Goal: Task Accomplishment & Management: Use online tool/utility

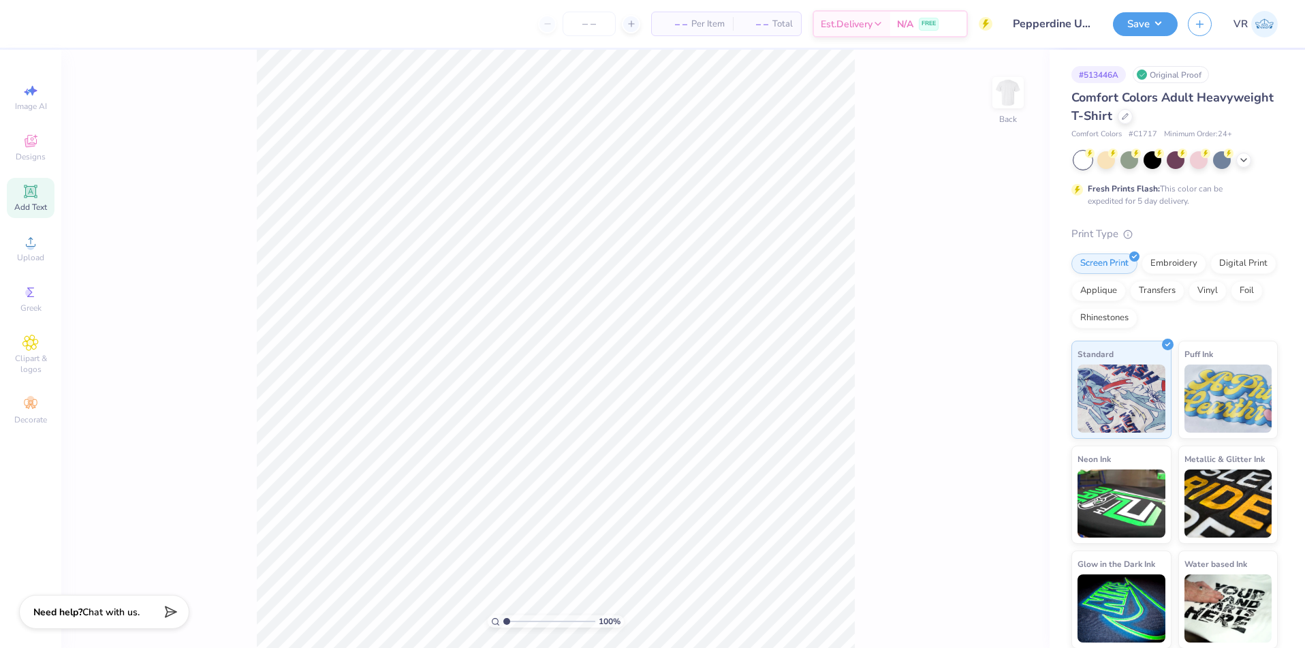
click at [31, 197] on icon at bounding box center [30, 191] width 16 height 16
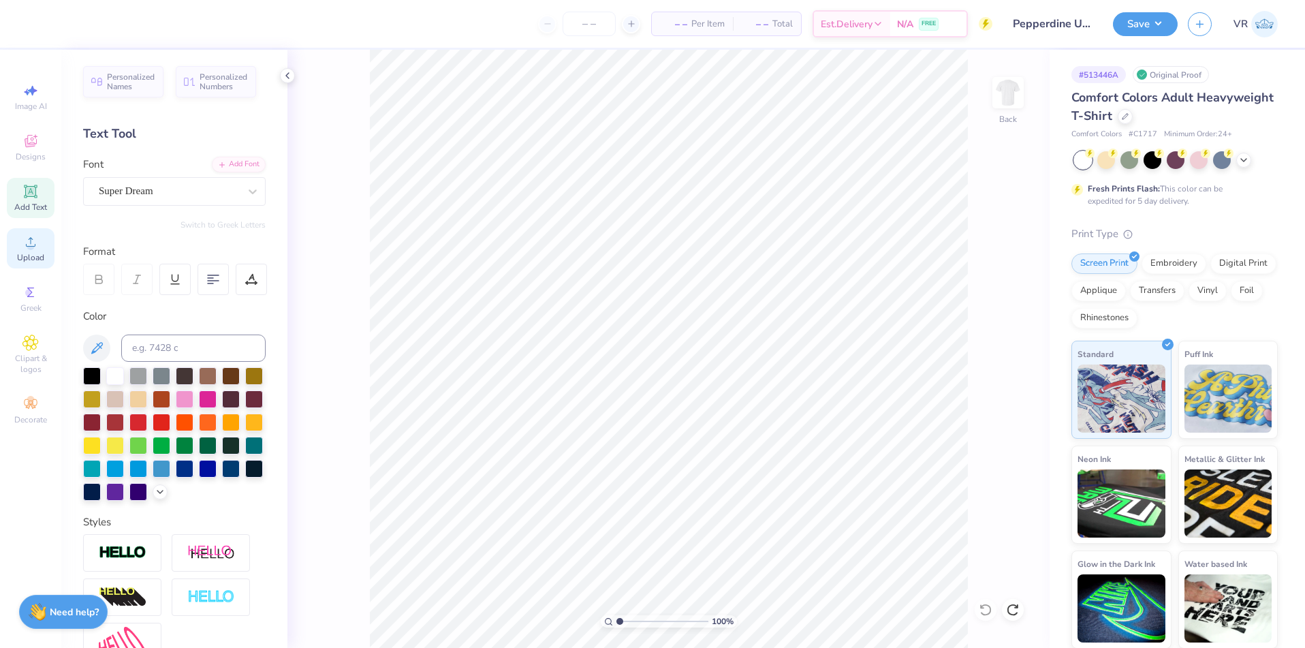
click at [32, 253] on span "Upload" at bounding box center [30, 257] width 27 height 11
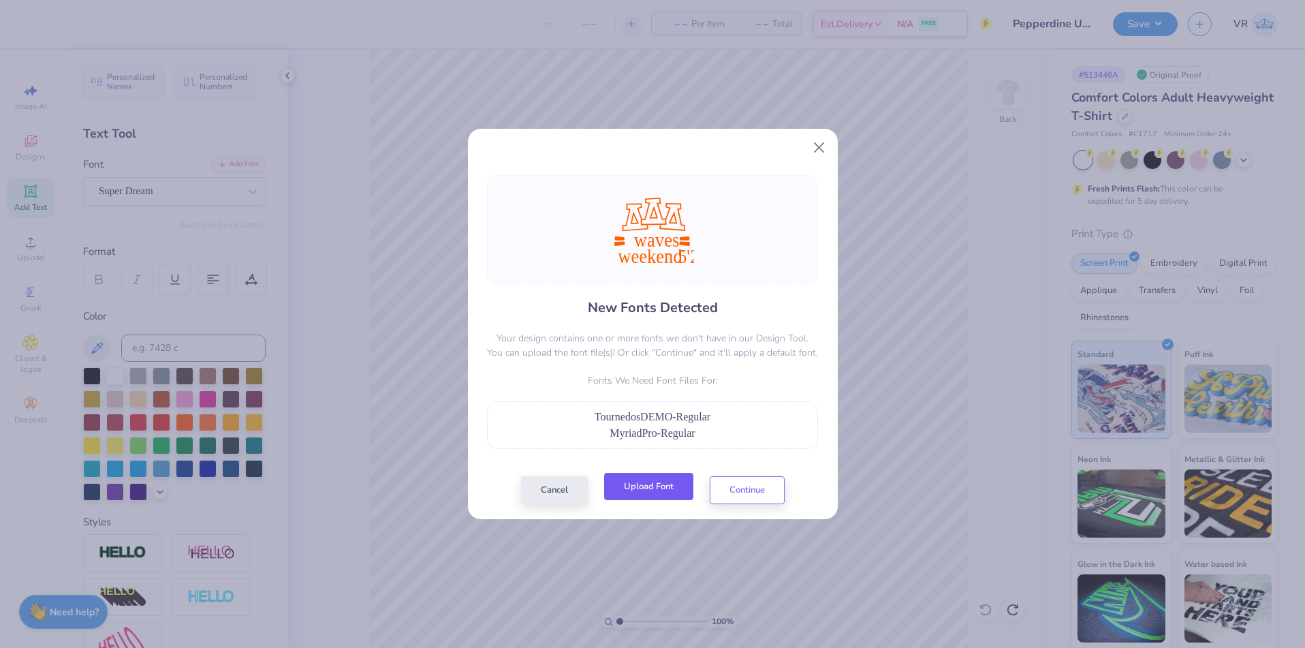
click at [655, 483] on button "Upload Font" at bounding box center [648, 487] width 89 height 28
click at [538, 490] on button "Cancel" at bounding box center [554, 487] width 67 height 28
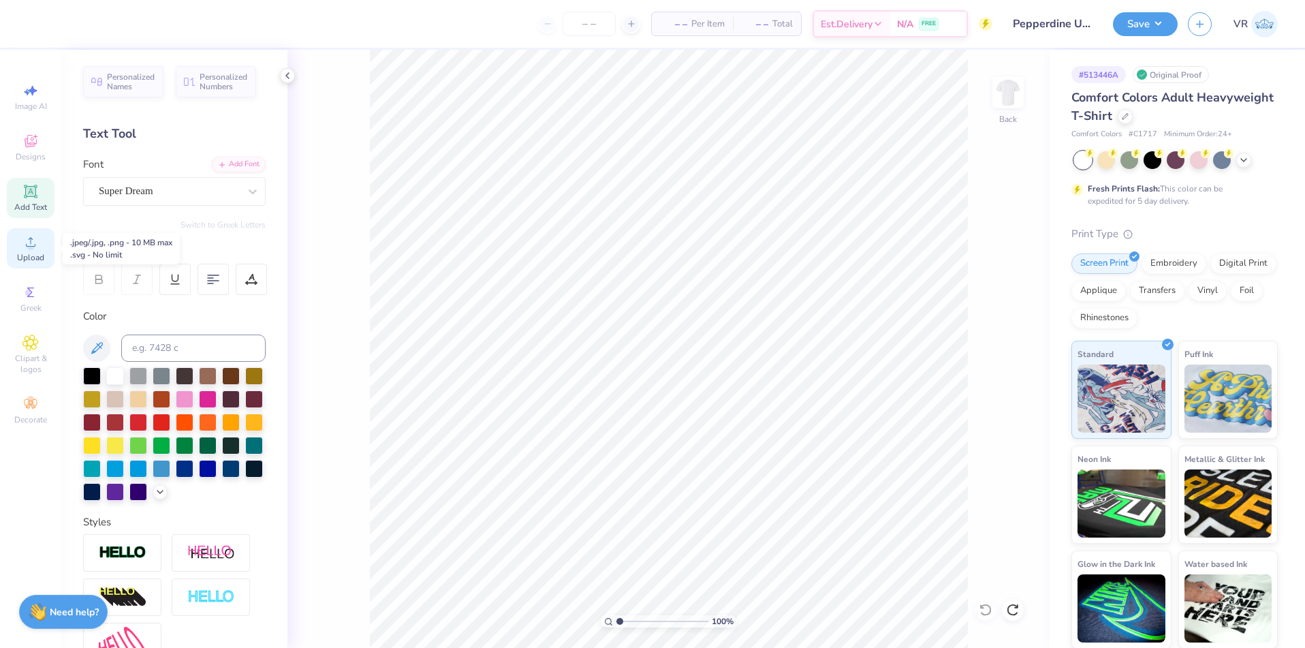
click at [29, 243] on circle at bounding box center [30, 245] width 7 height 7
click at [36, 249] on icon at bounding box center [30, 242] width 16 height 16
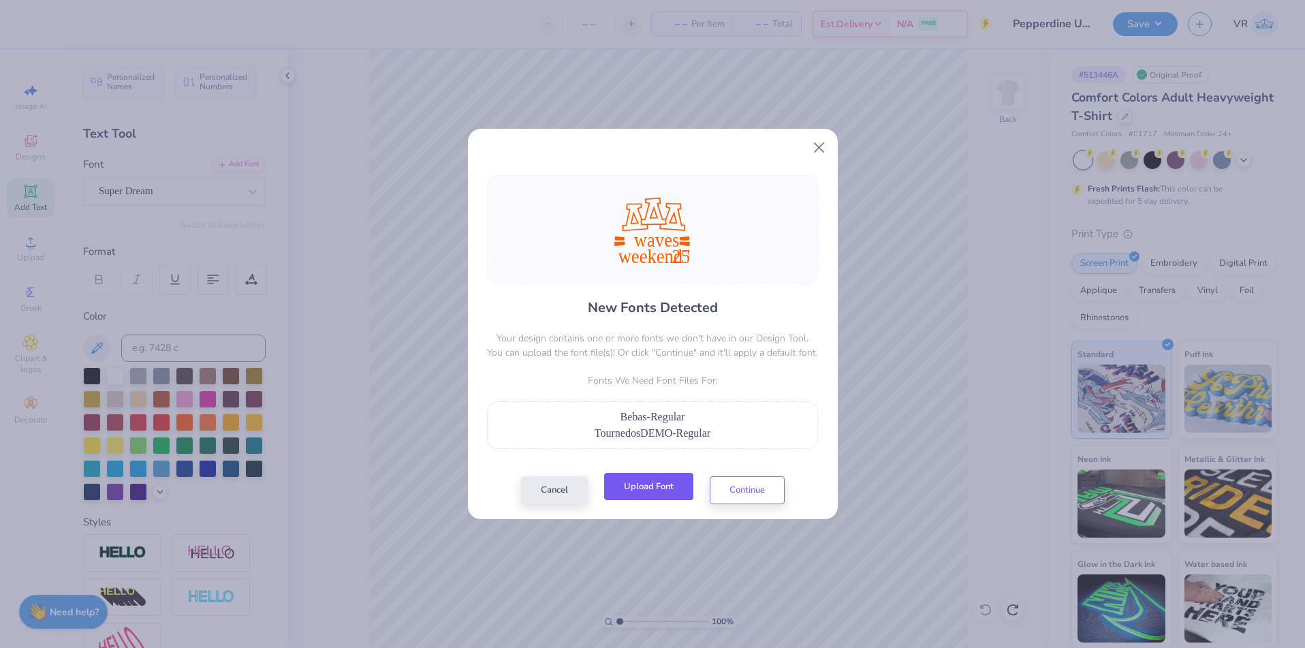
click at [658, 490] on button "Upload Font" at bounding box center [648, 487] width 89 height 28
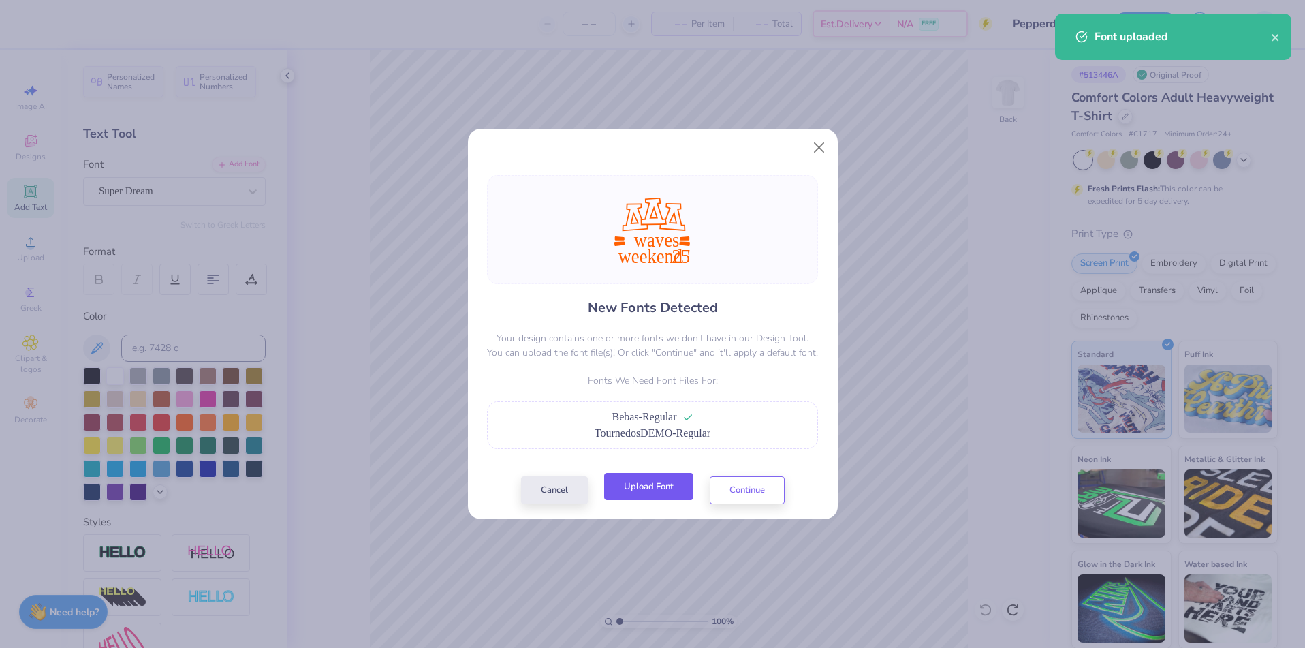
click at [654, 486] on button "Upload Font" at bounding box center [648, 487] width 89 height 28
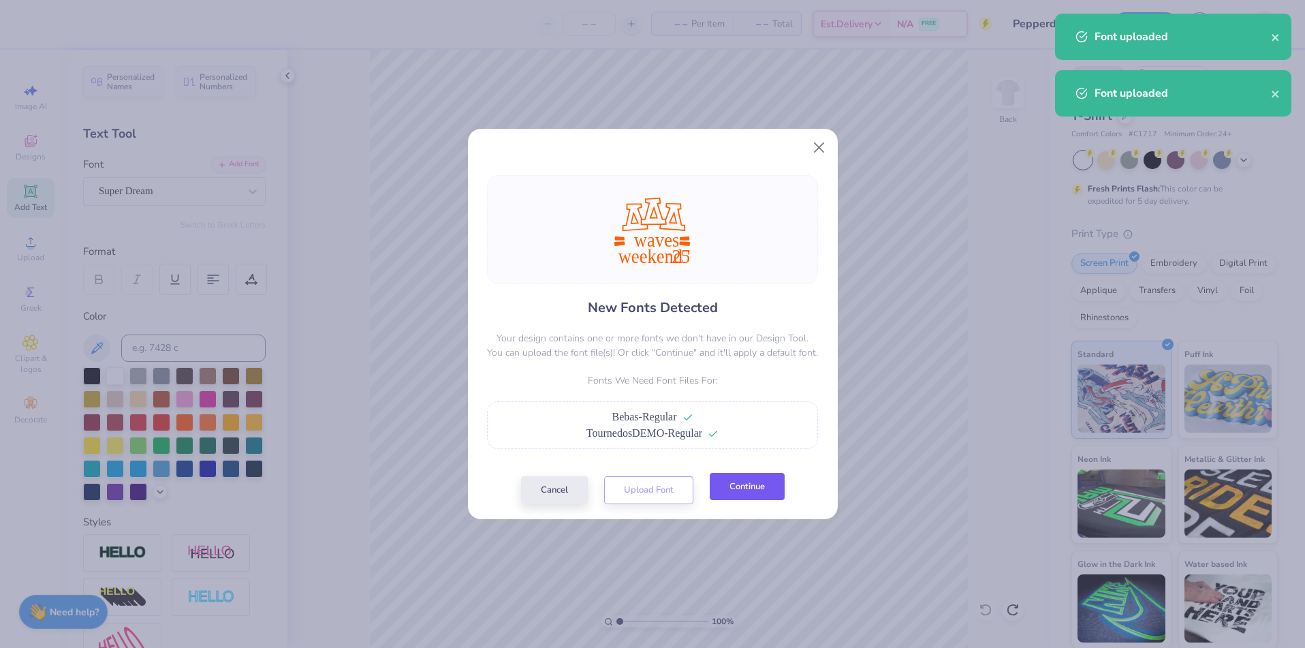
click at [722, 487] on button "Continue" at bounding box center [747, 487] width 75 height 28
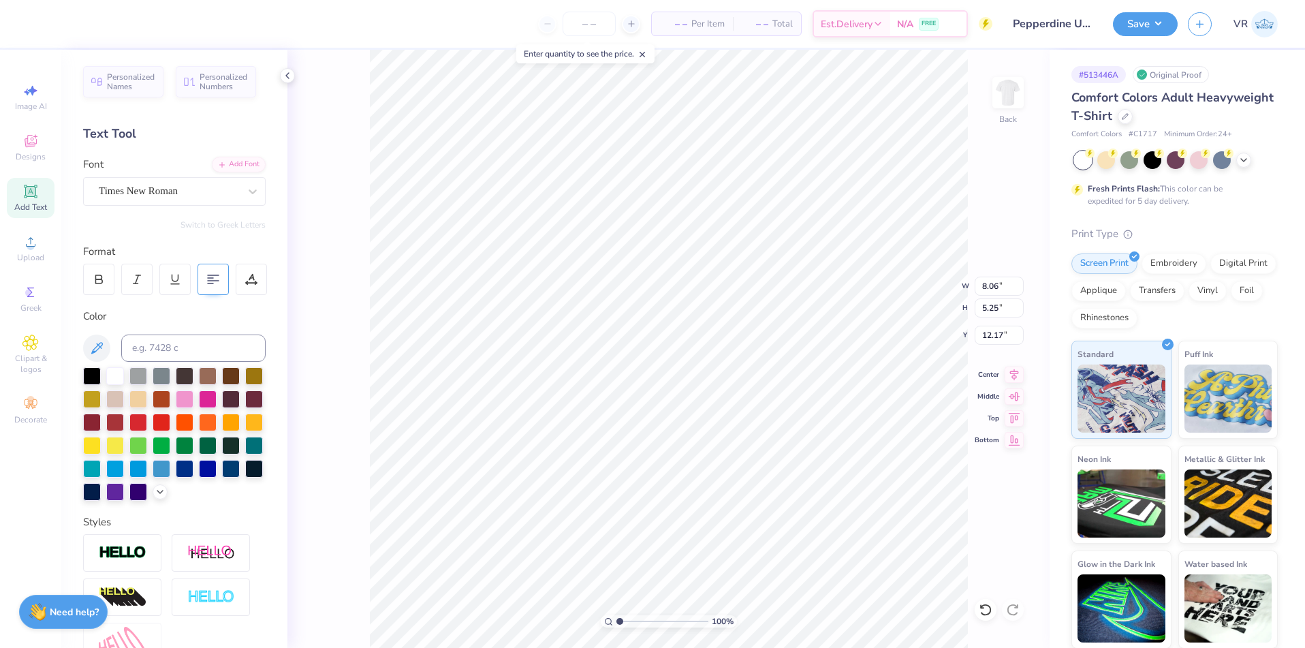
click at [212, 274] on icon at bounding box center [213, 279] width 12 height 12
type input "12.23"
click at [32, 246] on icon at bounding box center [31, 242] width 10 height 10
click at [32, 232] on div "Upload" at bounding box center [31, 248] width 48 height 40
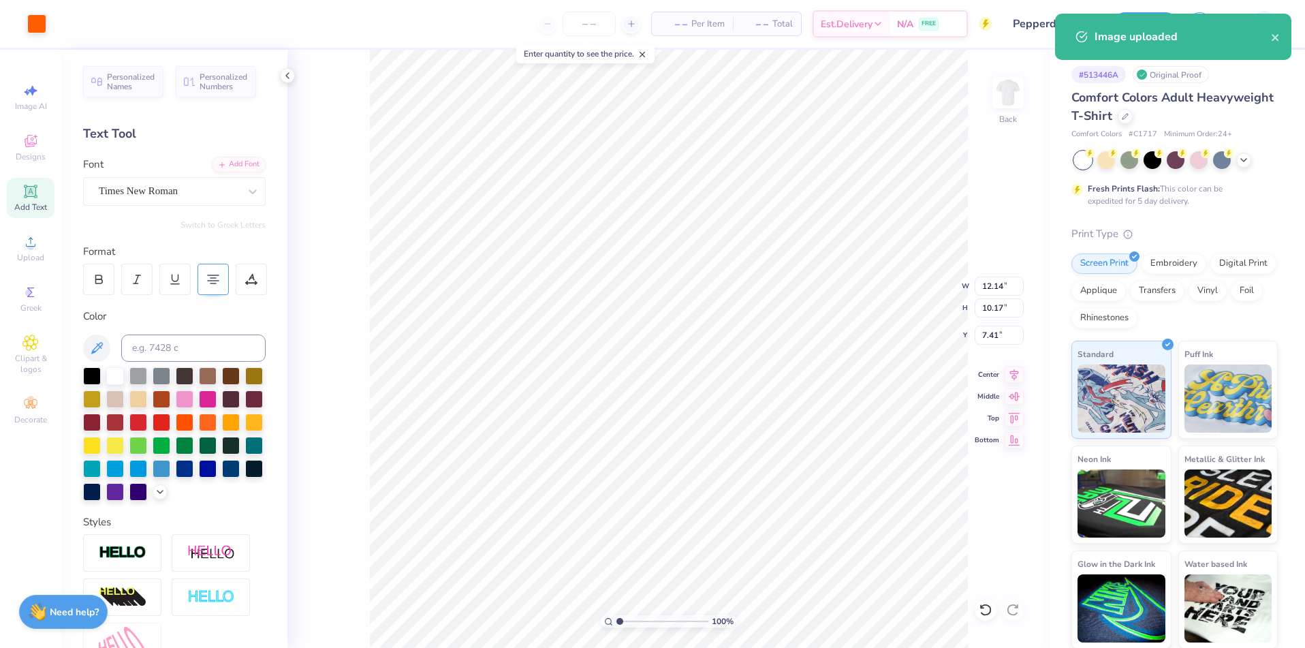
click at [208, 271] on div at bounding box center [212, 279] width 31 height 31
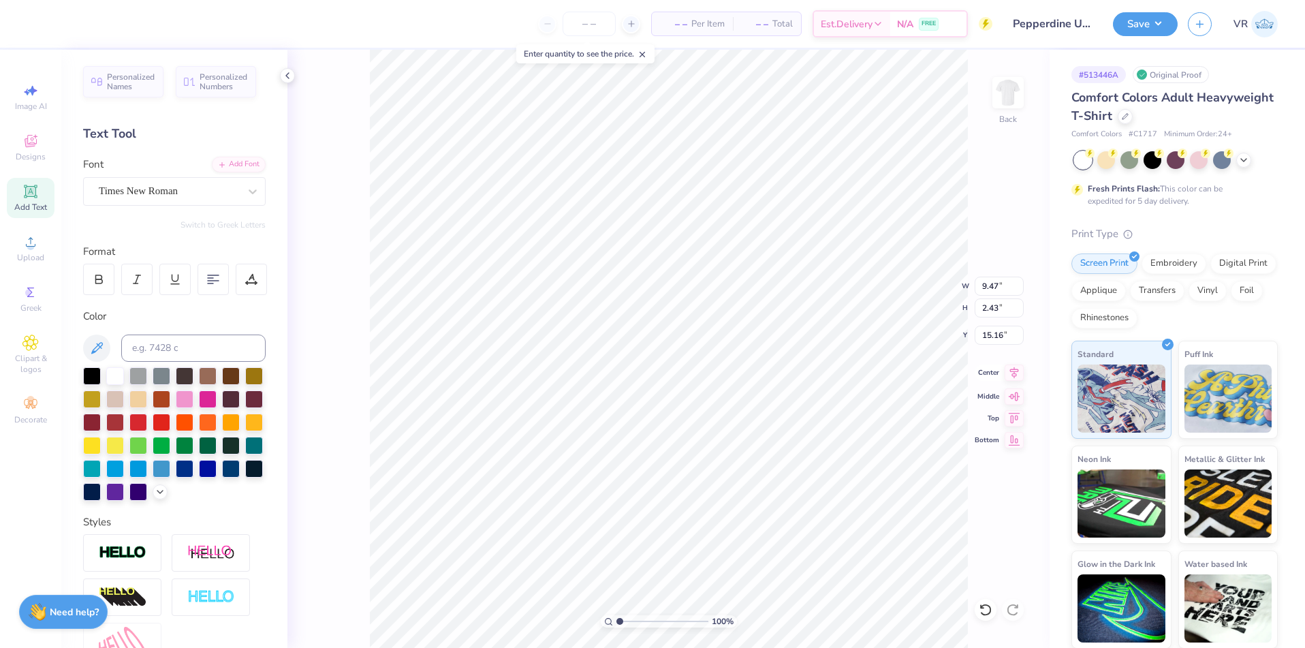
click at [1011, 374] on icon at bounding box center [1013, 372] width 19 height 16
type input "15.35"
click at [1006, 376] on icon at bounding box center [1013, 372] width 19 height 16
type input "11.88"
type input "7.61"
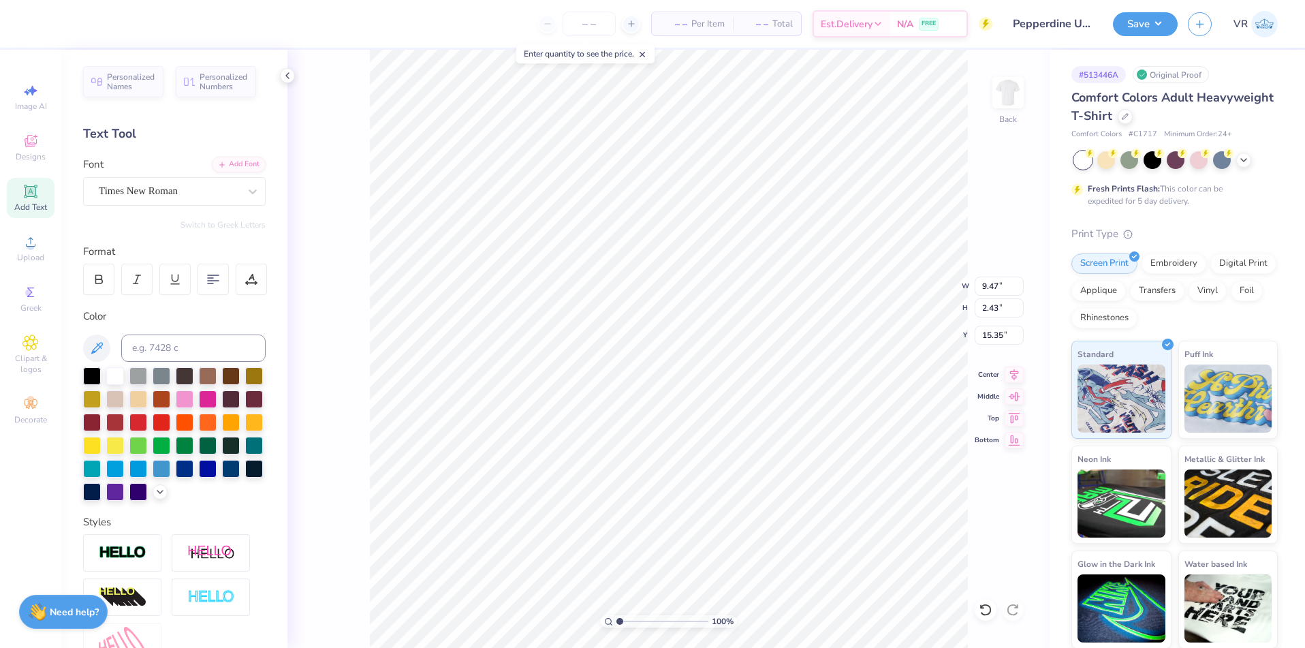
type input "7.41"
click at [1015, 368] on icon at bounding box center [1014, 372] width 9 height 12
type input "4.73"
type input "2.27"
type input "12.80"
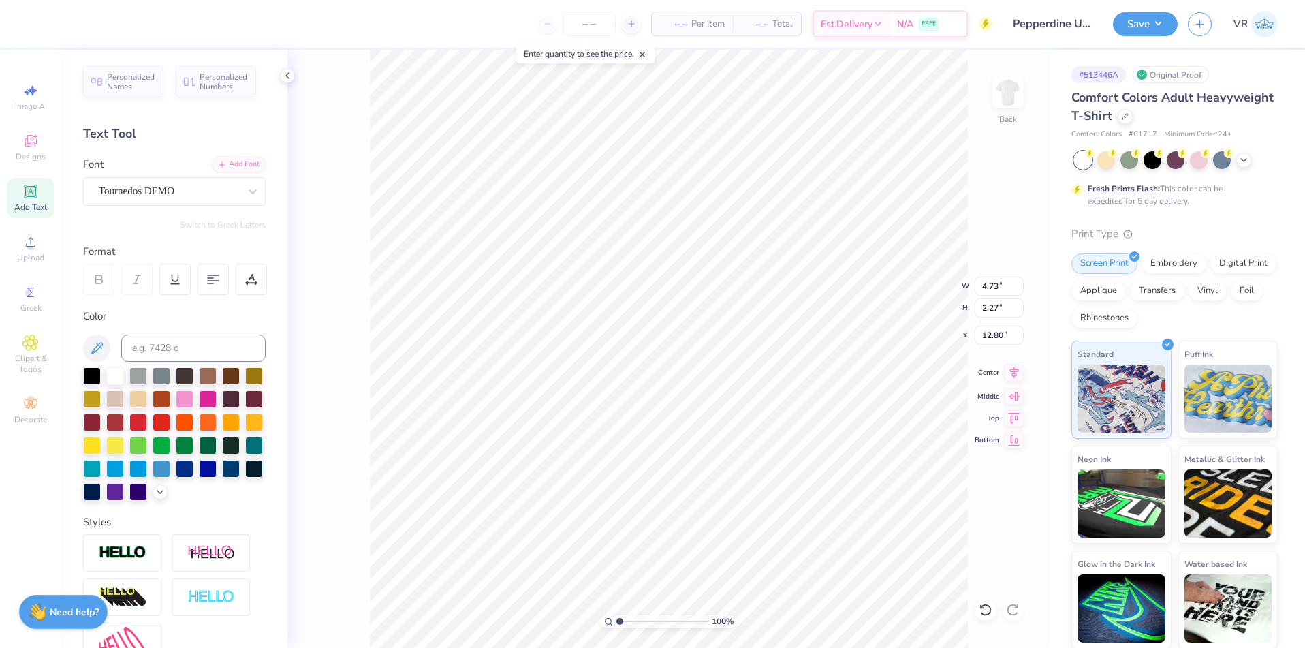
click at [1018, 372] on icon at bounding box center [1013, 372] width 19 height 16
click at [723, 498] on li "Group" at bounding box center [739, 498] width 107 height 27
click at [981, 286] on input "11.88" at bounding box center [998, 285] width 49 height 19
click at [981, 283] on input "11.88" at bounding box center [998, 285] width 49 height 19
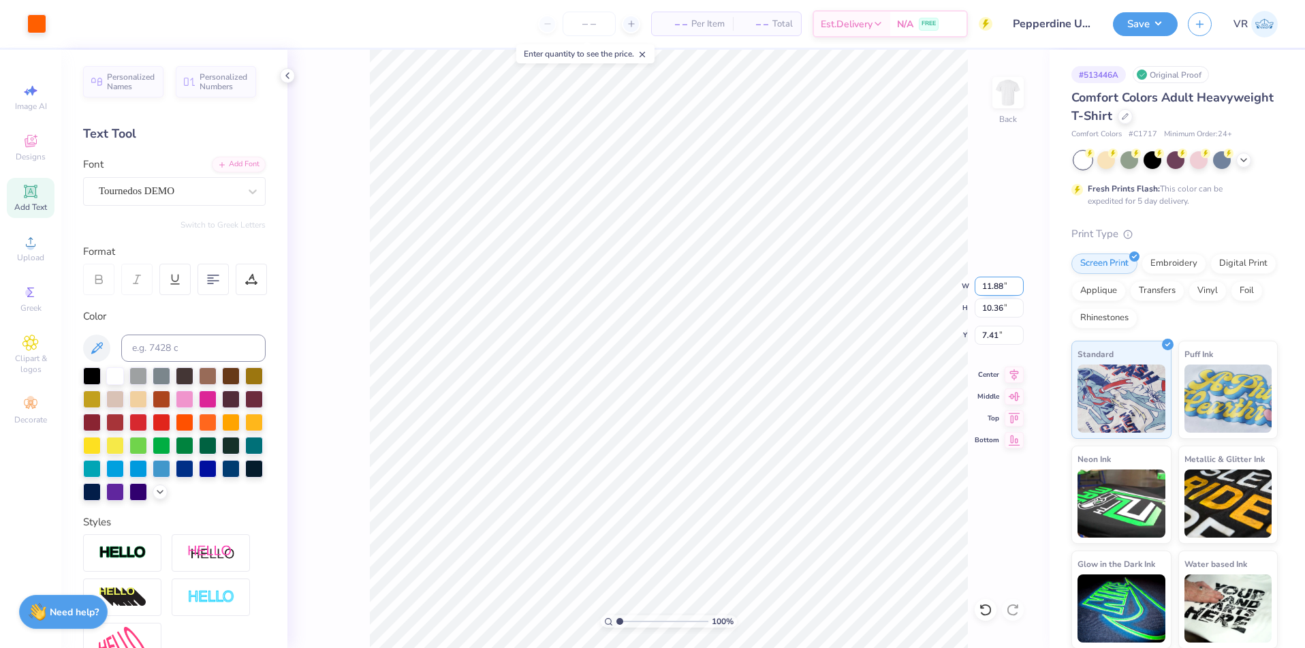
click at [981, 283] on input "11.88" at bounding box center [998, 285] width 49 height 19
type input "4.00"
type input "3.49"
click at [987, 332] on input "10.85" at bounding box center [998, 334] width 49 height 19
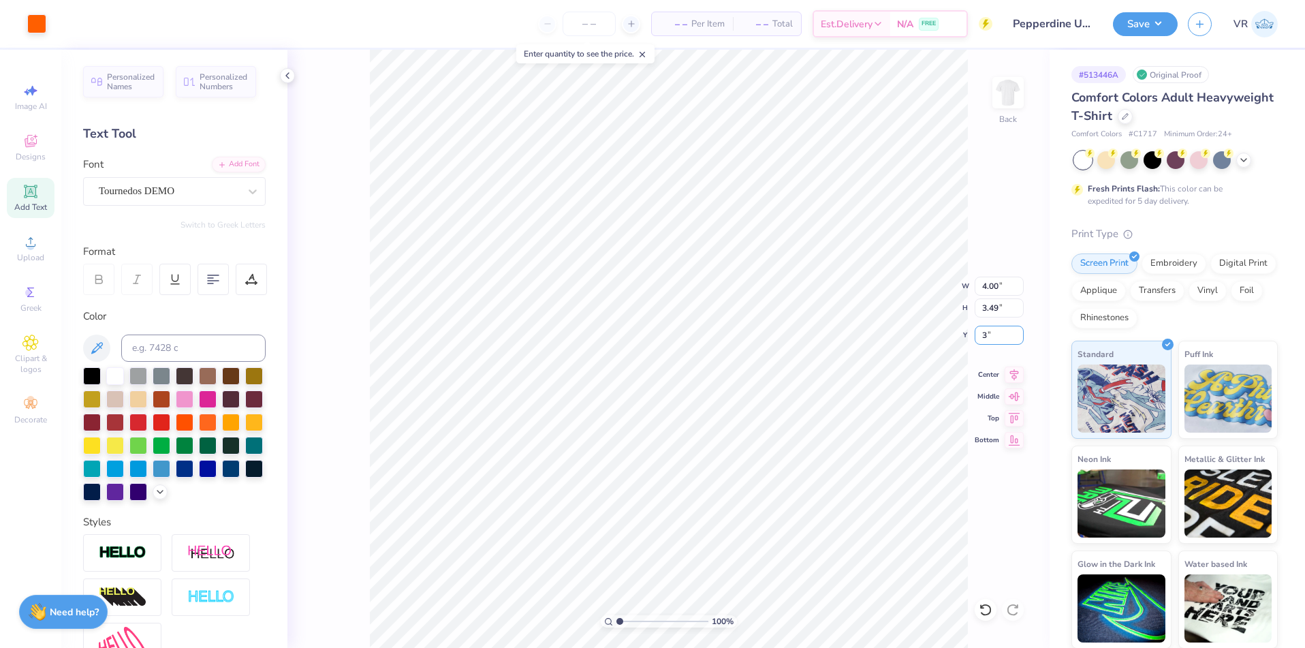
type input "3.00"
click at [1000, 100] on img at bounding box center [1008, 92] width 54 height 54
click at [33, 254] on span "Upload" at bounding box center [30, 257] width 27 height 11
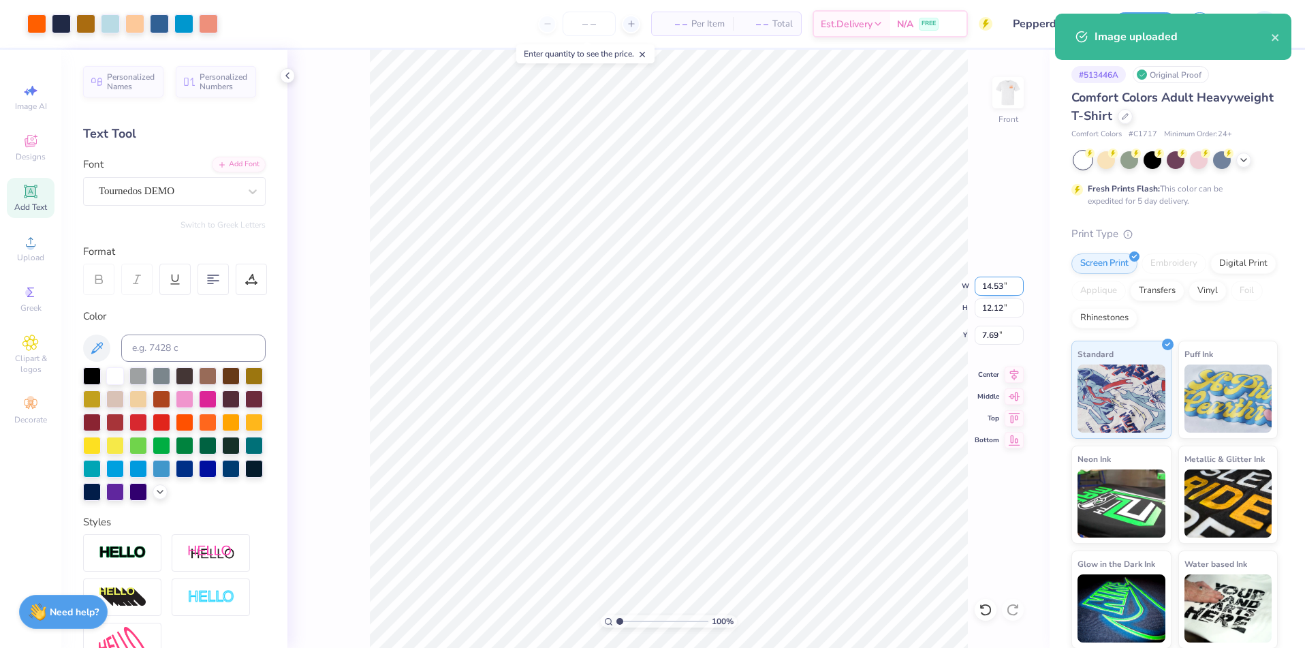
click at [987, 282] on input "14.53" at bounding box center [998, 285] width 49 height 19
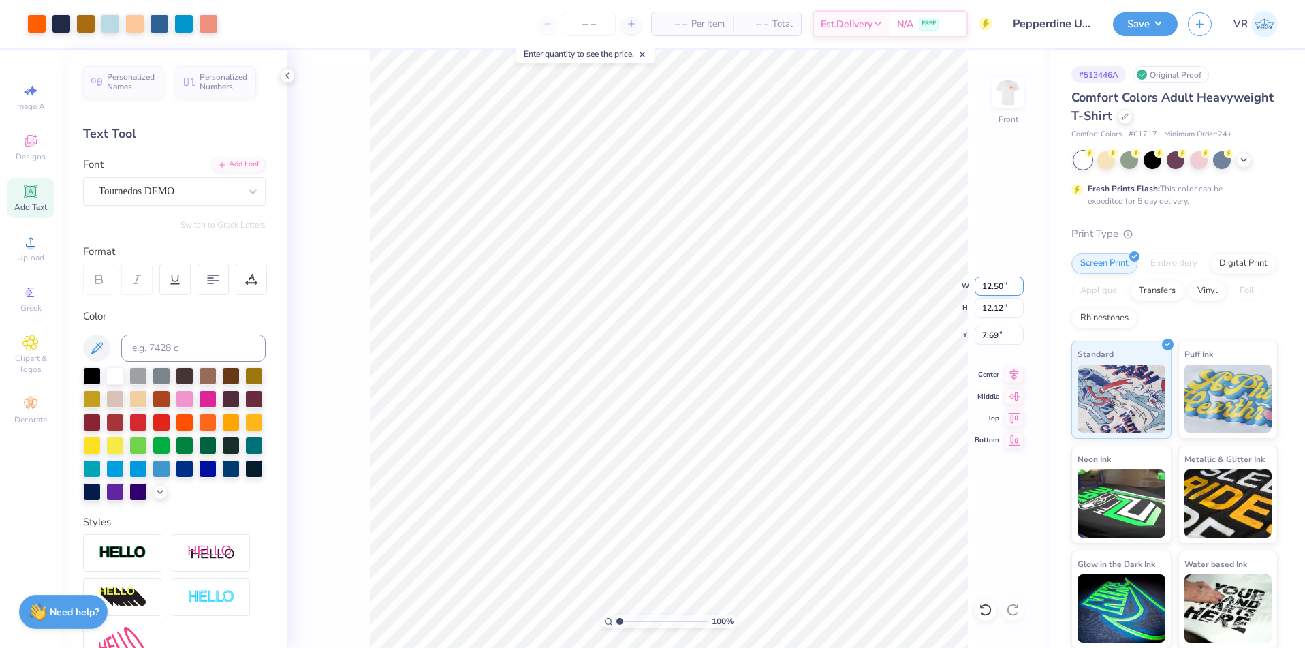
type input "12.50"
type input "10.42"
click at [994, 329] on input "8.54" at bounding box center [998, 334] width 49 height 19
type input "3.0"
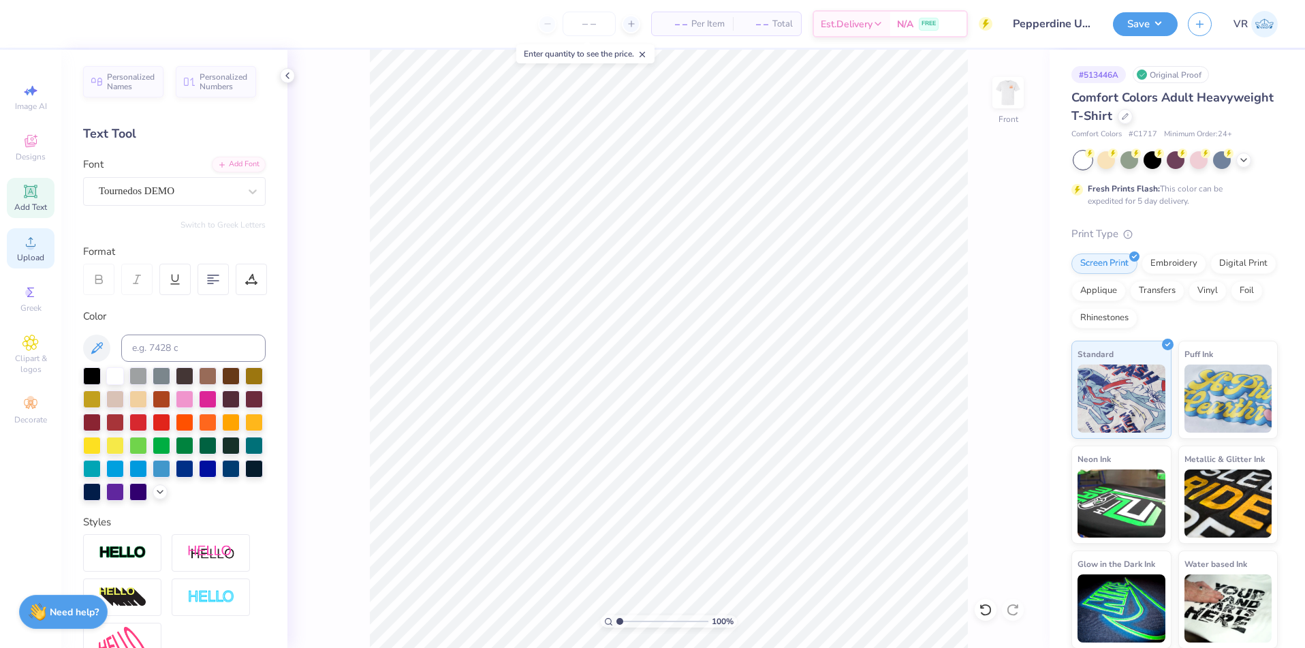
click at [19, 240] on div "Upload" at bounding box center [31, 248] width 48 height 40
click at [46, 257] on div "Upload" at bounding box center [31, 248] width 48 height 40
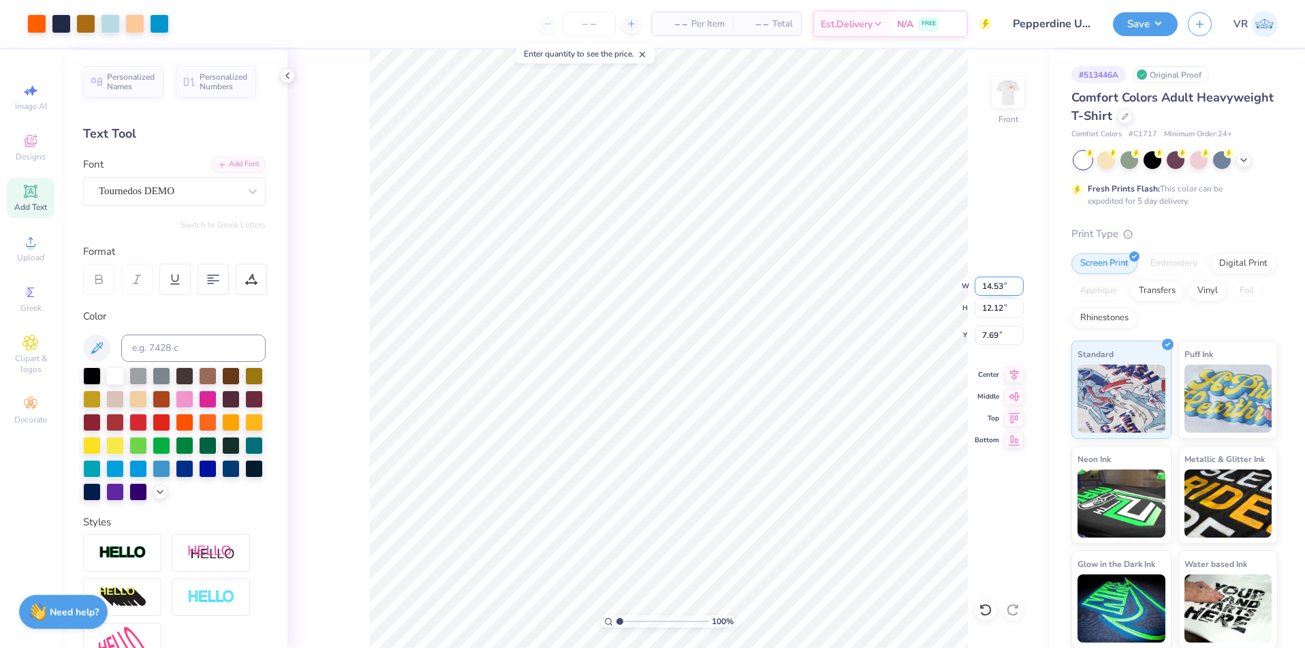
click at [989, 284] on input "14.53" at bounding box center [998, 285] width 49 height 19
type input "12.50"
type input "10.42"
click at [979, 336] on input "8.54" at bounding box center [998, 334] width 49 height 19
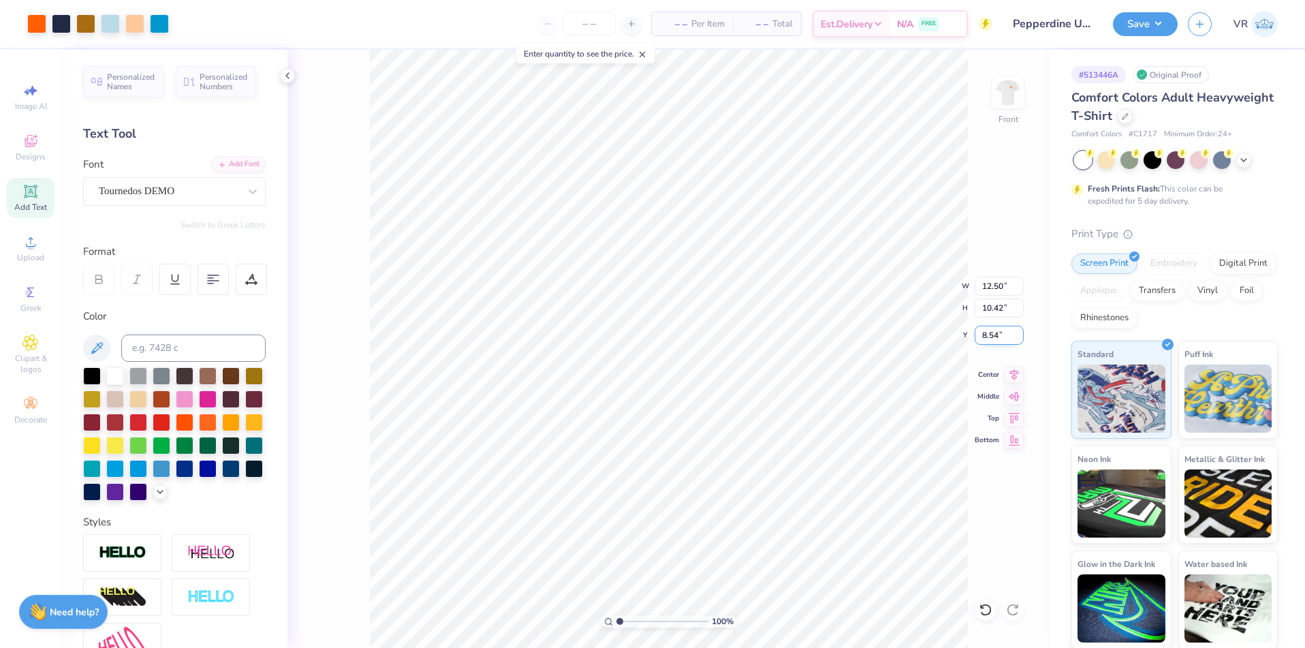
click at [979, 336] on input "8.54" at bounding box center [998, 334] width 49 height 19
type input "3.00"
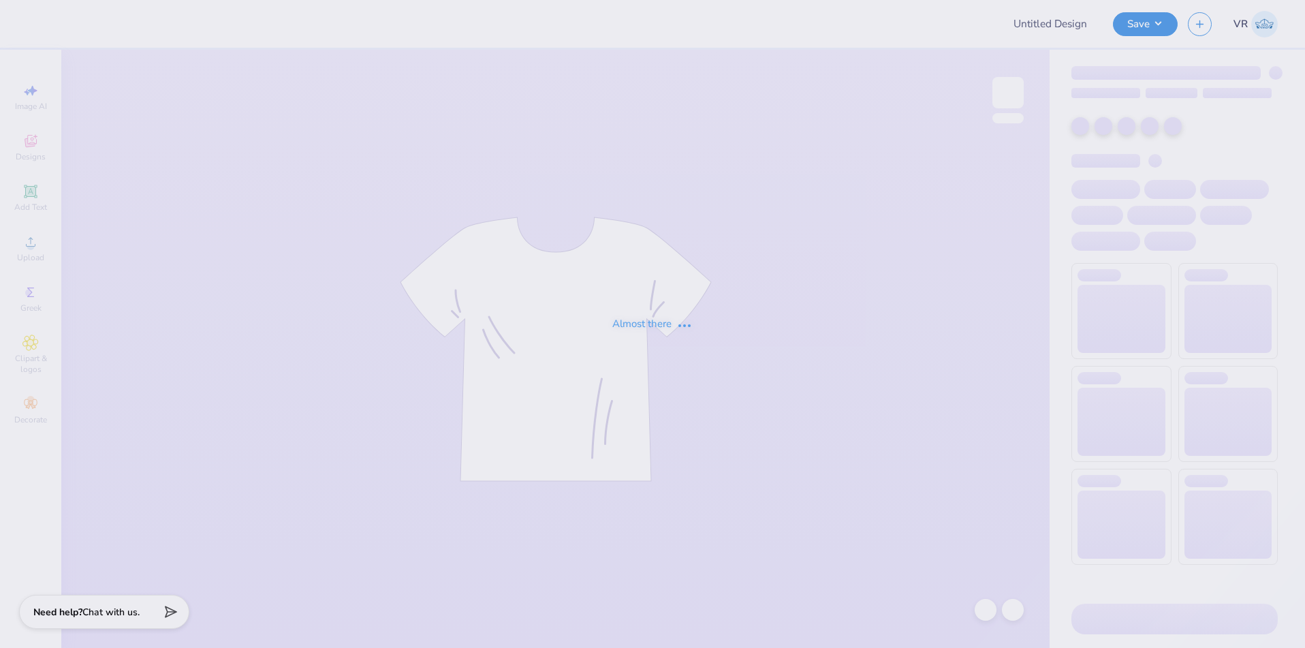
type input "Katie Degeorges : Lehigh University"
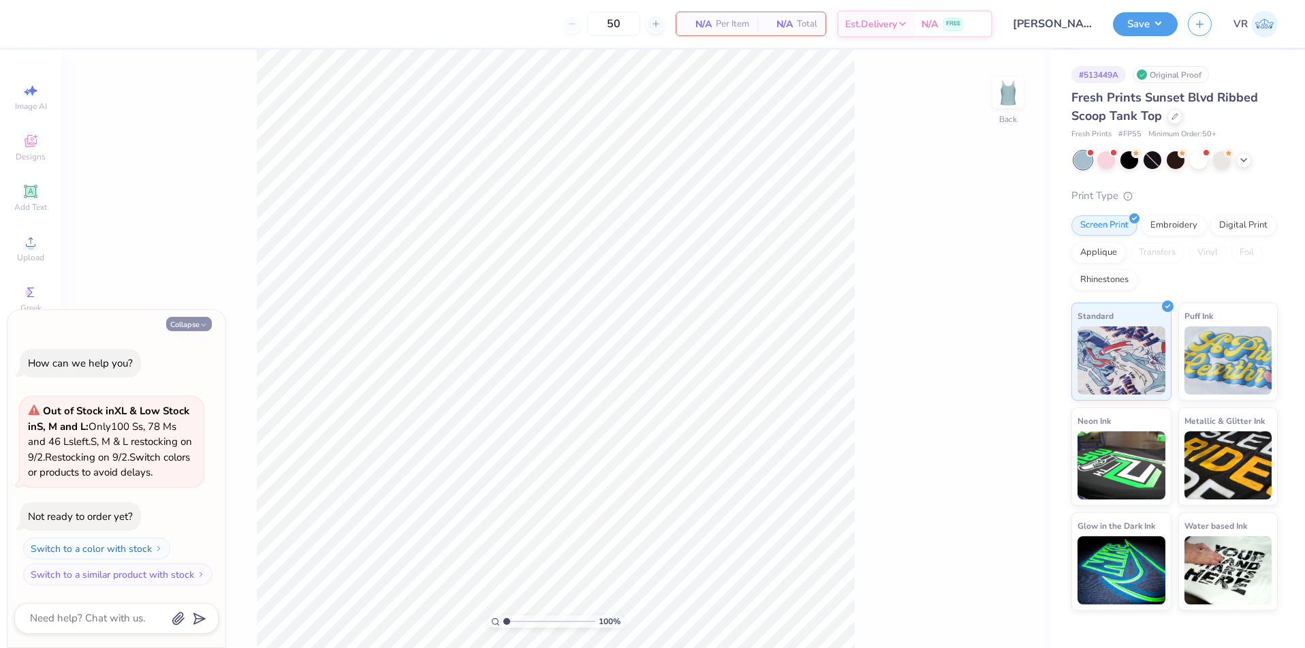
click at [202, 318] on button "Collapse" at bounding box center [189, 324] width 46 height 14
type textarea "x"
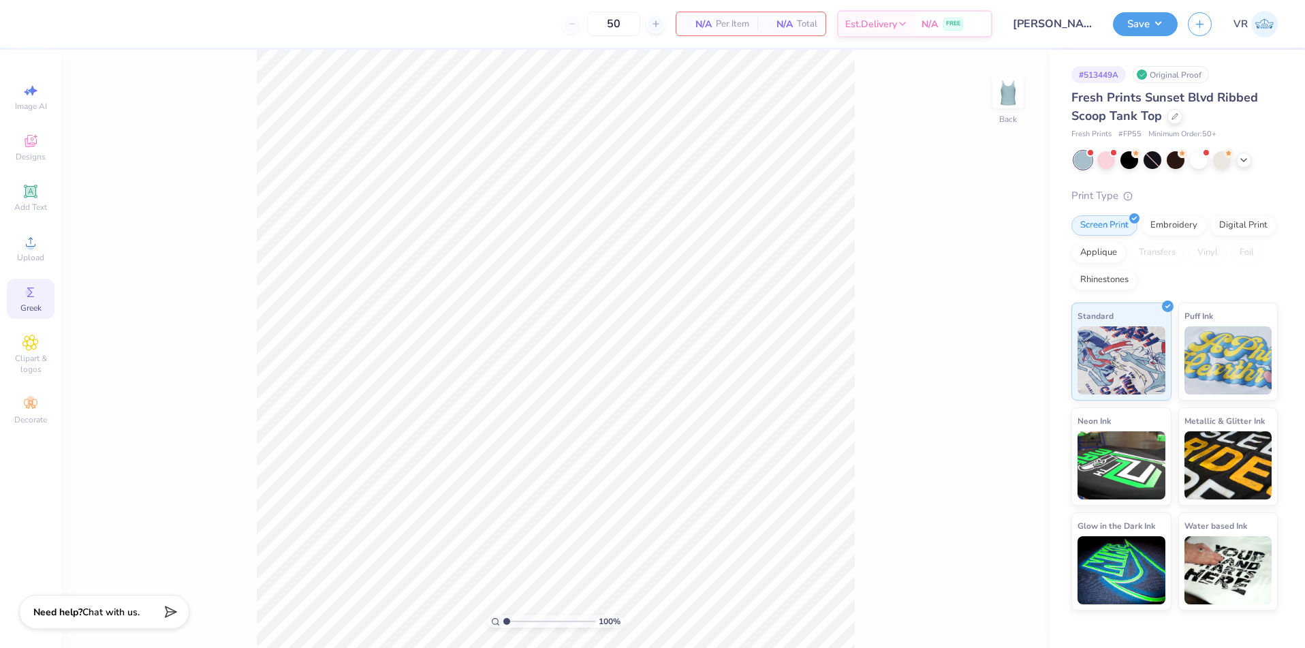
click at [39, 311] on span "Greek" at bounding box center [30, 307] width 21 height 11
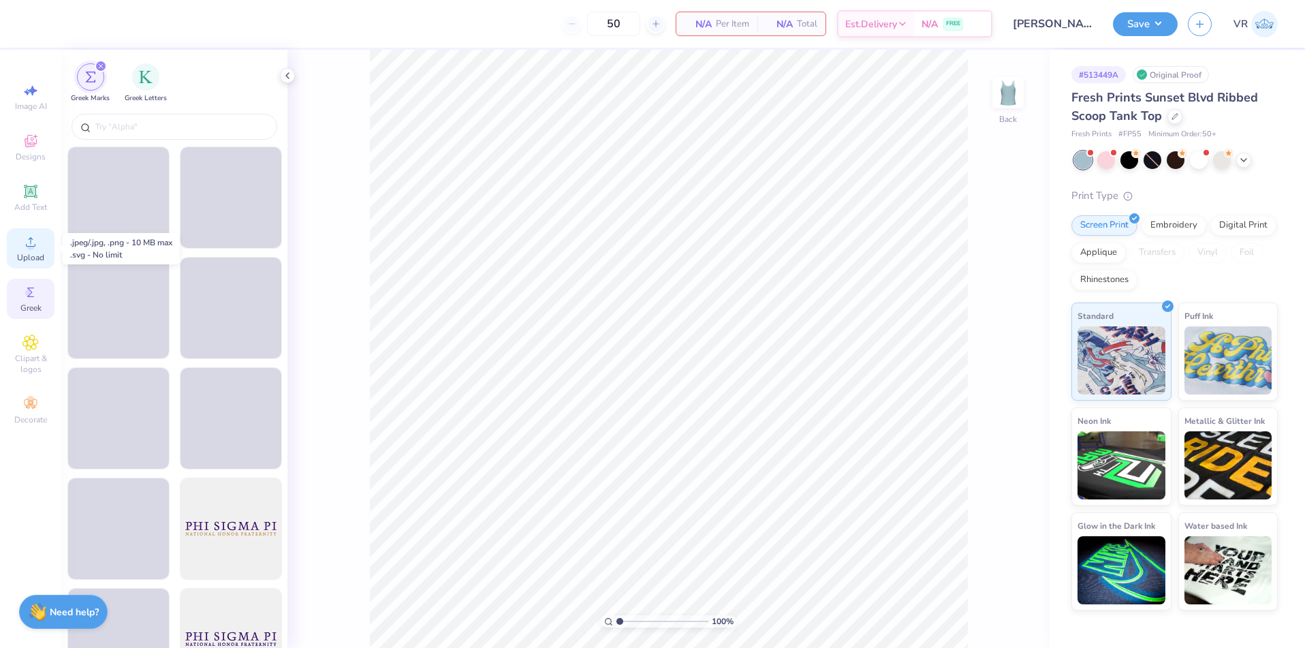
click at [42, 252] on span "Upload" at bounding box center [30, 257] width 27 height 11
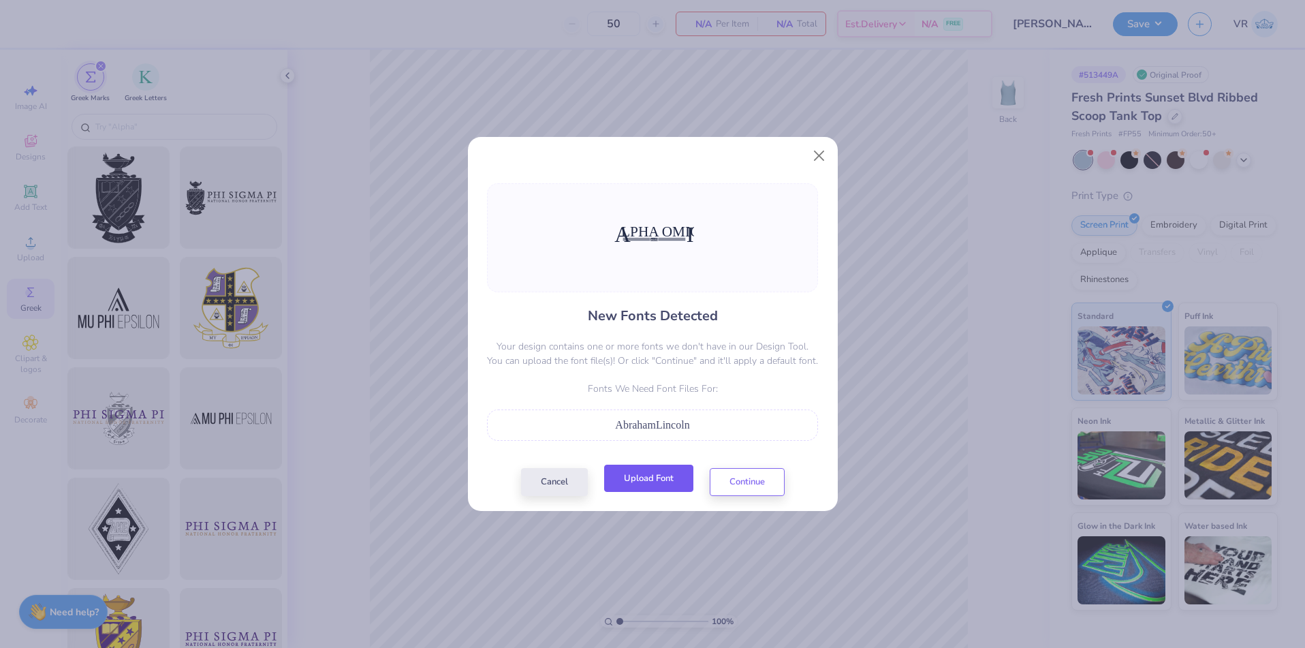
click at [658, 477] on button "Upload Font" at bounding box center [648, 478] width 89 height 28
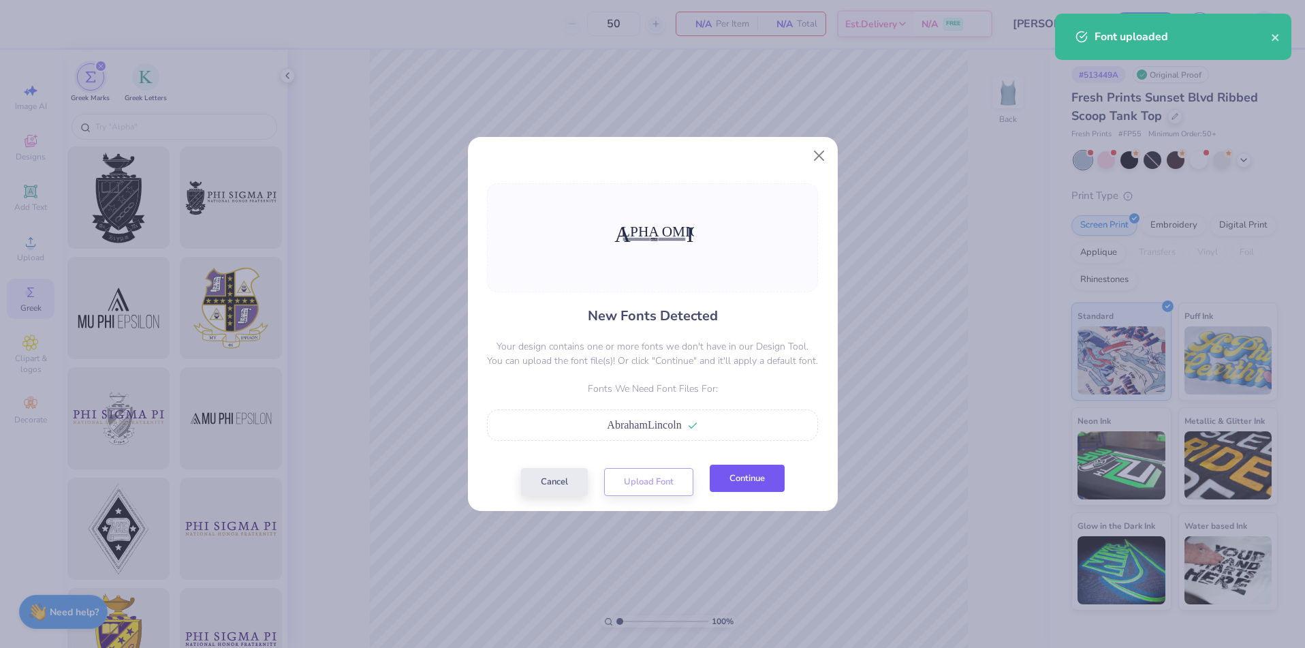
click at [772, 477] on button "Continue" at bounding box center [747, 478] width 75 height 28
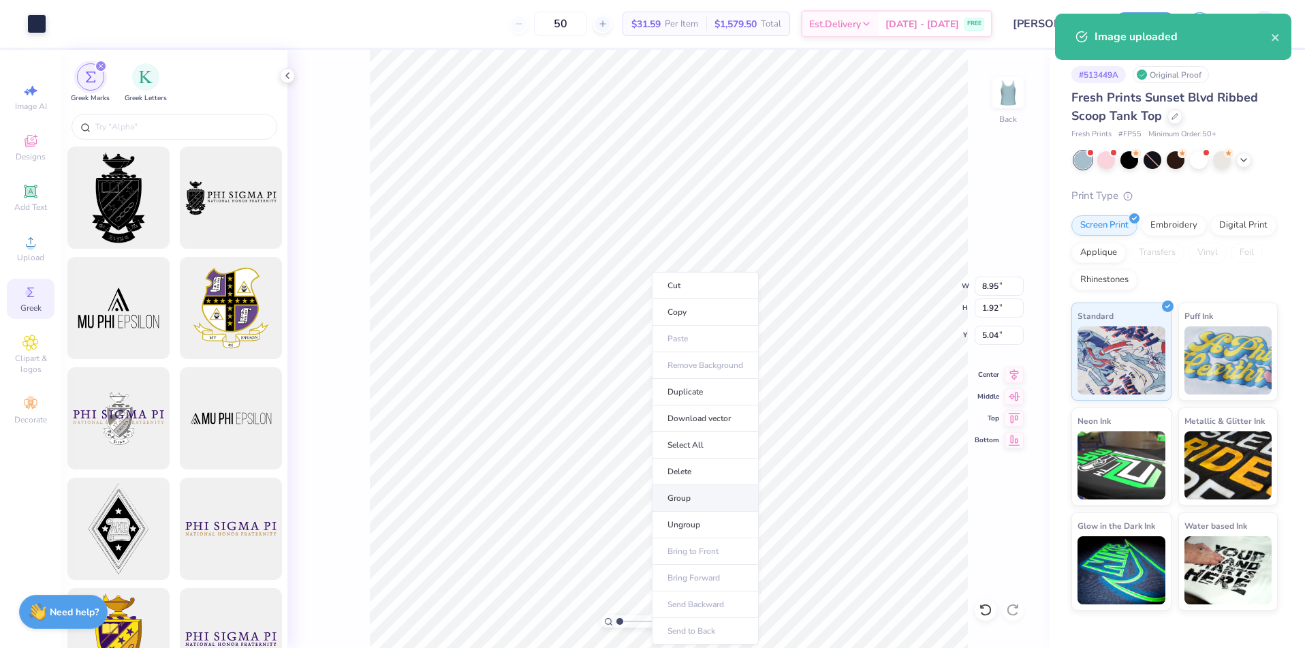
click at [683, 499] on li "Group" at bounding box center [705, 498] width 107 height 27
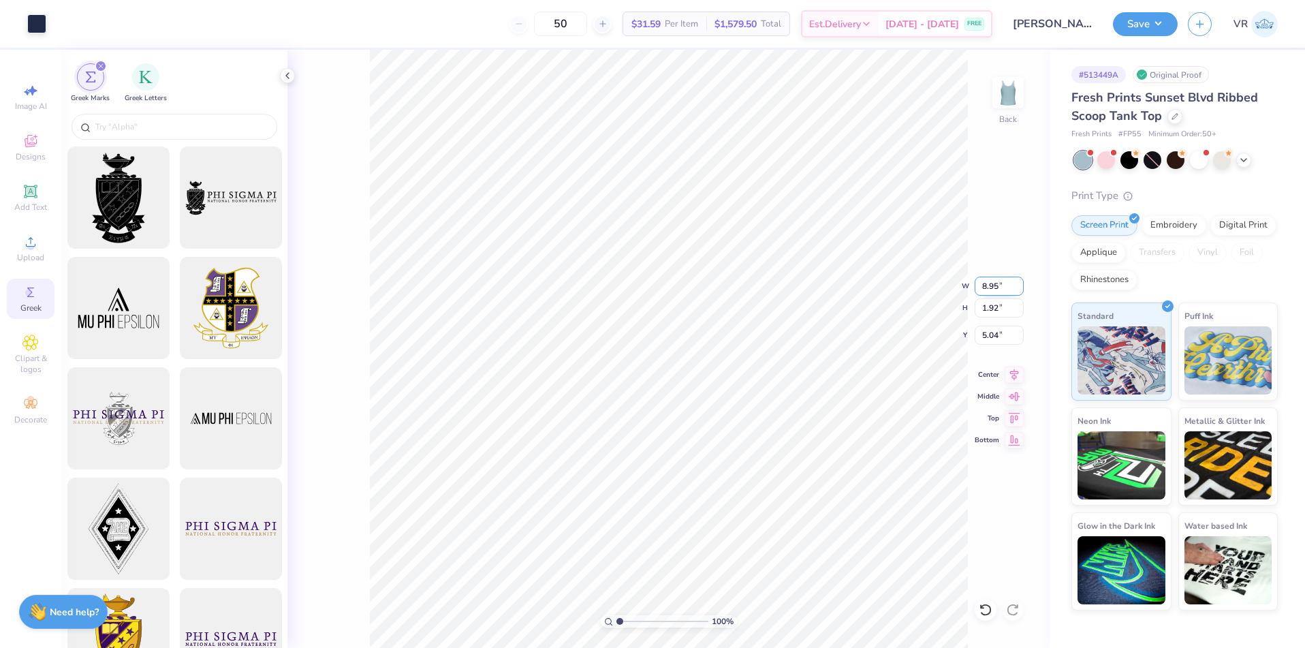
click at [987, 286] on input "8.95" at bounding box center [998, 285] width 49 height 19
type input "7.00"
type input "1.50"
click at [988, 334] on input "5.24" at bounding box center [998, 334] width 49 height 19
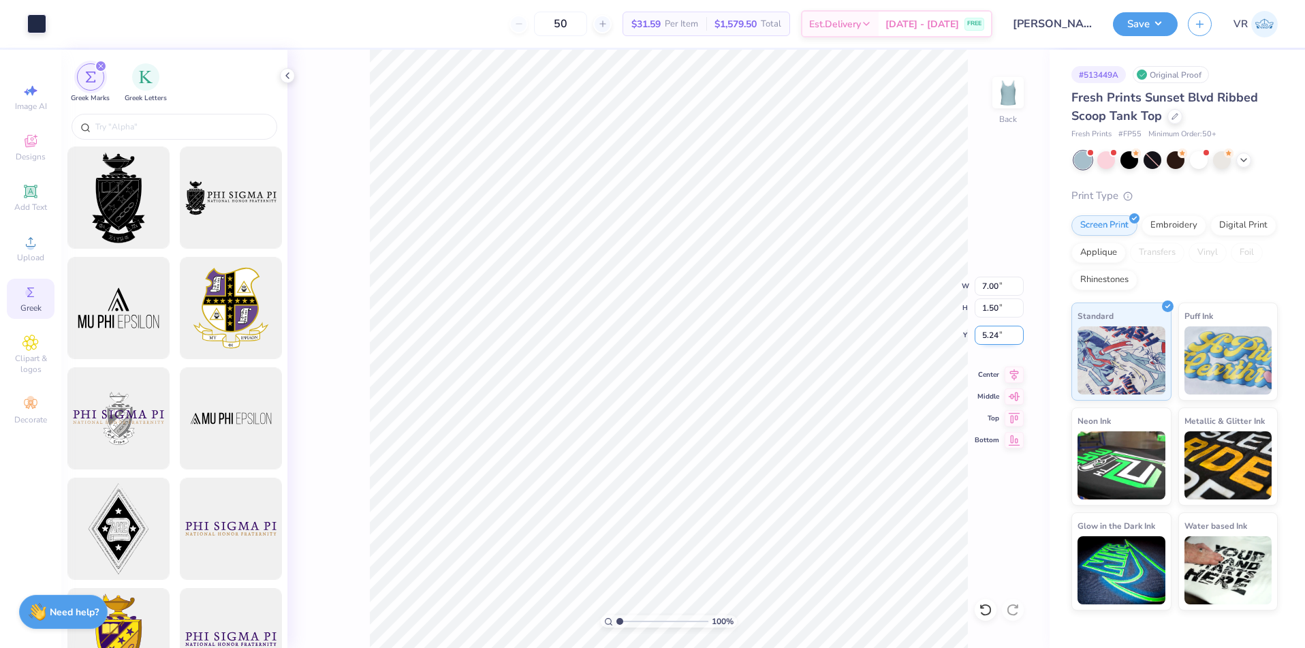
click at [988, 334] on input "5.24" at bounding box center [998, 334] width 49 height 19
type input "2.00"
click at [287, 77] on polyline at bounding box center [287, 75] width 3 height 5
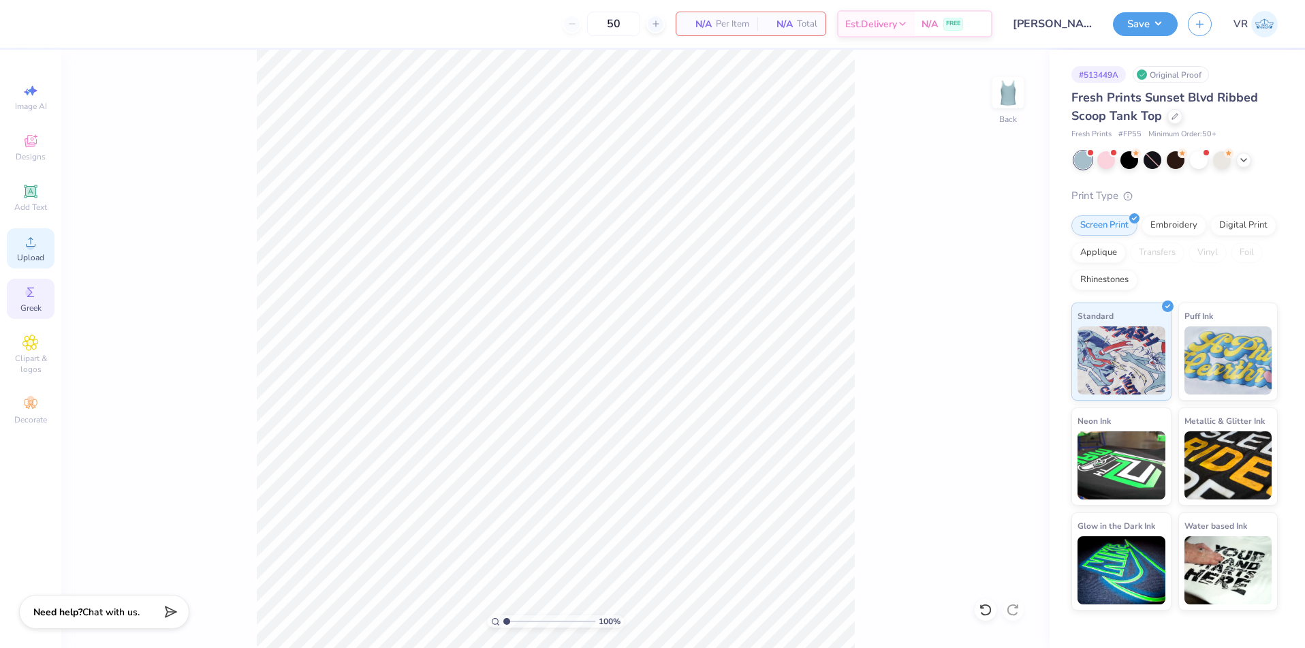
click at [31, 229] on div "Upload" at bounding box center [31, 248] width 48 height 40
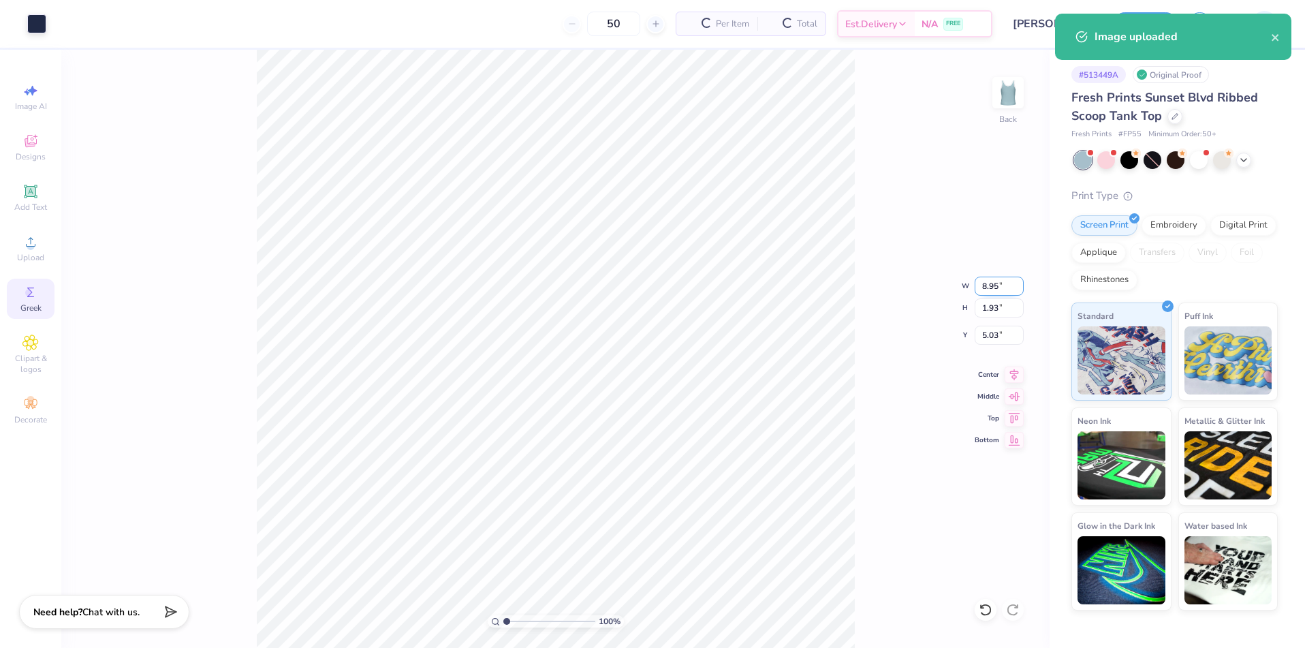
click at [992, 290] on input "8.95" at bounding box center [998, 285] width 49 height 19
type input "7.00"
type input "1.51"
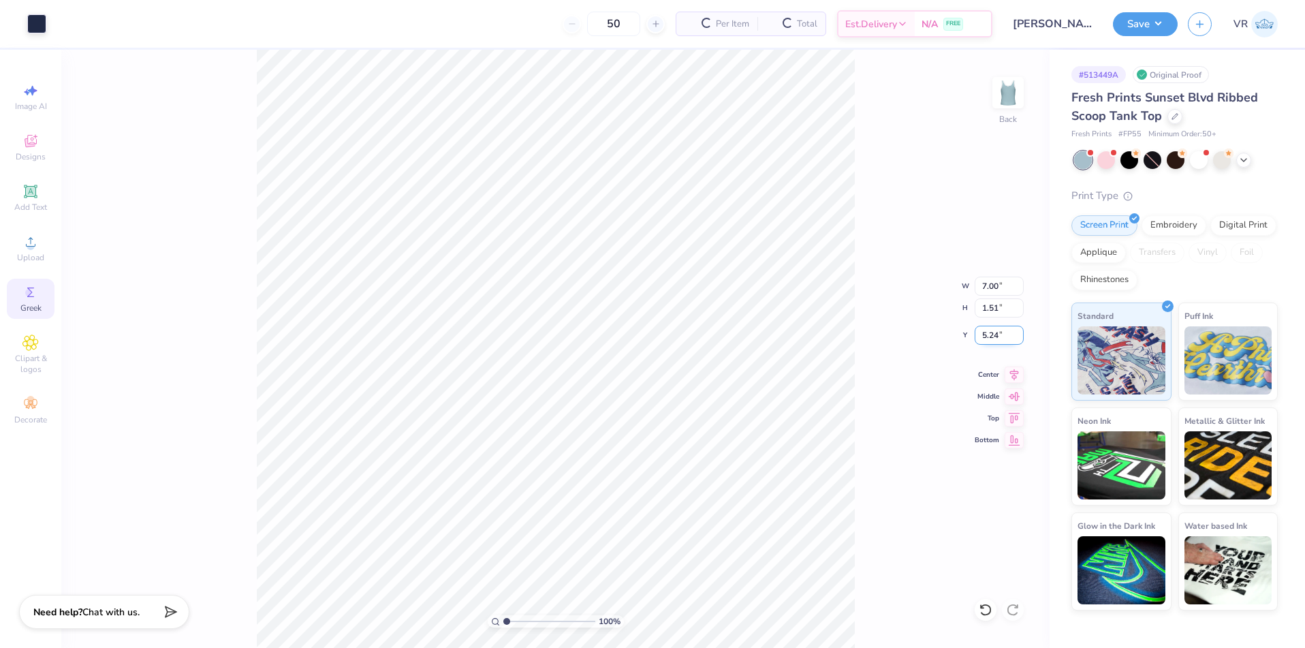
click at [984, 340] on input "5.24" at bounding box center [998, 334] width 49 height 19
type input "2.00"
click at [1164, 25] on button "Save" at bounding box center [1145, 22] width 65 height 24
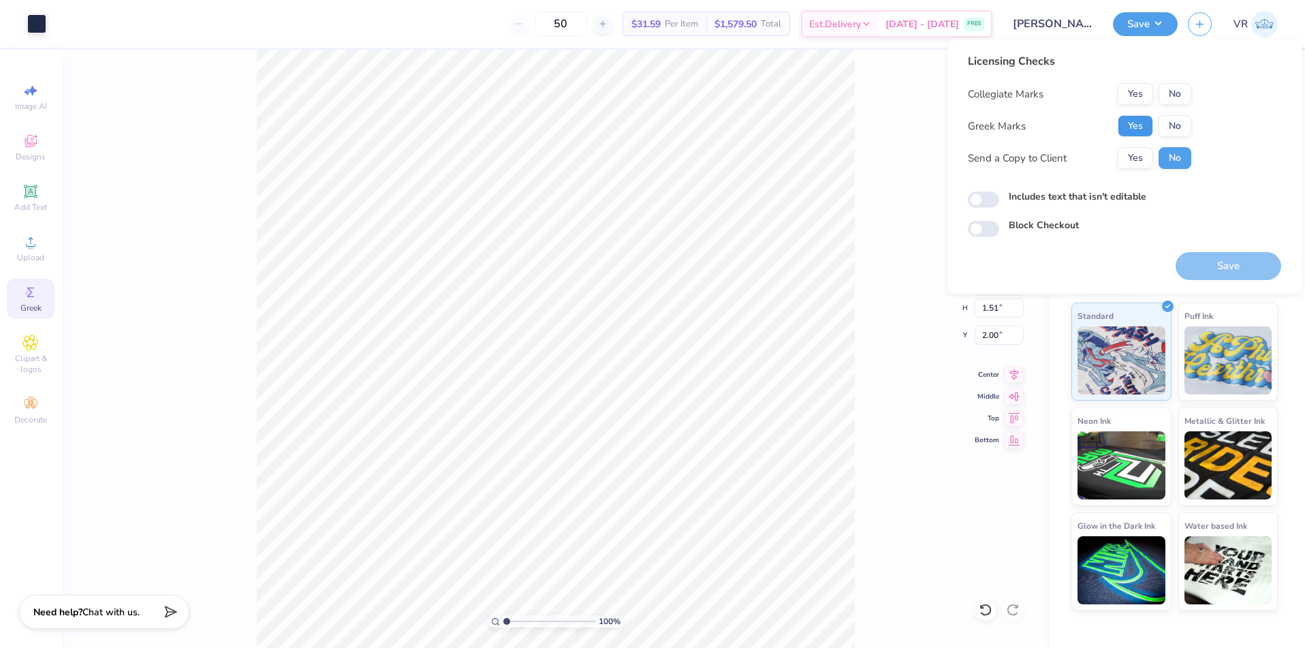
click at [1122, 128] on button "Yes" at bounding box center [1134, 126] width 35 height 22
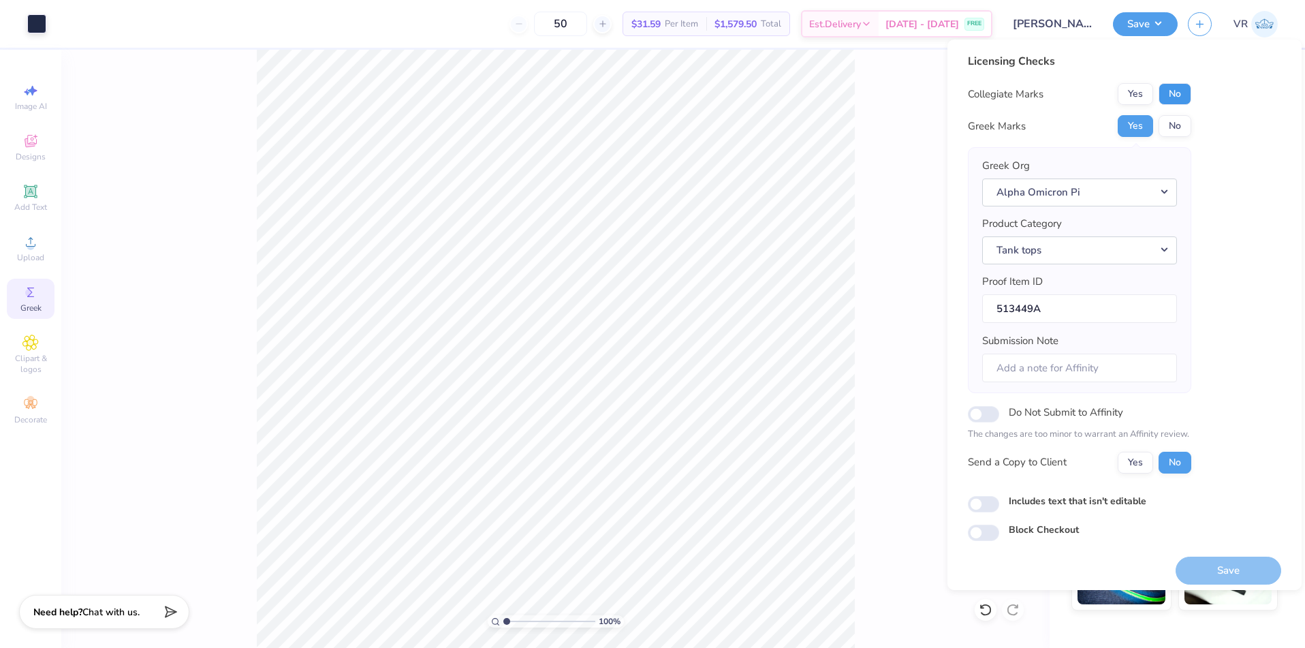
click at [1177, 93] on button "No" at bounding box center [1174, 94] width 33 height 22
click at [1220, 560] on button "Save" at bounding box center [1228, 570] width 106 height 28
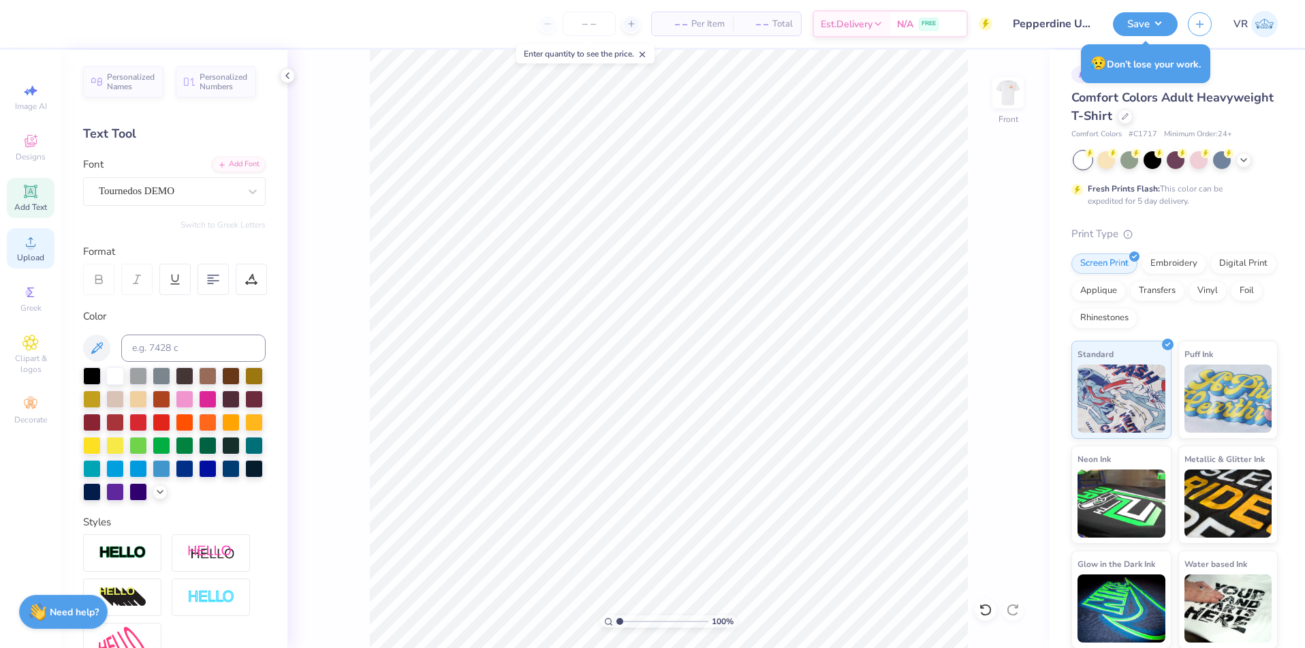
click at [33, 259] on span "Upload" at bounding box center [30, 257] width 27 height 11
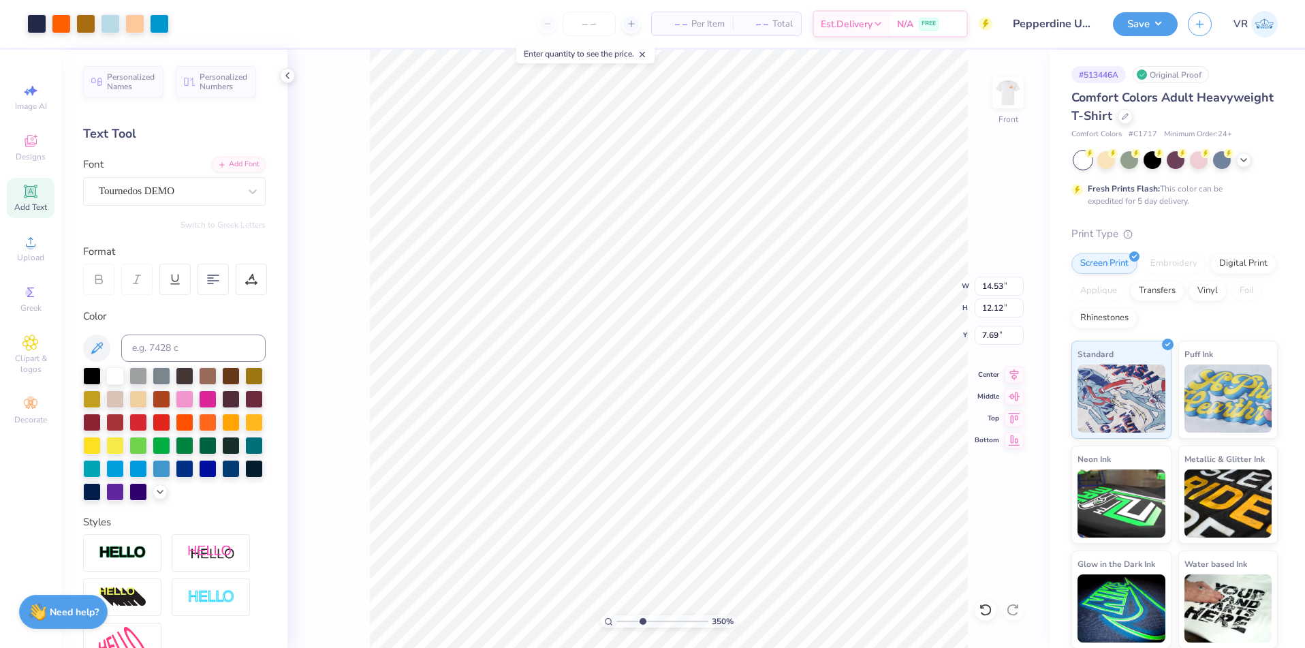
drag, startPoint x: 620, startPoint y: 620, endPoint x: 642, endPoint y: 619, distance: 22.5
type input "3.5"
click at [642, 619] on input "range" at bounding box center [662, 621] width 92 height 12
click at [755, 528] on li "Ungroup" at bounding box center [764, 524] width 107 height 27
type input "16.36"
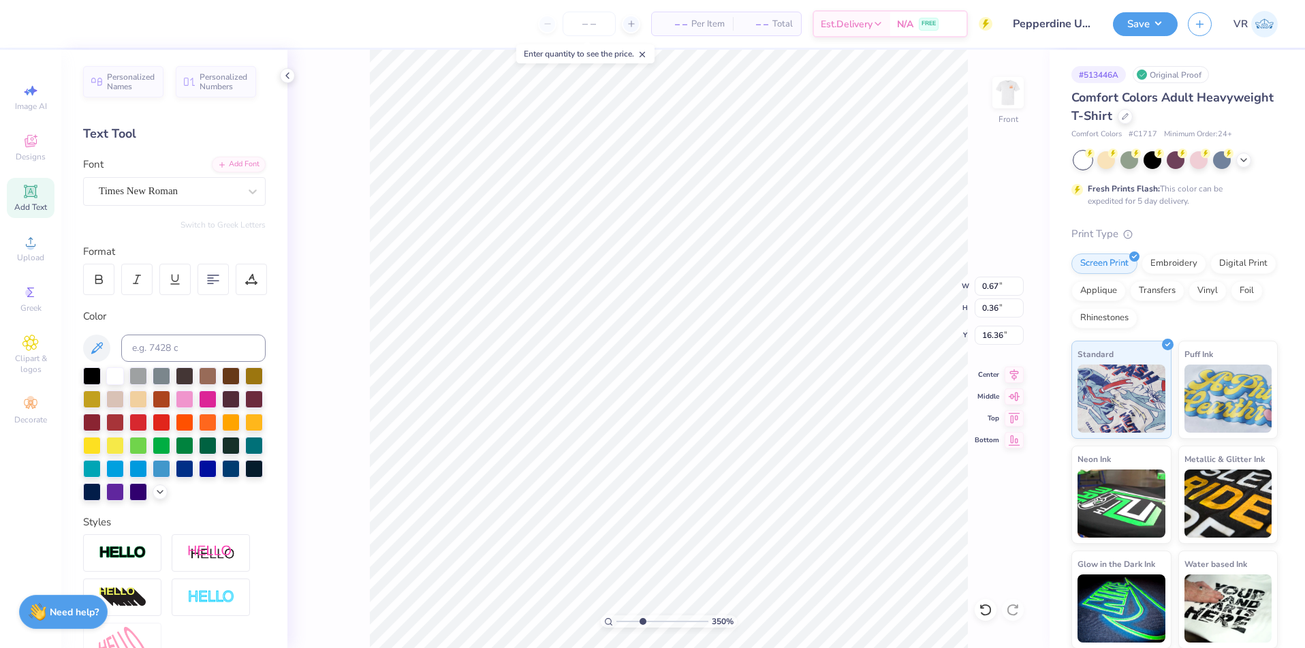
type input "1.20"
type input "0.34"
type input "17.20"
drag, startPoint x: 639, startPoint y: 621, endPoint x: 607, endPoint y: 622, distance: 32.0
type input "1"
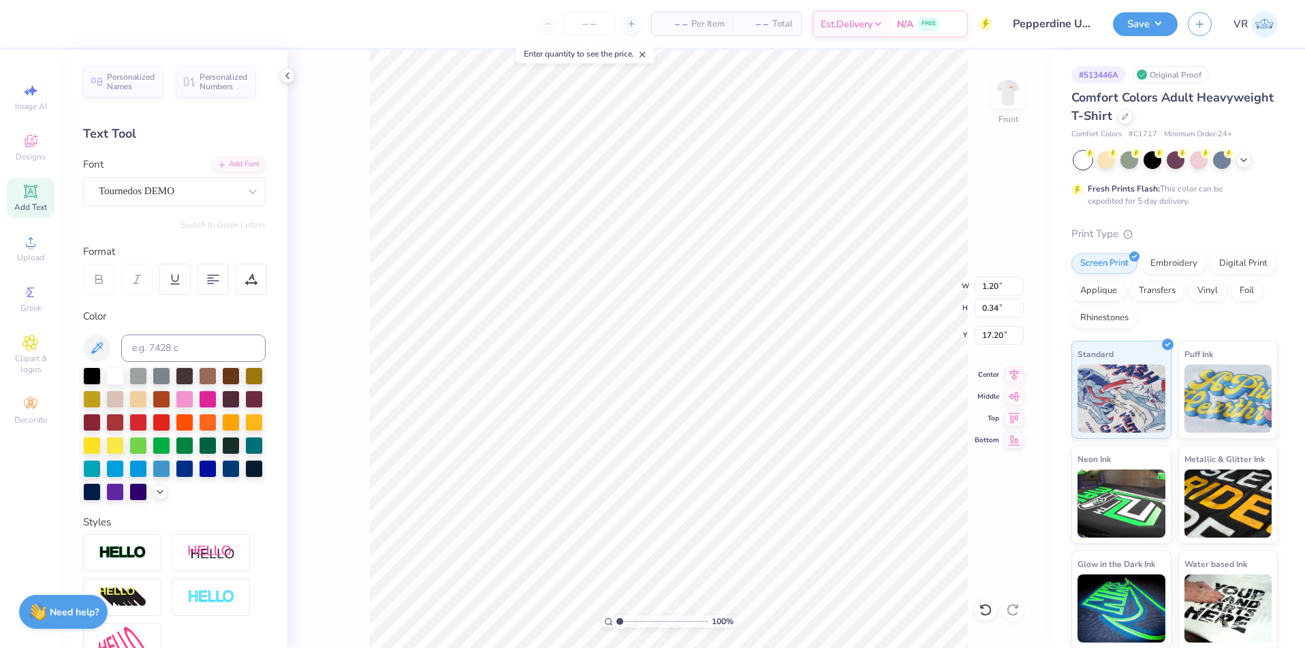
click at [616, 622] on input "range" at bounding box center [662, 621] width 92 height 12
click at [748, 499] on li "Group" at bounding box center [746, 498] width 107 height 27
click at [984, 289] on input "14.53" at bounding box center [998, 285] width 49 height 19
type input "12.50"
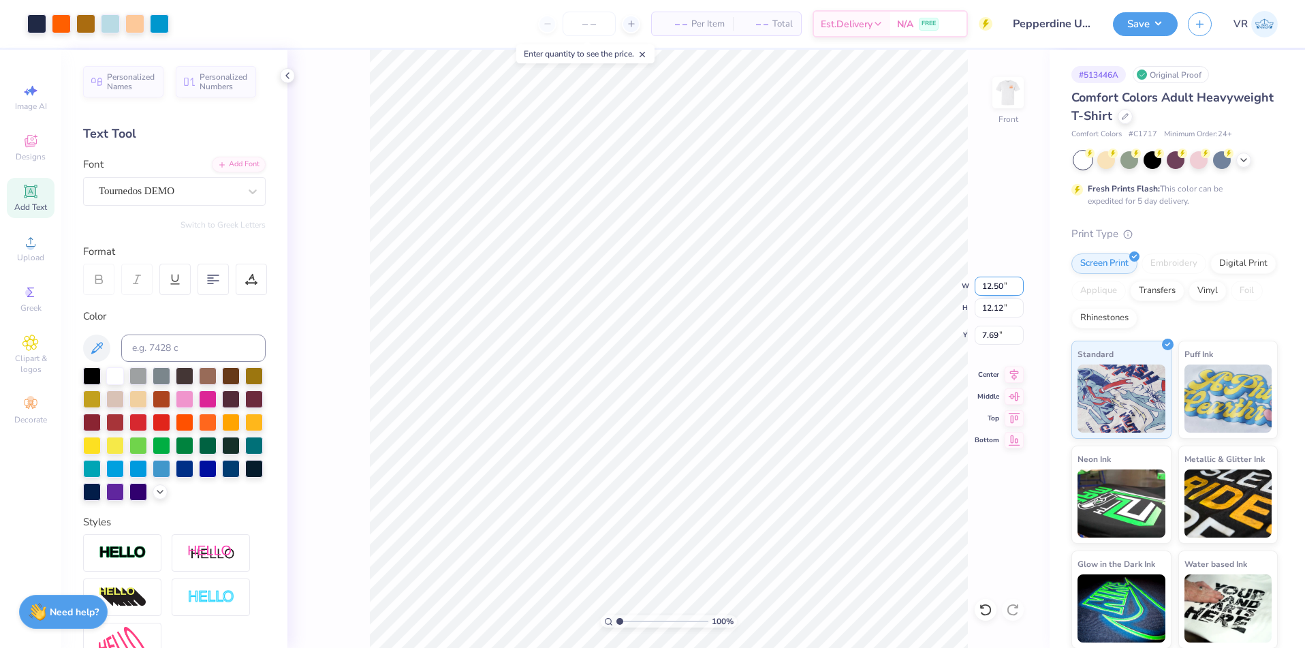
type input "10.42"
click at [987, 336] on input "8.54" at bounding box center [998, 334] width 49 height 19
type input "3.00"
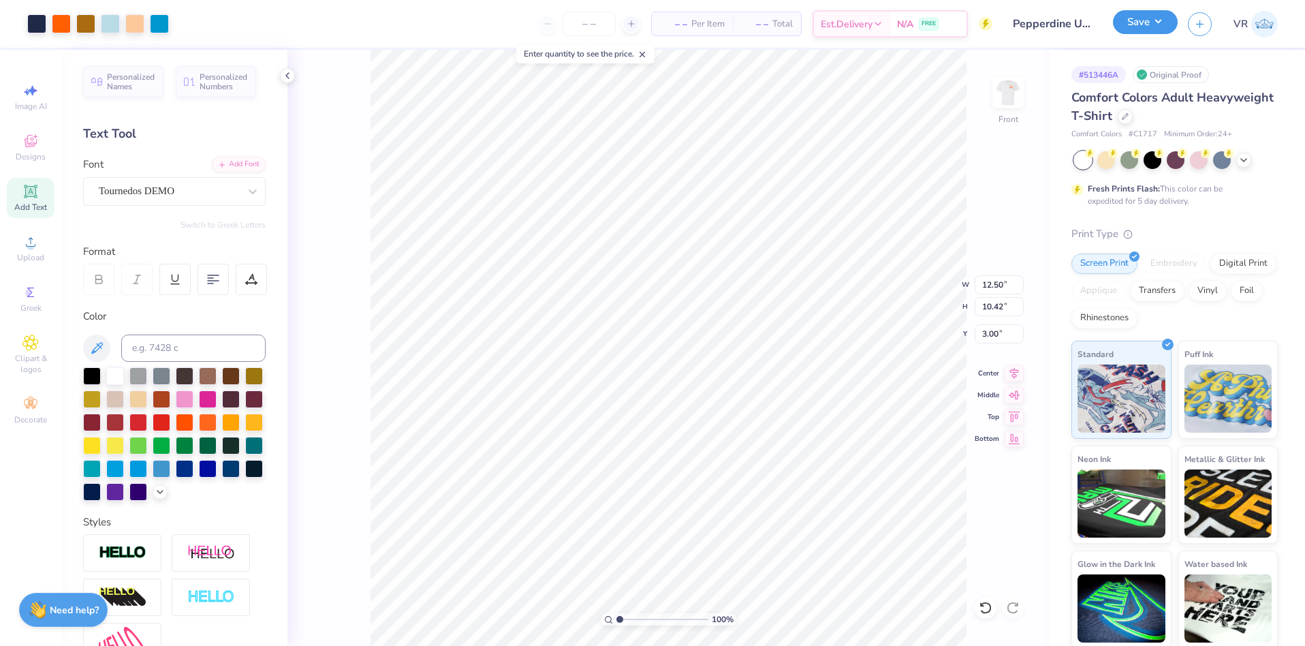
click at [1162, 25] on button "Save" at bounding box center [1145, 22] width 65 height 24
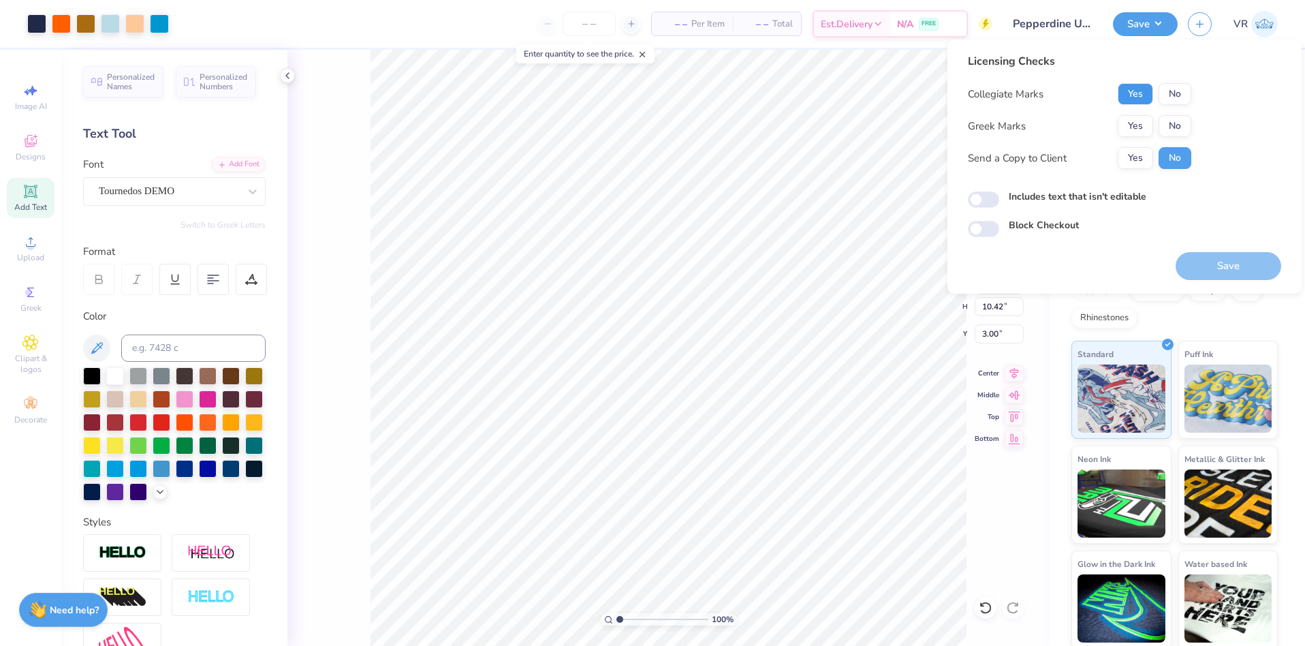
click at [1139, 96] on button "Yes" at bounding box center [1134, 94] width 35 height 22
click at [1132, 130] on button "Yes" at bounding box center [1134, 126] width 35 height 22
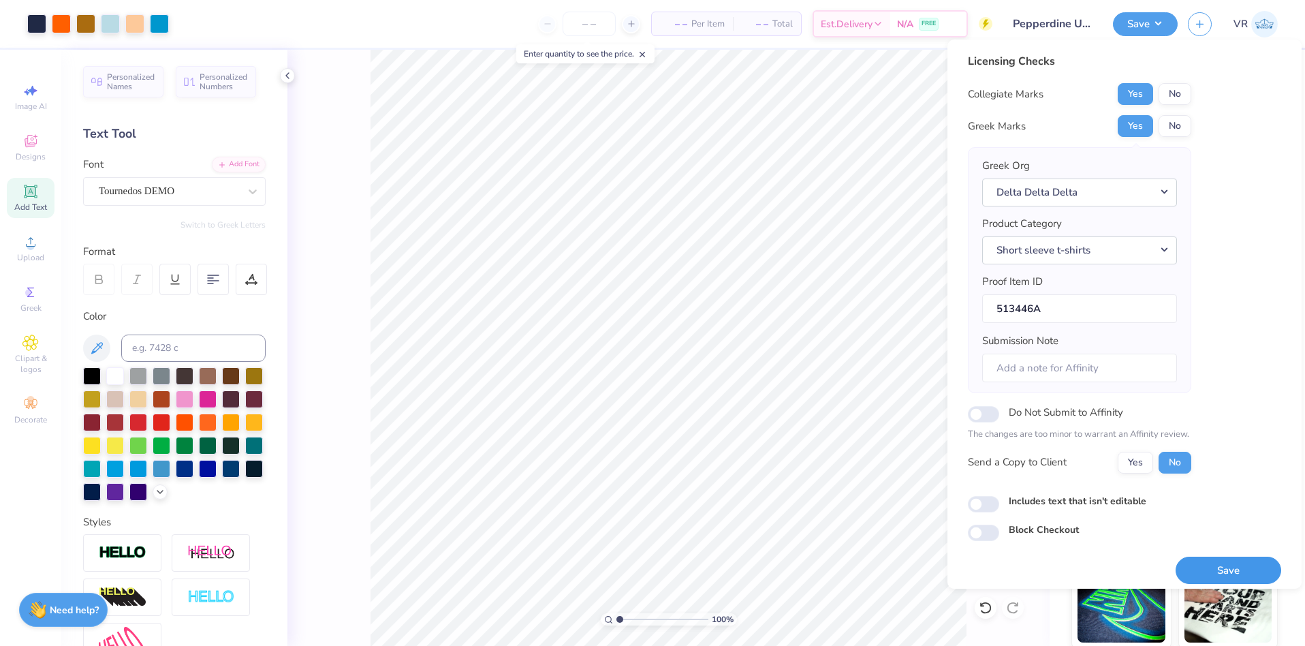
click at [1214, 561] on button "Save" at bounding box center [1228, 570] width 106 height 28
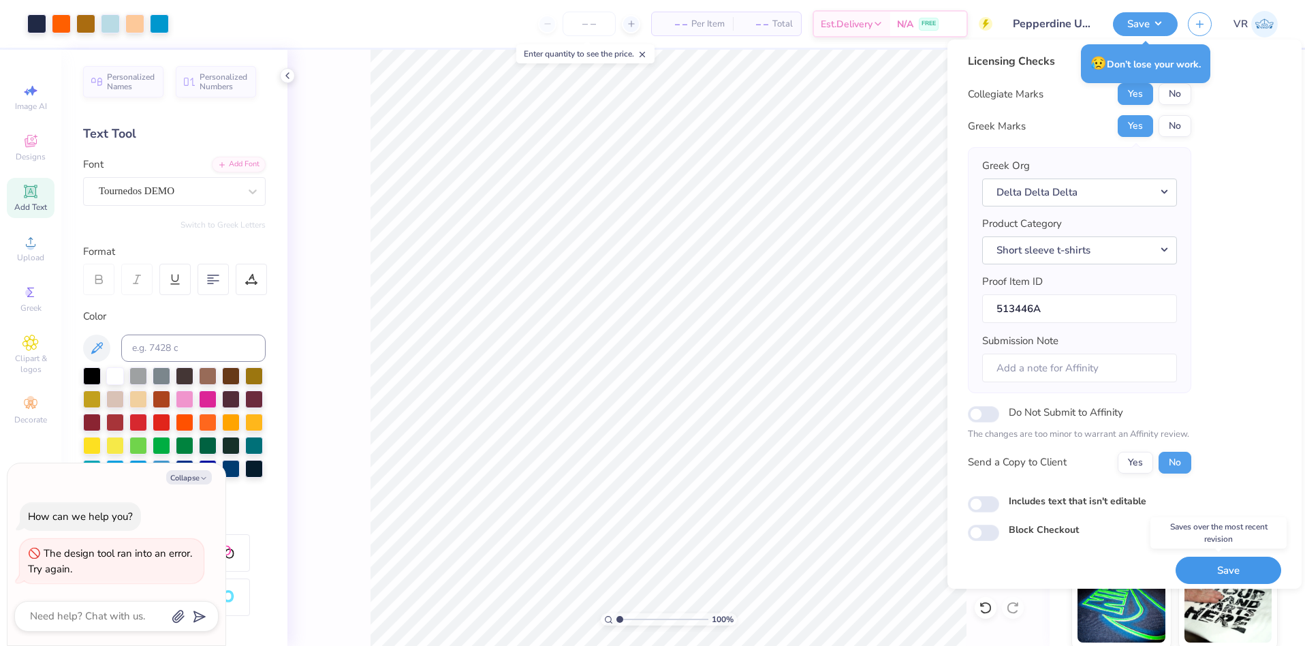
click at [1206, 562] on button "Save" at bounding box center [1228, 570] width 106 height 28
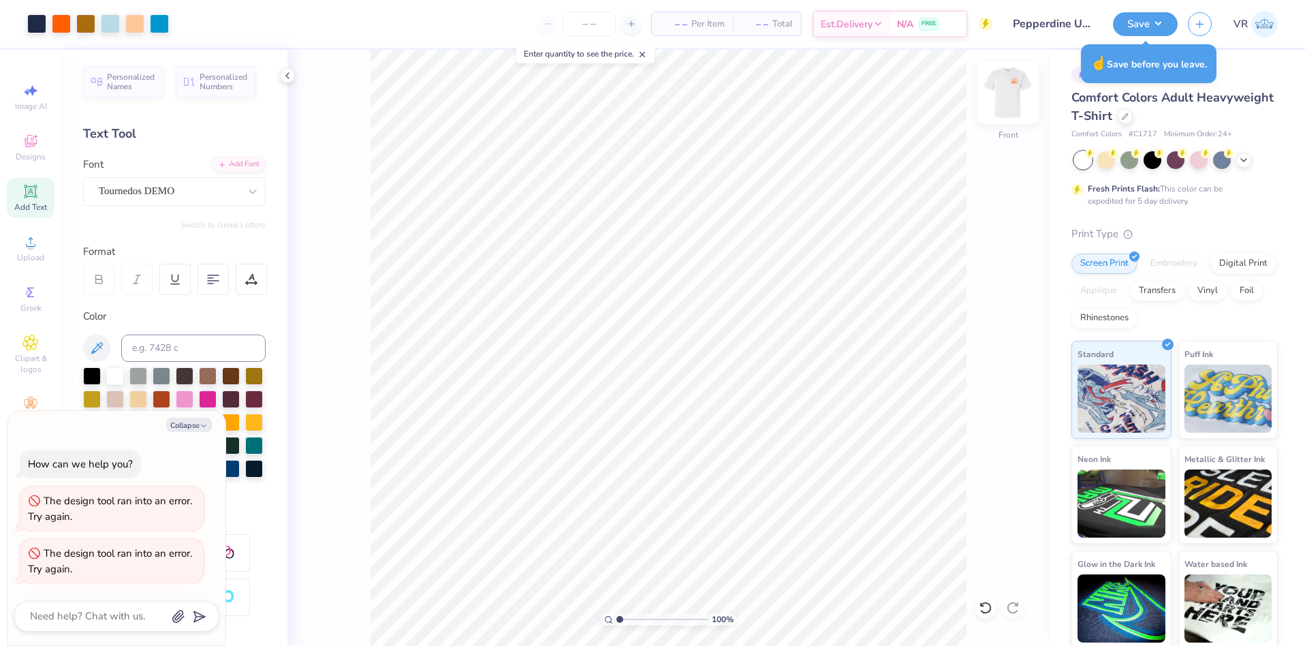
click at [1011, 101] on img at bounding box center [1008, 92] width 54 height 54
type textarea "x"
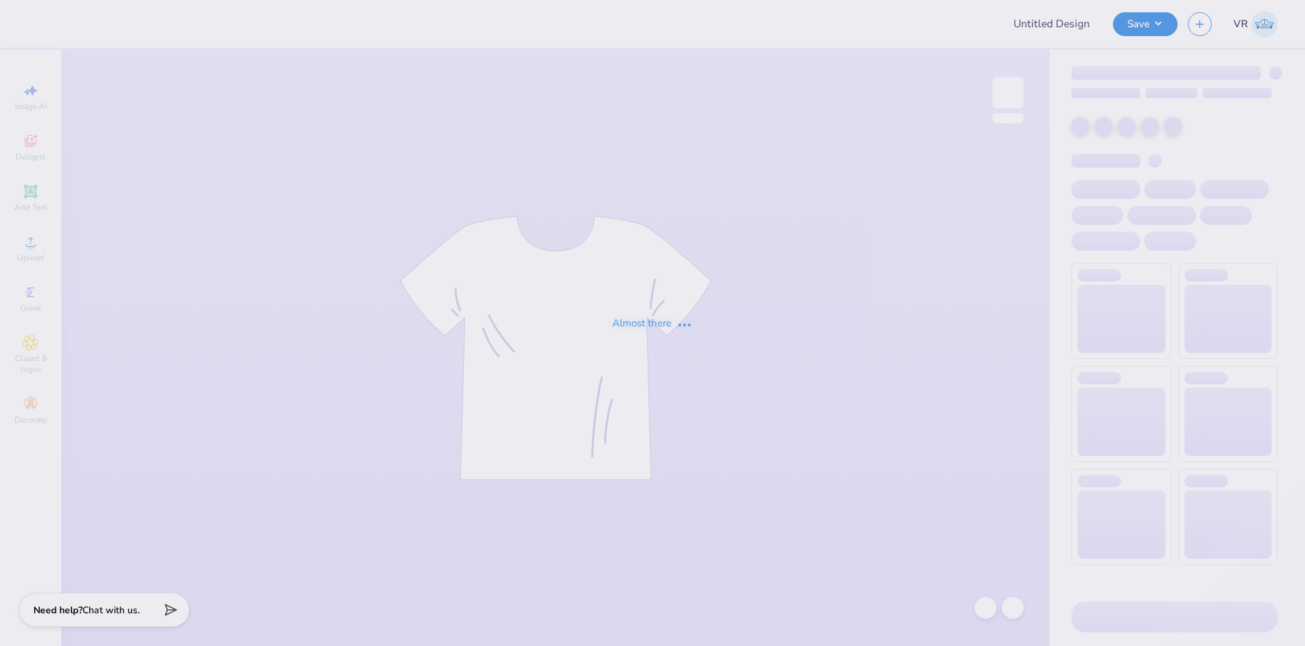
type input "Homecoming Shirts for TTO"
type input "Pepperdine University : [PERSON_NAME]"
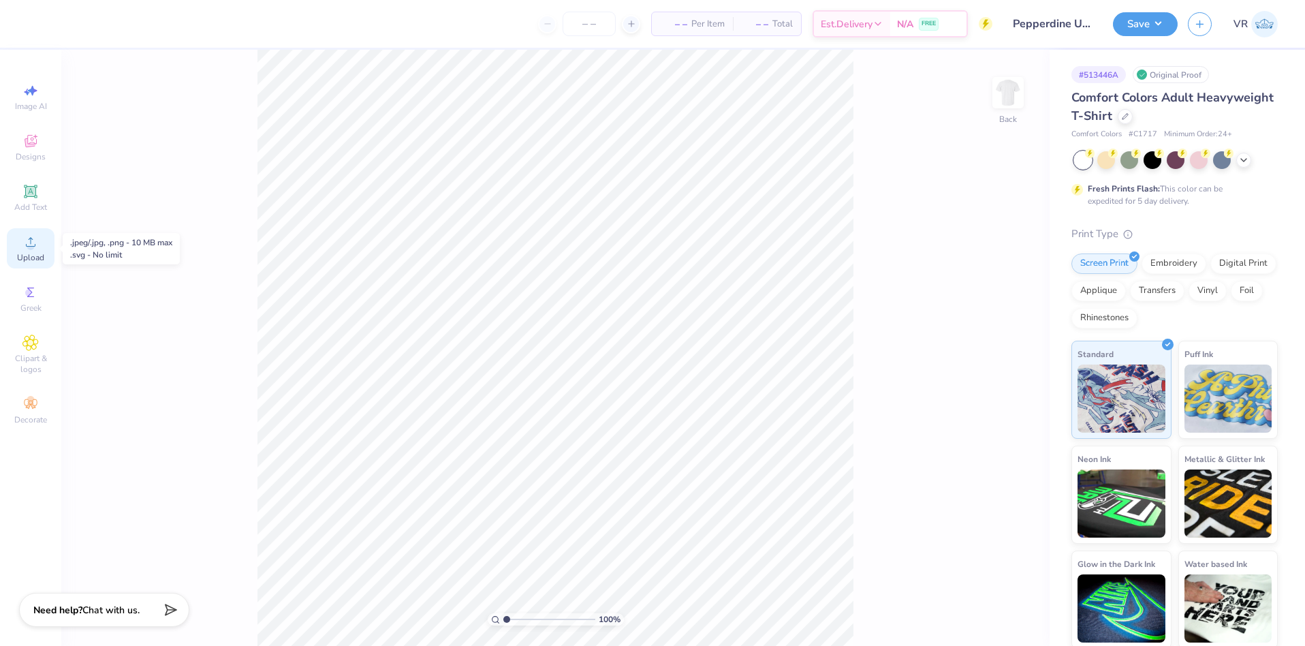
click at [35, 253] on span "Upload" at bounding box center [30, 257] width 27 height 11
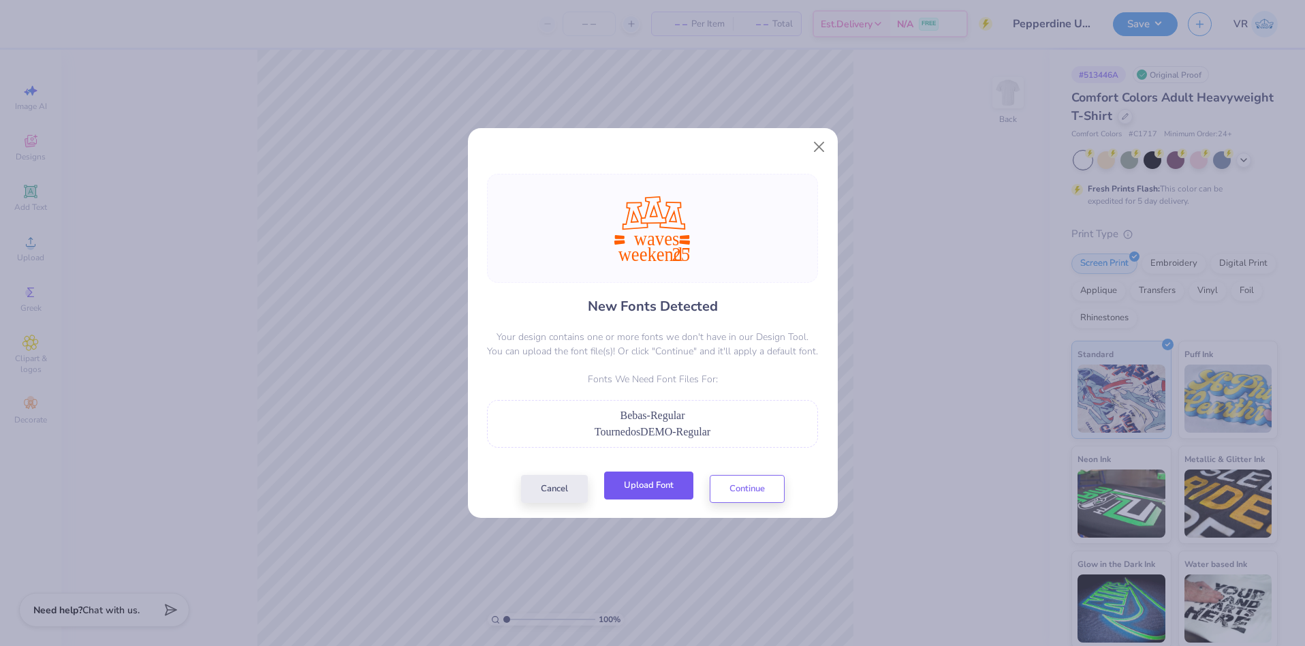
click at [632, 492] on button "Upload Font" at bounding box center [648, 485] width 89 height 28
click at [552, 486] on button "Cancel" at bounding box center [554, 485] width 67 height 28
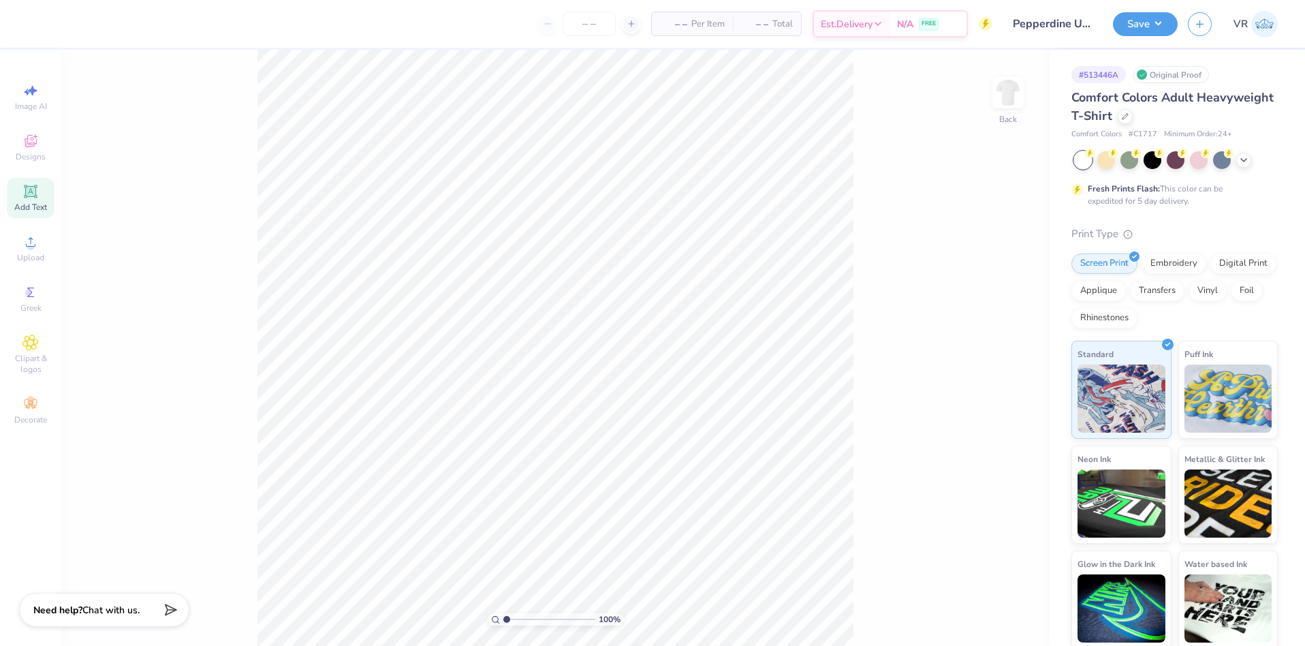
click at [36, 197] on icon at bounding box center [30, 191] width 16 height 16
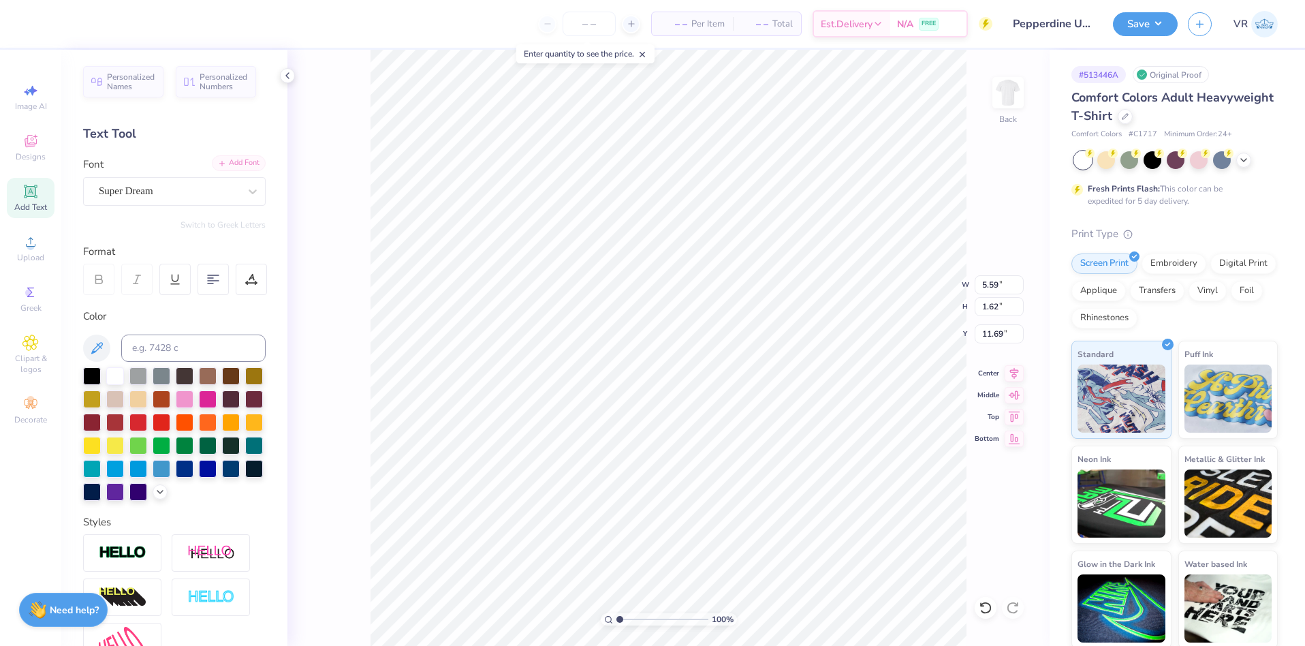
click at [238, 165] on div "Add Font" at bounding box center [239, 163] width 54 height 16
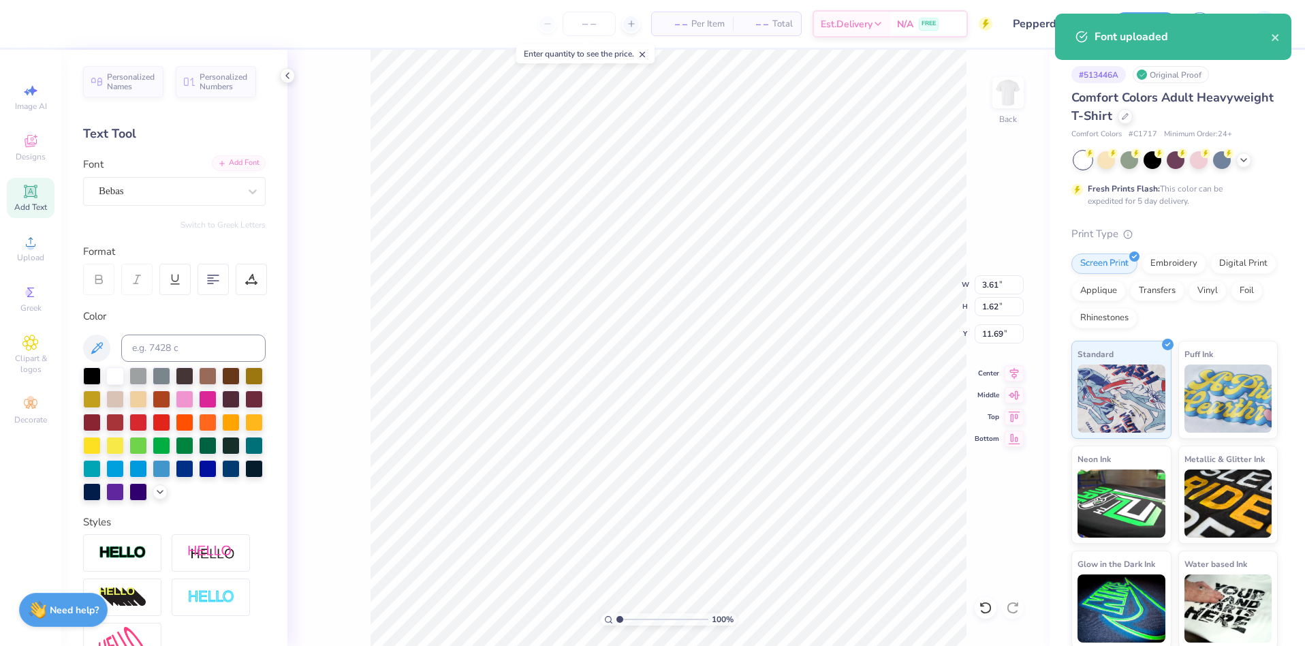
click at [227, 161] on div "Add Font" at bounding box center [239, 163] width 54 height 16
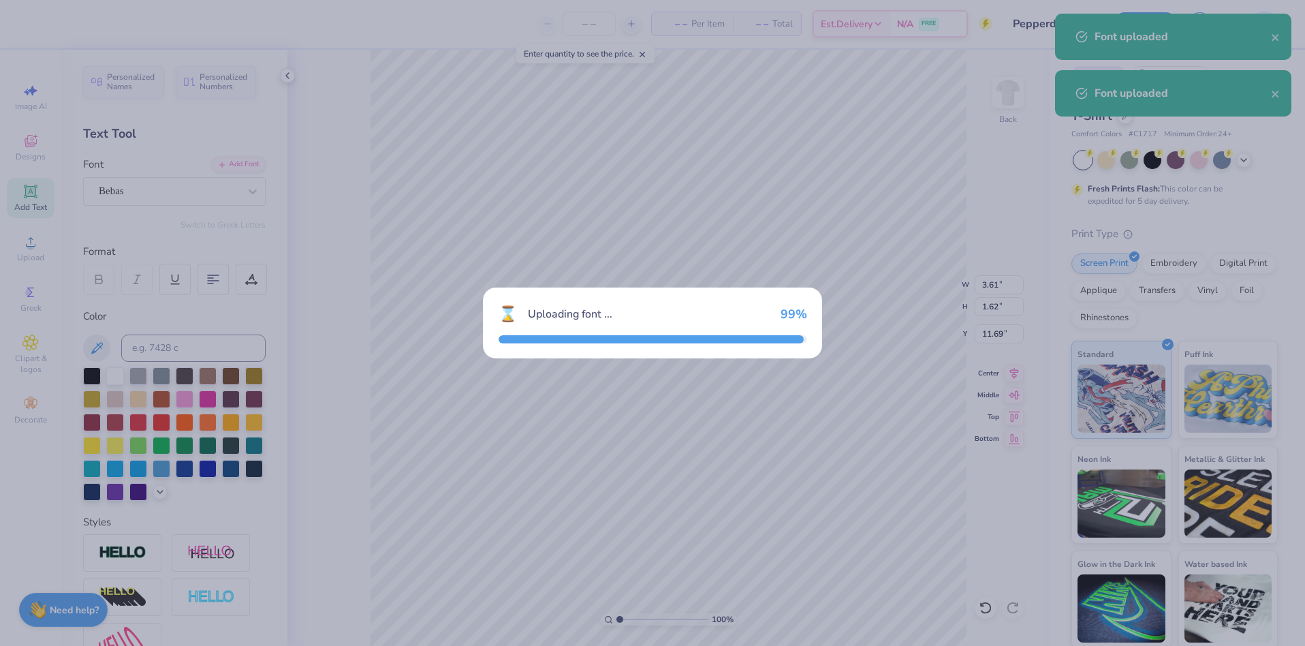
type input "3.05"
type input "1.61"
type input "11.70"
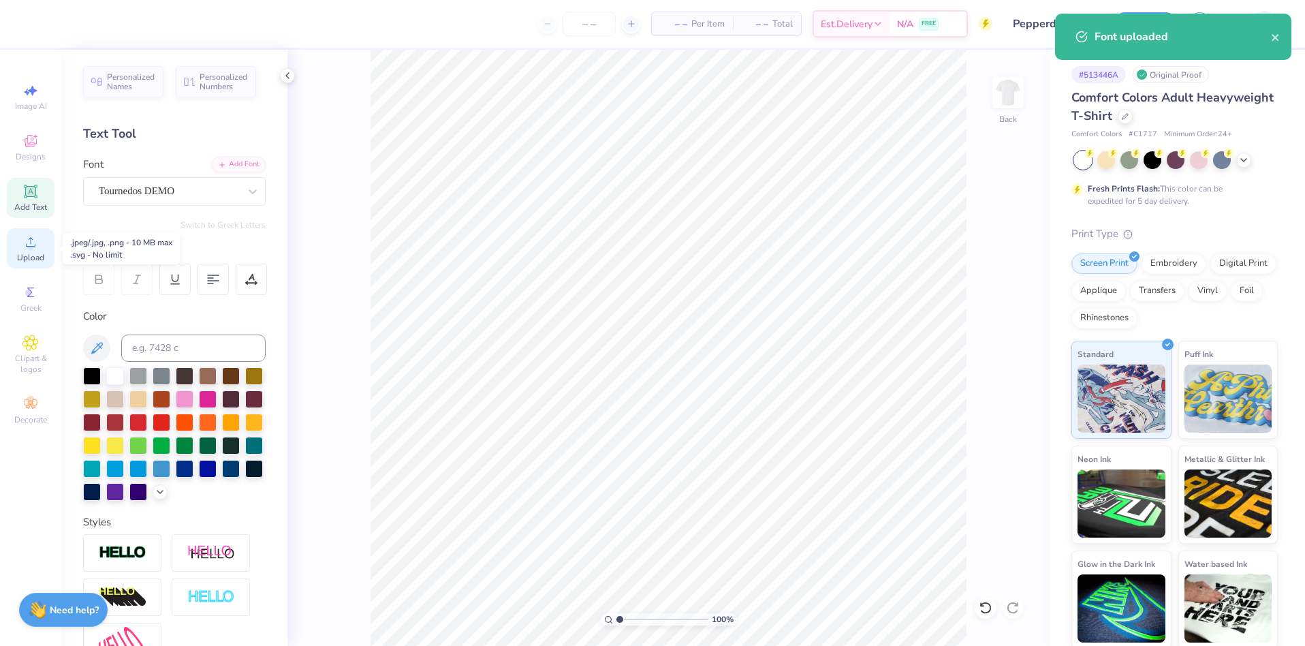
click at [37, 236] on icon at bounding box center [30, 242] width 16 height 16
click at [988, 289] on input "12.14" at bounding box center [998, 284] width 49 height 19
type input "3.00"
type input "2.51"
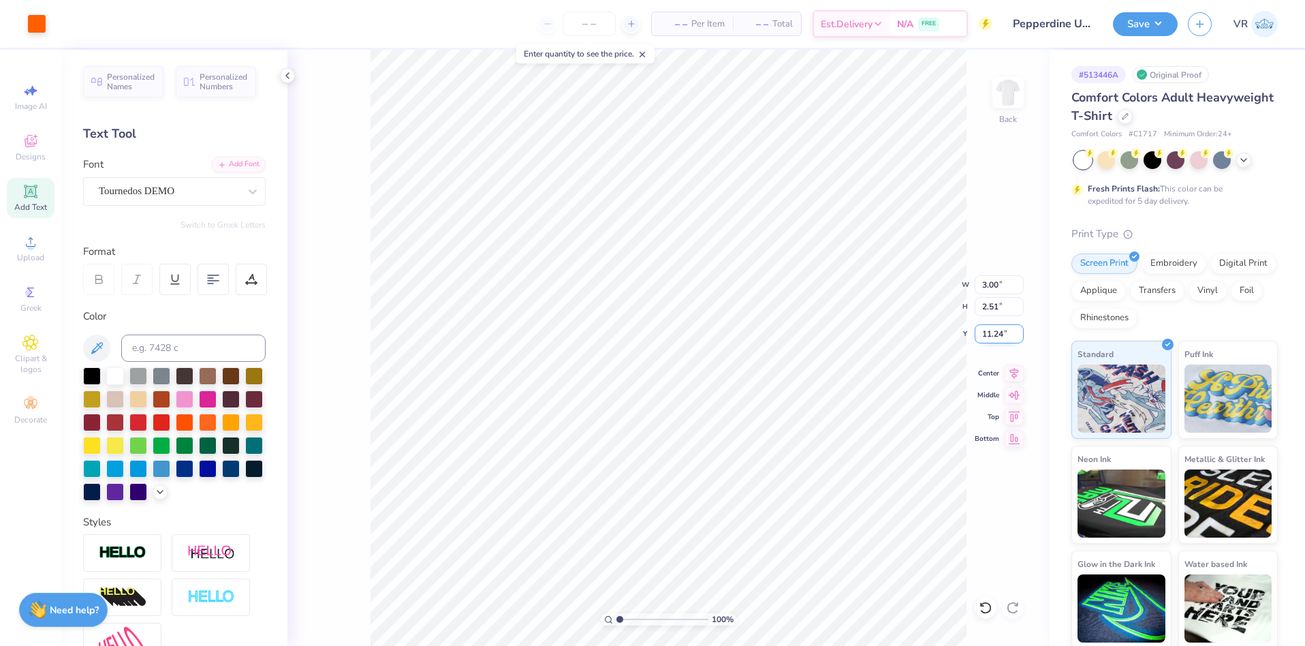
click at [983, 336] on input "11.24" at bounding box center [998, 333] width 49 height 19
type input "3.00"
click at [1013, 108] on img at bounding box center [1008, 92] width 54 height 54
click at [37, 245] on icon at bounding box center [30, 242] width 16 height 16
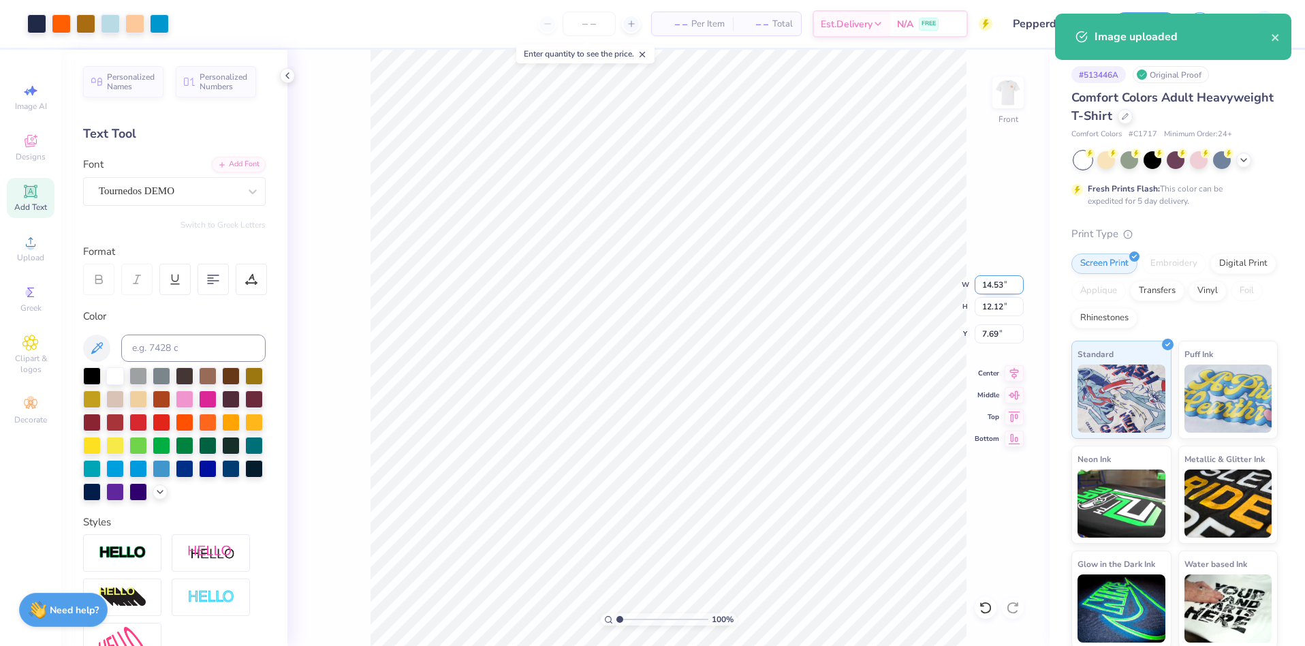
click at [998, 283] on input "14.53" at bounding box center [998, 284] width 49 height 19
type input "12.50"
type input "10.42"
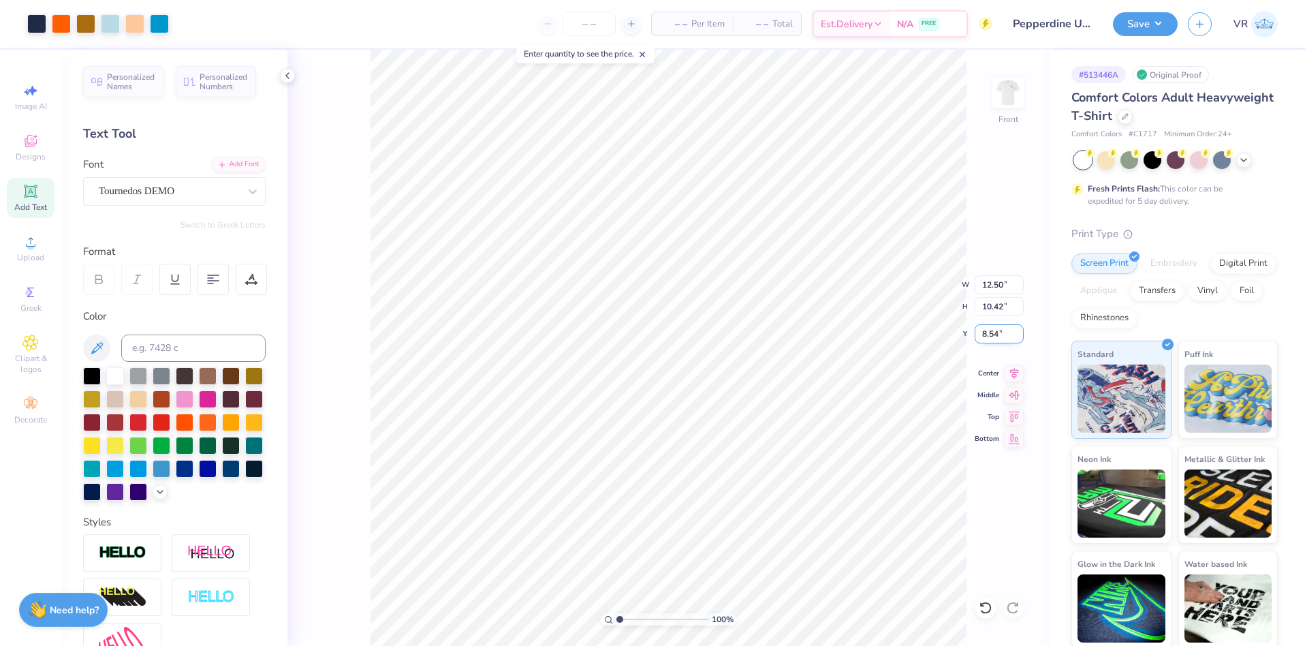
click at [989, 332] on input "8.54" at bounding box center [998, 333] width 49 height 19
type input "3.00"
click at [1147, 13] on button "Save" at bounding box center [1145, 22] width 65 height 24
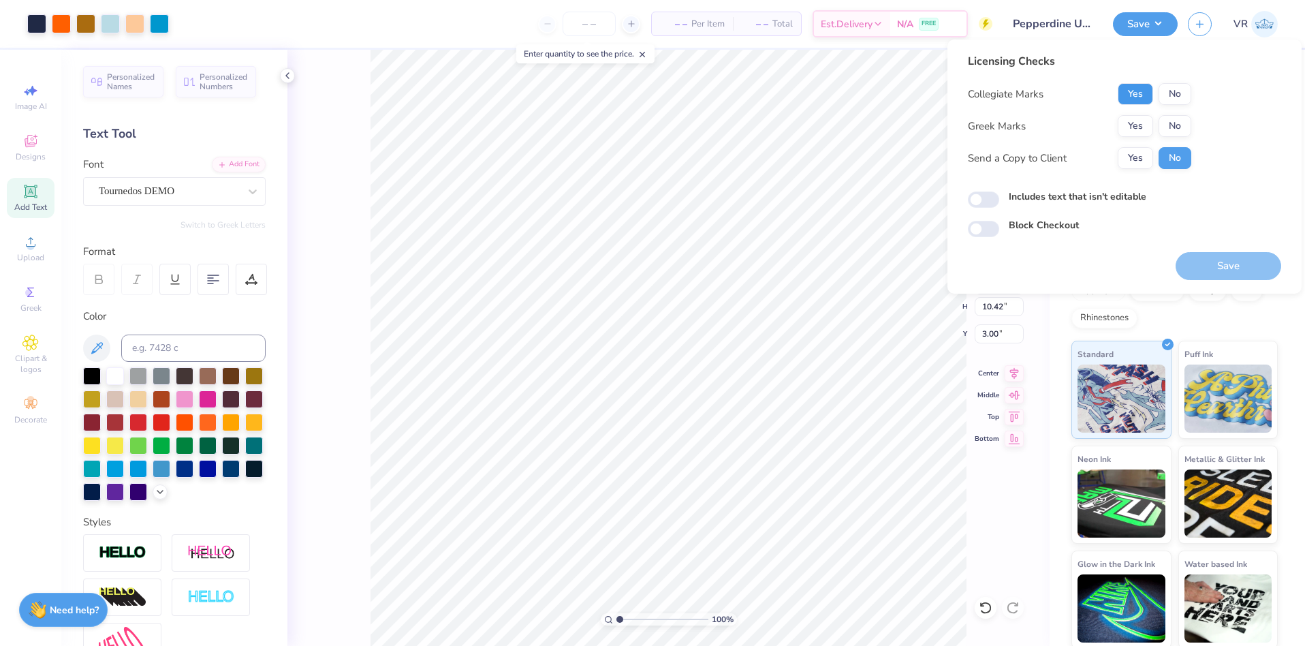
click at [1143, 91] on button "Yes" at bounding box center [1134, 94] width 35 height 22
click at [1141, 140] on div "Collegiate Marks Yes No Greek Marks Yes No Send a Copy to Client Yes No" at bounding box center [1079, 126] width 223 height 86
click at [1141, 134] on button "Yes" at bounding box center [1134, 126] width 35 height 22
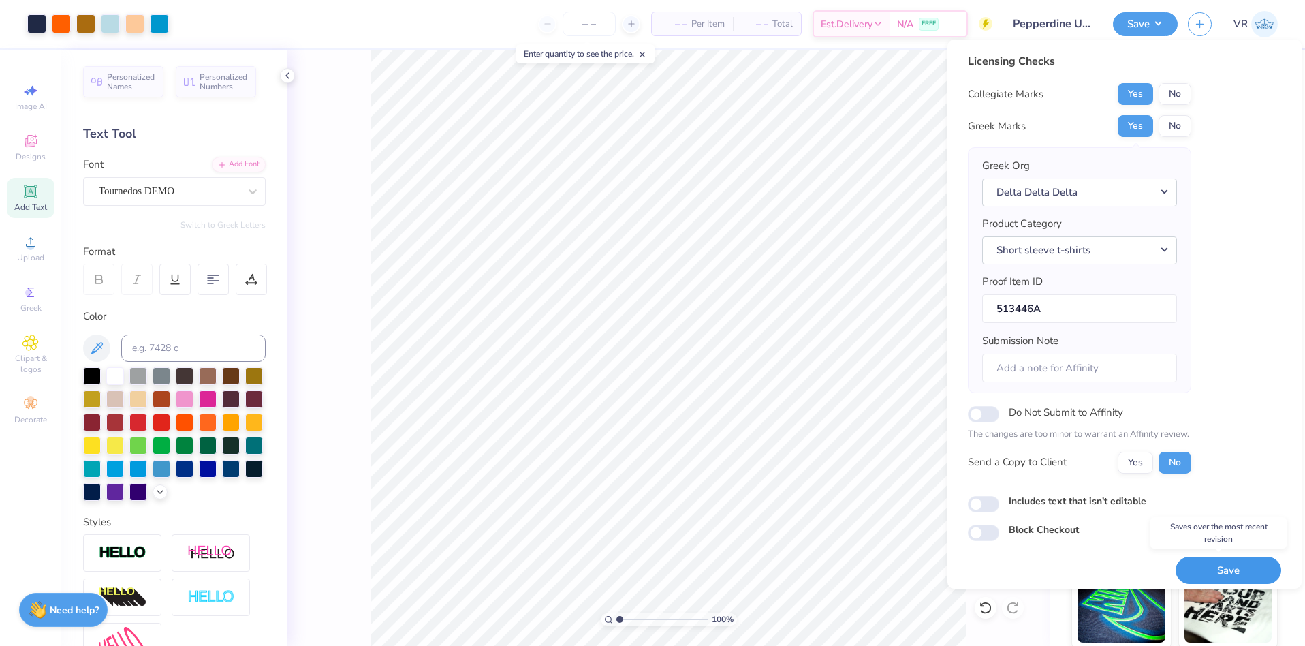
click at [1225, 569] on button "Save" at bounding box center [1228, 570] width 106 height 28
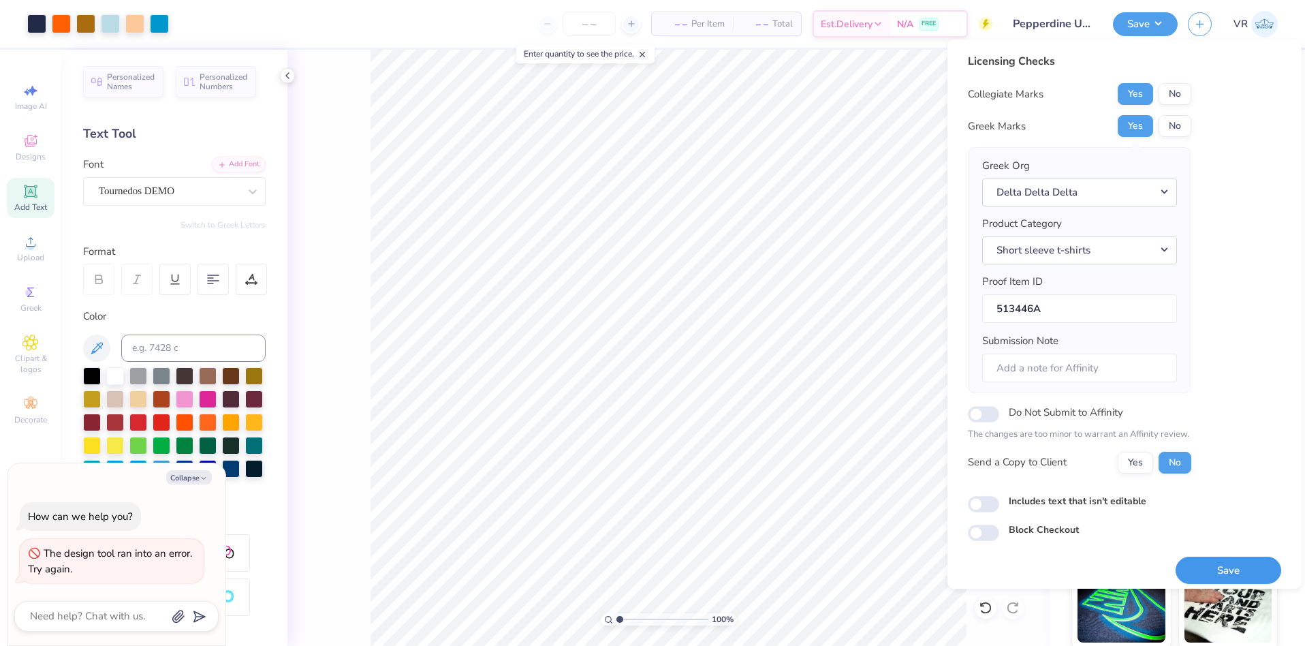
click at [1230, 567] on button "Save" at bounding box center [1228, 570] width 106 height 28
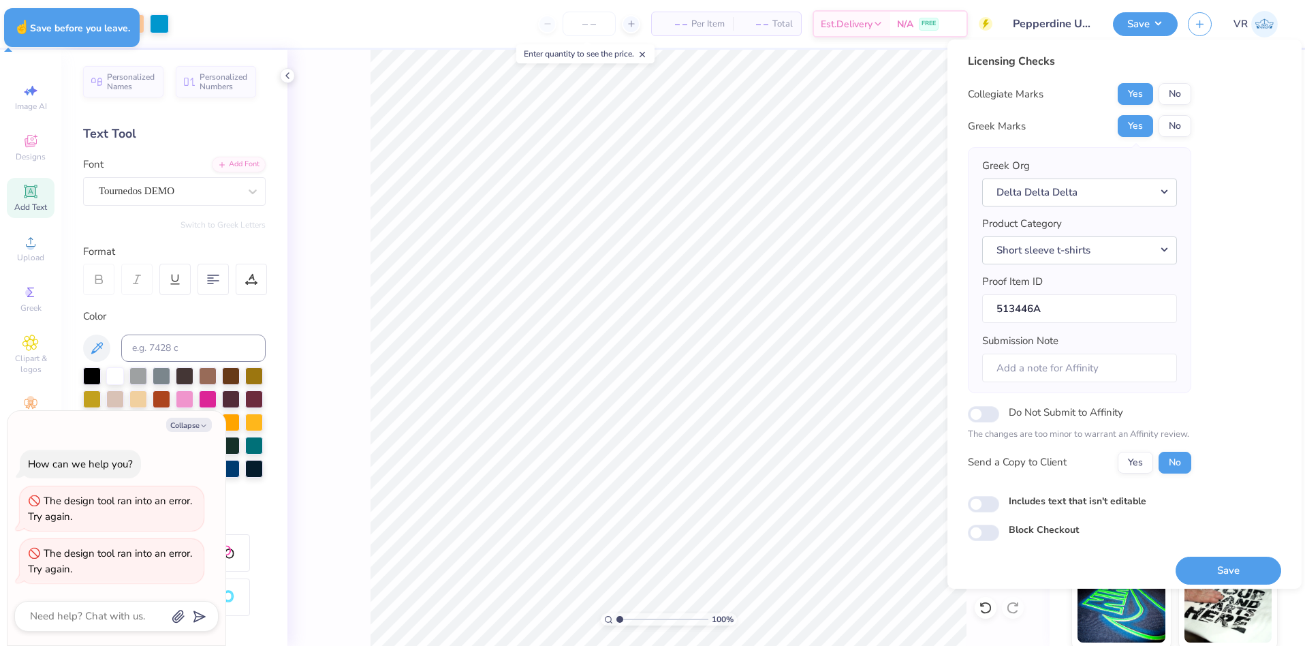
type textarea "x"
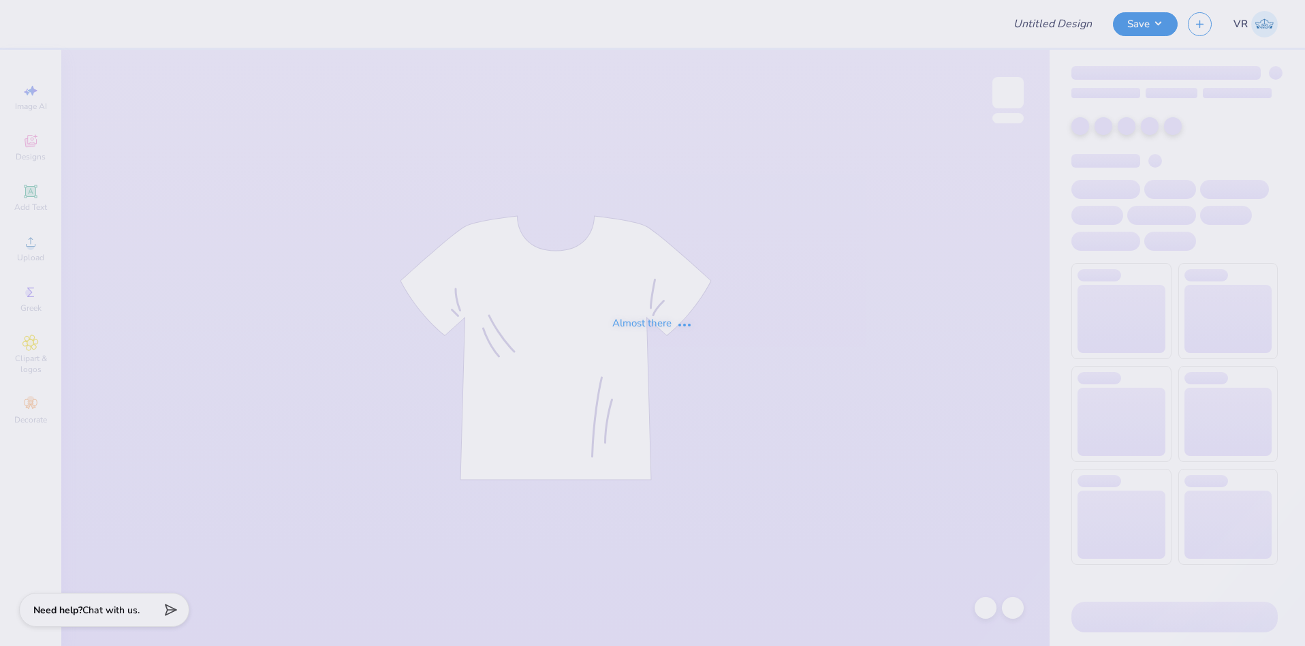
type input "Pepperdine University : [PERSON_NAME]"
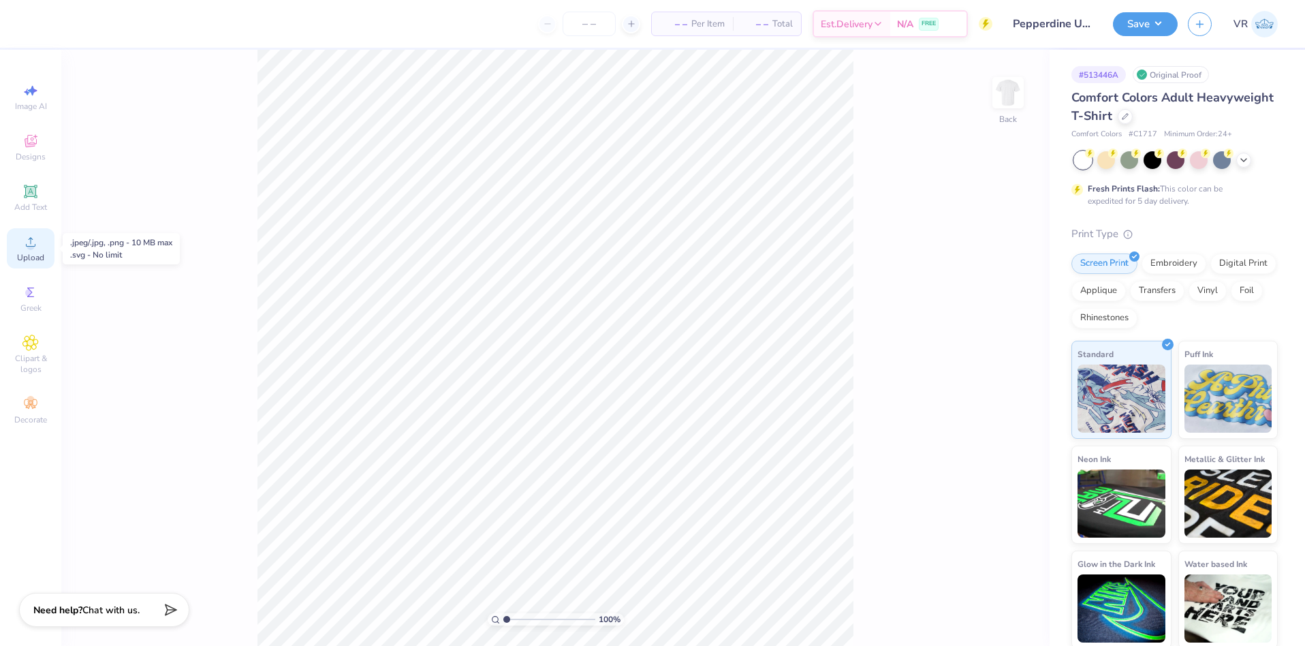
click at [41, 251] on div "Upload" at bounding box center [31, 248] width 48 height 40
click at [37, 202] on span "Add Text" at bounding box center [30, 207] width 33 height 11
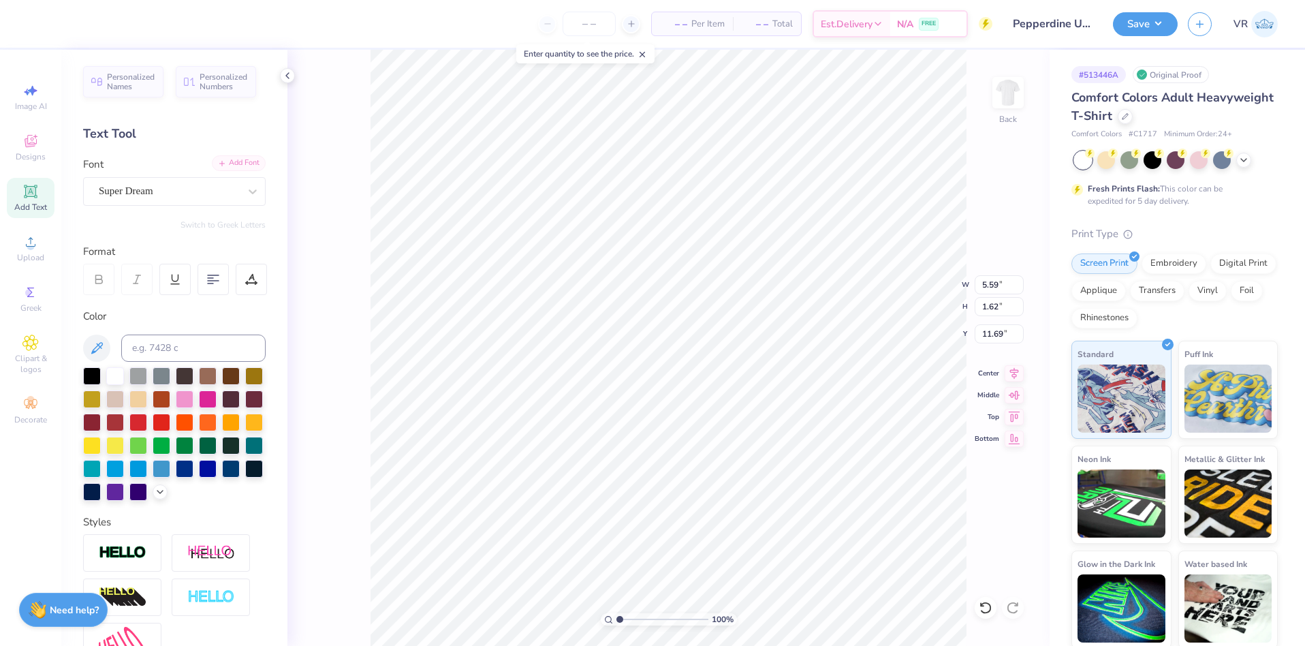
click at [225, 165] on div "Add Font" at bounding box center [239, 163] width 54 height 16
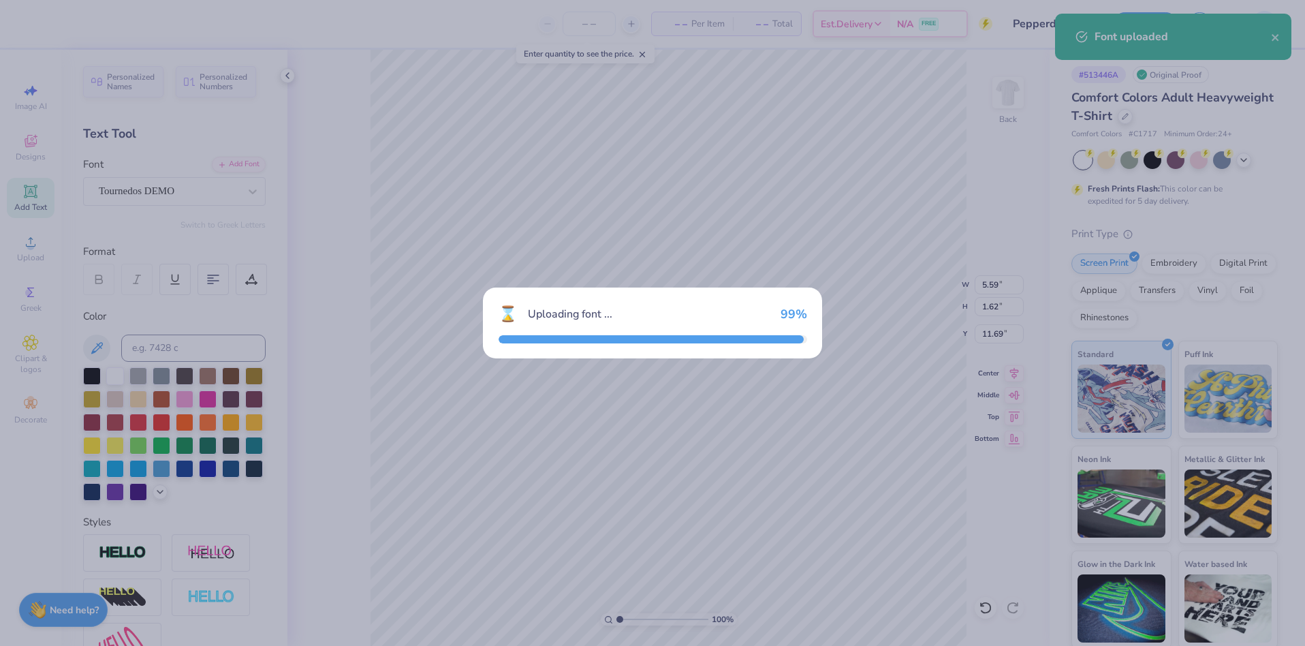
type input "3.05"
type input "1.61"
type input "11.70"
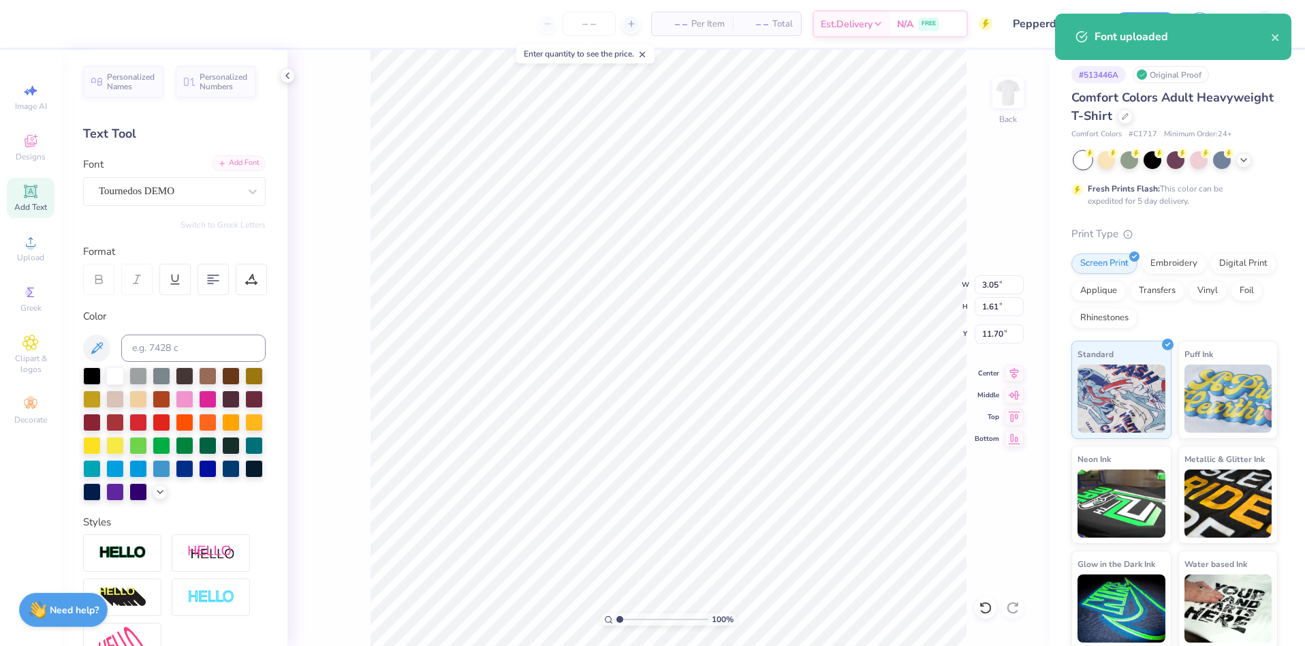
click at [229, 165] on div "Add Font" at bounding box center [239, 163] width 54 height 16
click at [240, 163] on div "Add Font" at bounding box center [239, 163] width 54 height 16
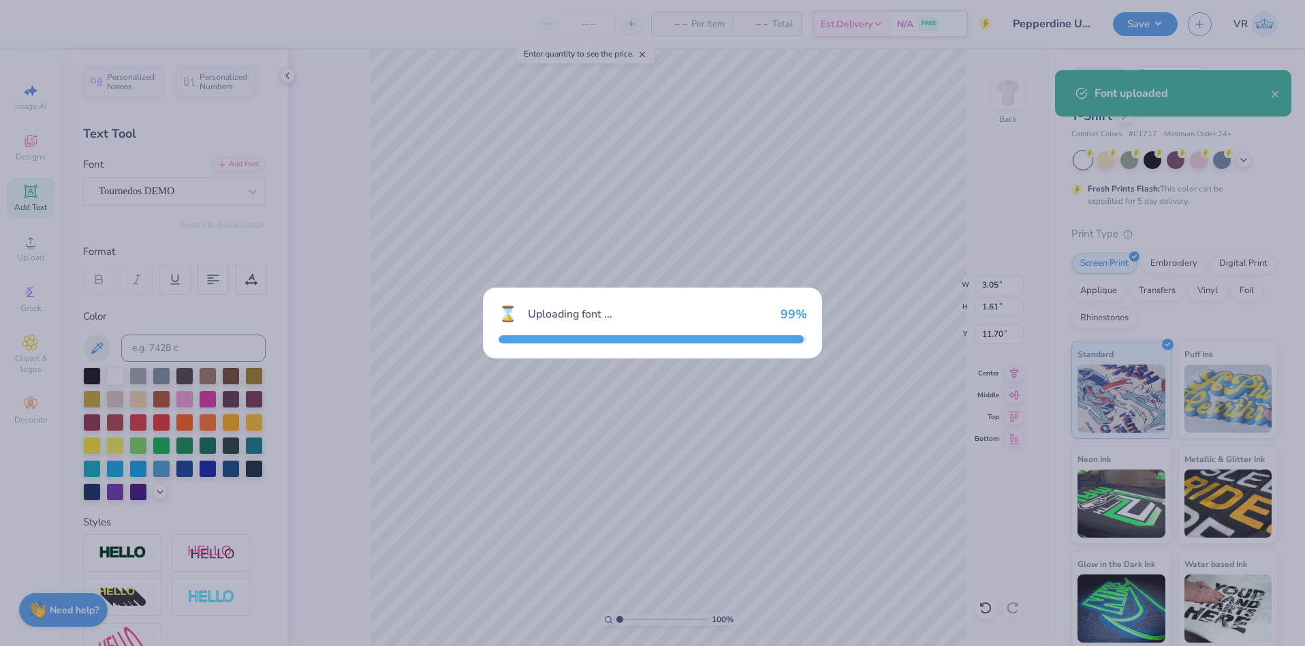
type input "3.61"
type input "1.62"
type input "11.69"
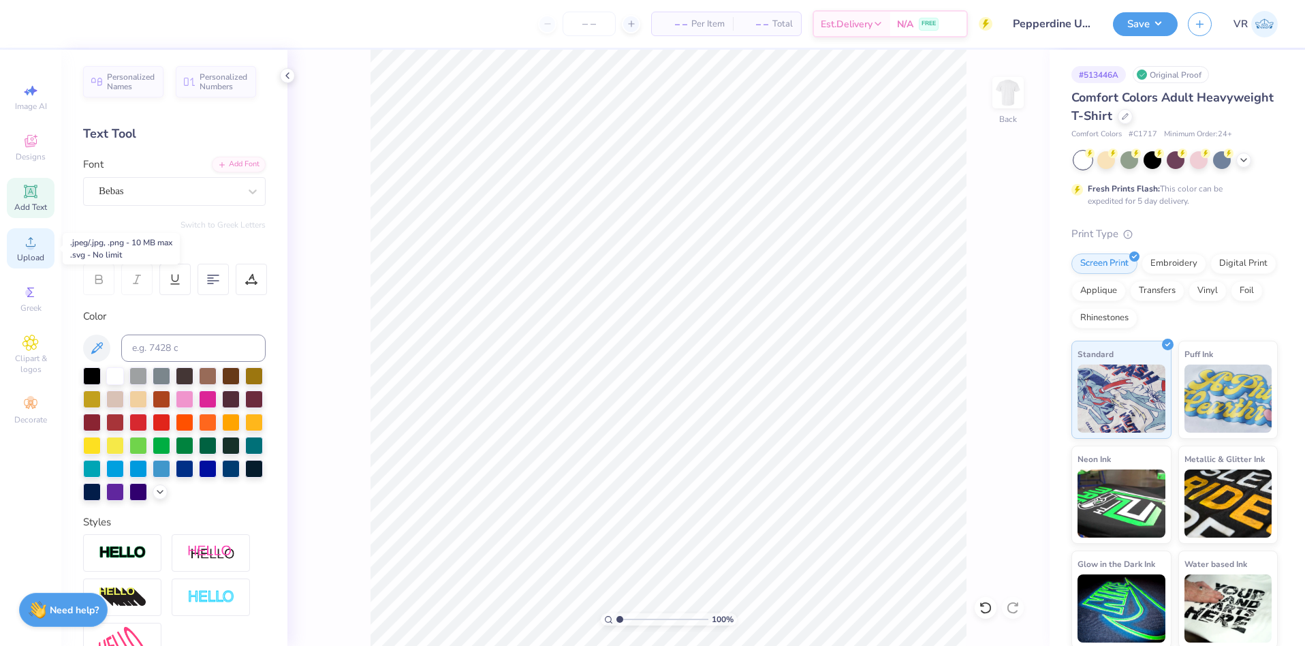
click at [37, 246] on icon at bounding box center [30, 242] width 16 height 16
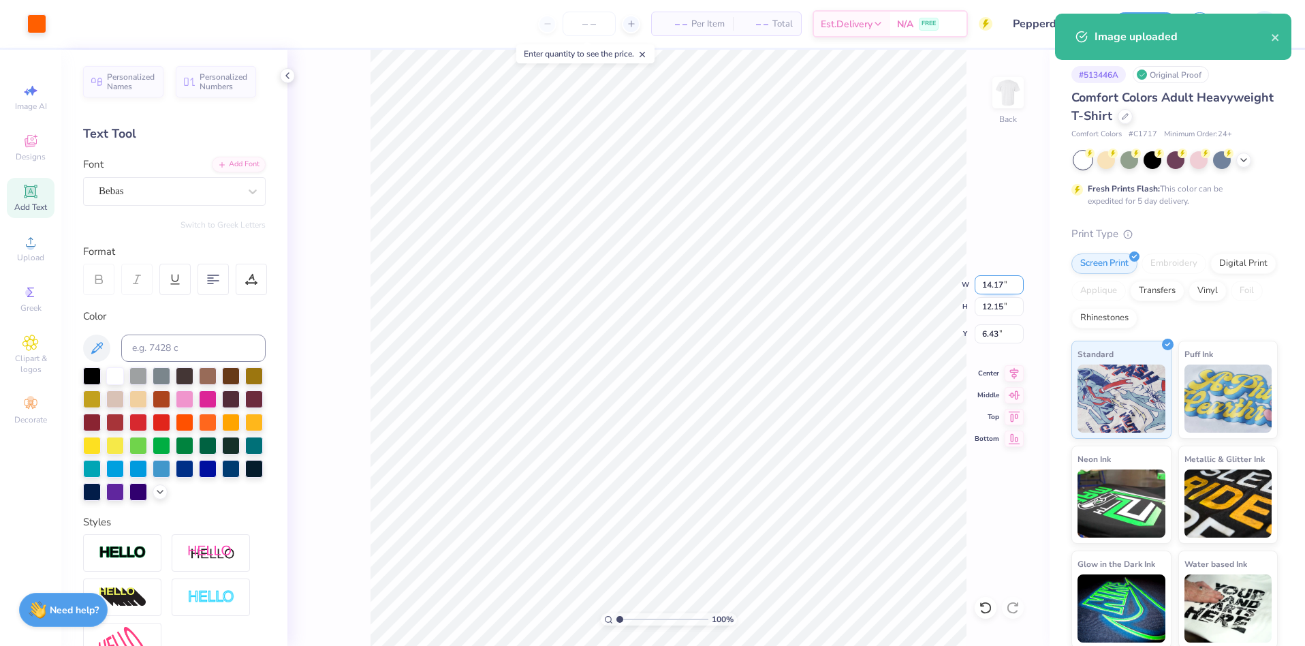
click at [989, 289] on input "14.17" at bounding box center [998, 284] width 49 height 19
type input "3.00"
type input "2.57"
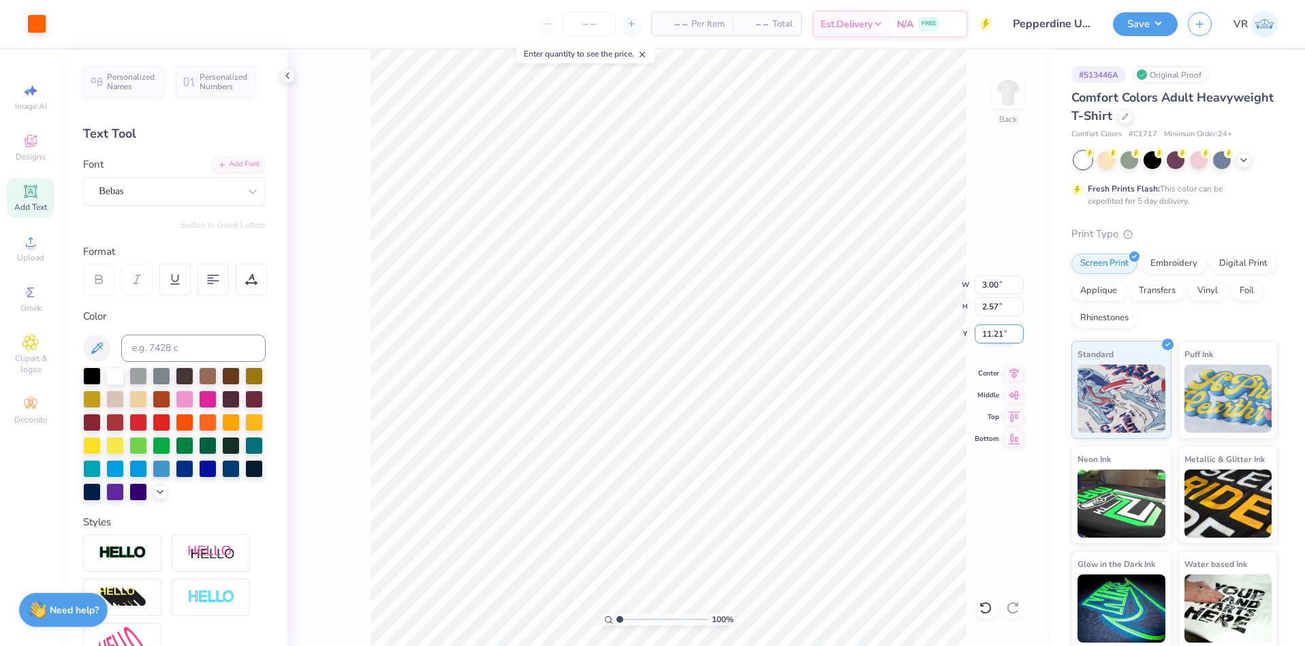
click at [993, 336] on input "11.21" at bounding box center [998, 333] width 49 height 19
type input "3.00"
click at [1015, 107] on img at bounding box center [1008, 92] width 54 height 54
click at [33, 257] on span "Upload" at bounding box center [30, 257] width 27 height 11
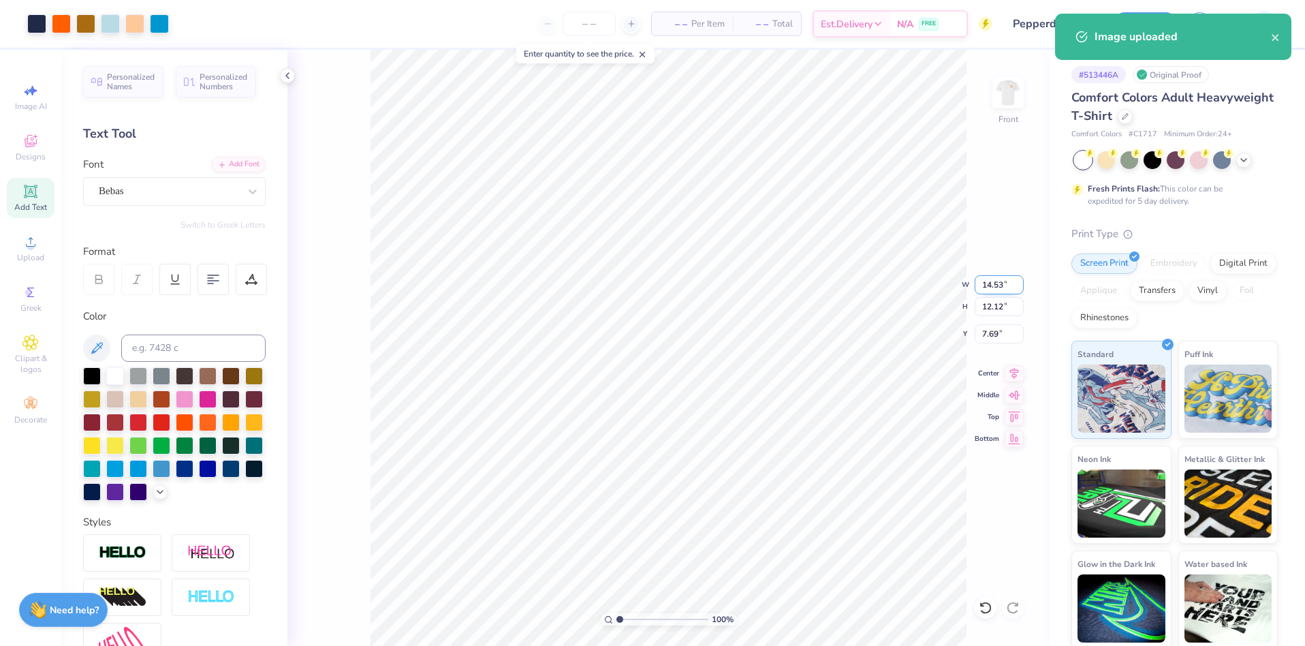
click at [989, 291] on input "14.53" at bounding box center [998, 284] width 49 height 19
click at [989, 290] on input "14.53" at bounding box center [998, 284] width 49 height 19
type input "14.59"
type input "12.17"
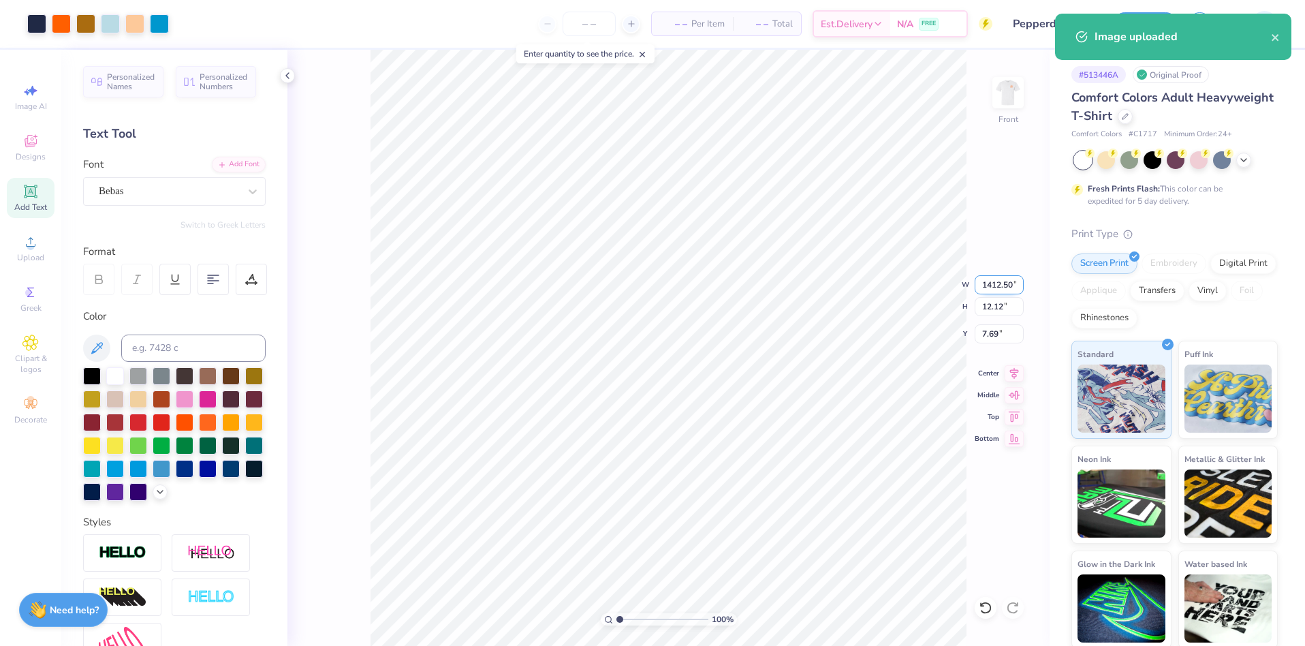
type input "7.67"
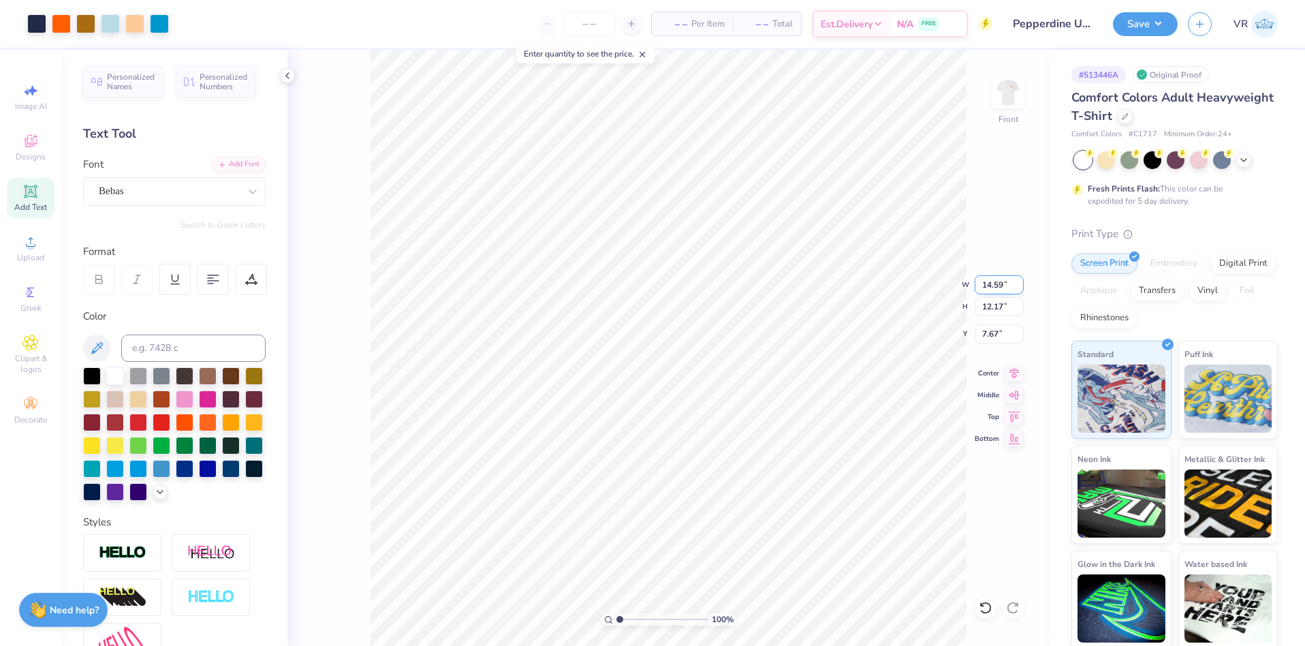
click at [991, 289] on input "14.59" at bounding box center [998, 284] width 49 height 19
type input "12.50"
type input "10.42"
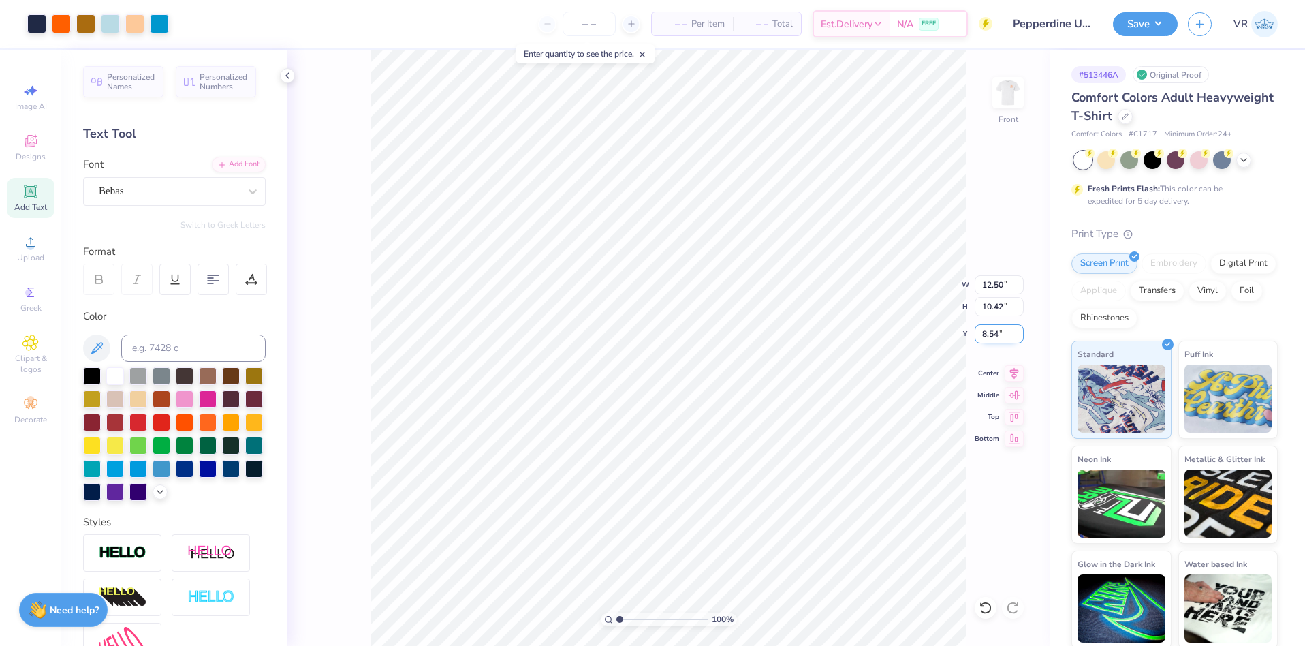
click at [991, 338] on input "8.54" at bounding box center [998, 333] width 49 height 19
type input "3.00"
click at [1120, 28] on button "Save" at bounding box center [1145, 22] width 65 height 24
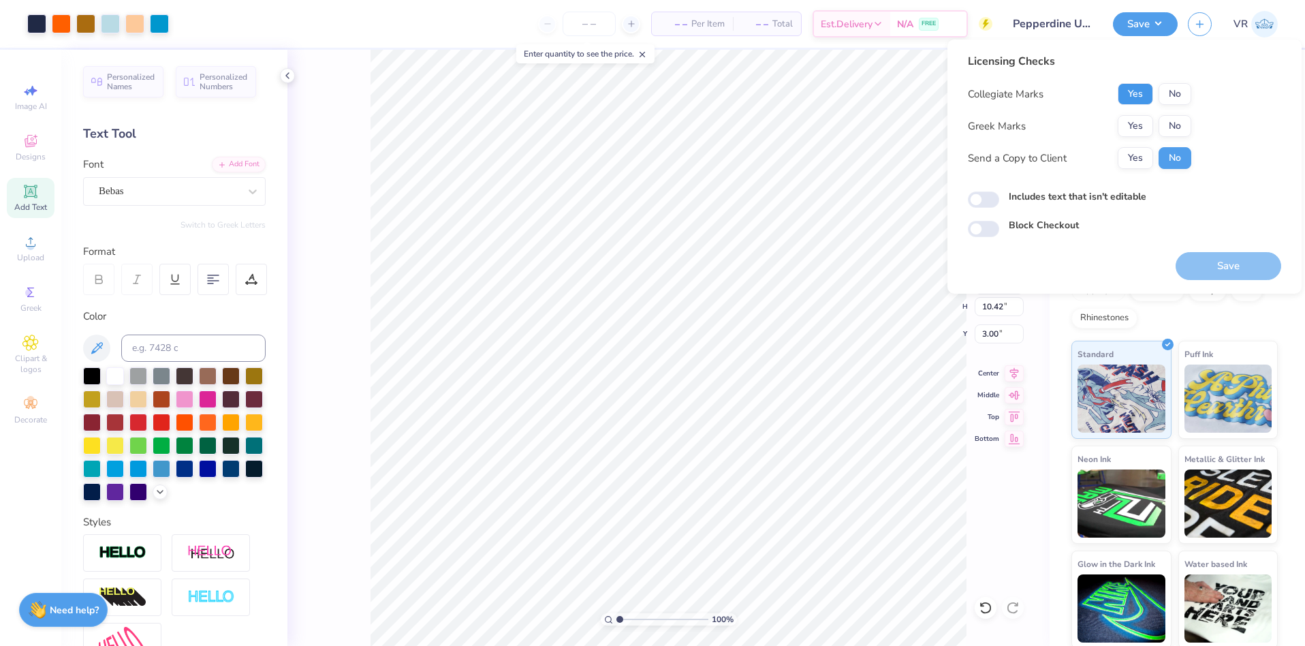
click at [1142, 97] on button "Yes" at bounding box center [1134, 94] width 35 height 22
click at [1143, 122] on button "Yes" at bounding box center [1134, 126] width 35 height 22
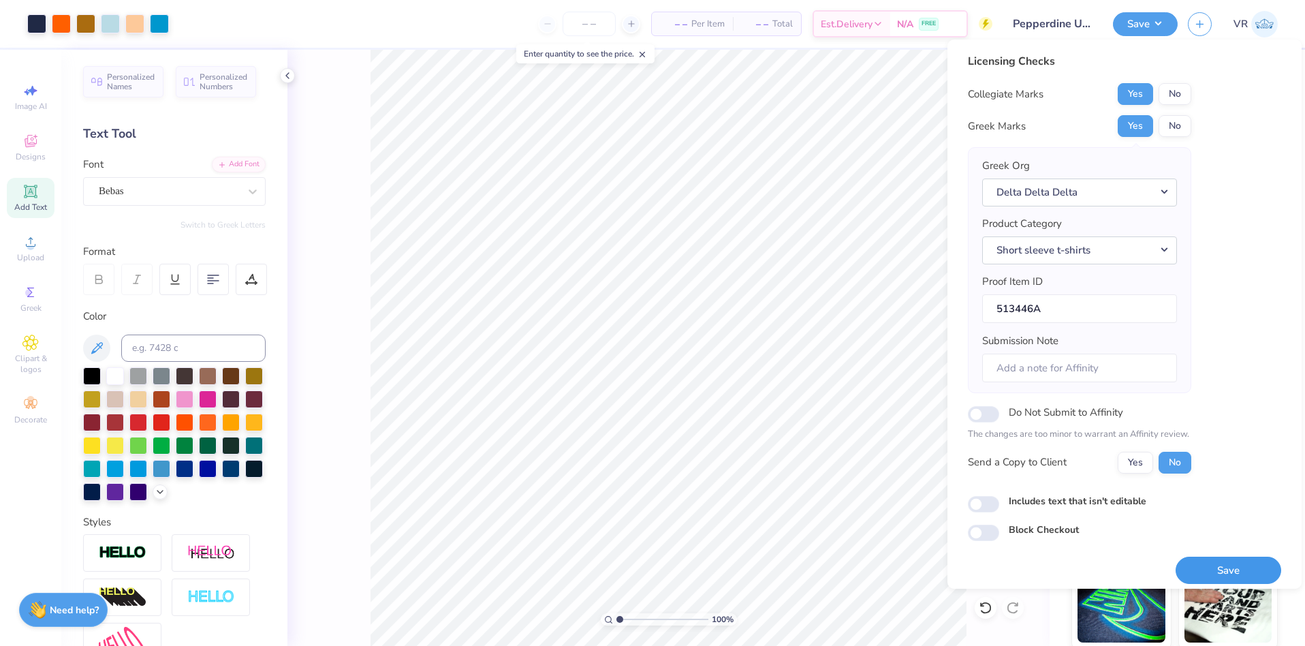
click at [1248, 567] on button "Save" at bounding box center [1228, 570] width 106 height 28
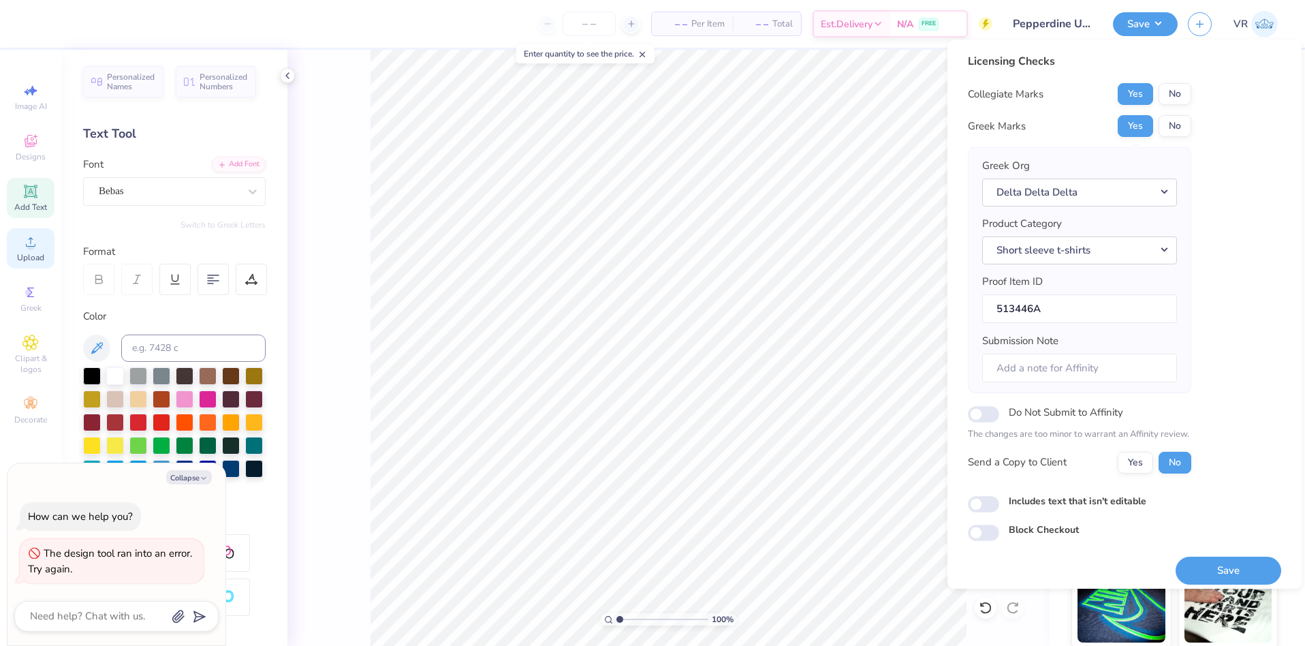
click at [32, 255] on span "Upload" at bounding box center [30, 257] width 27 height 11
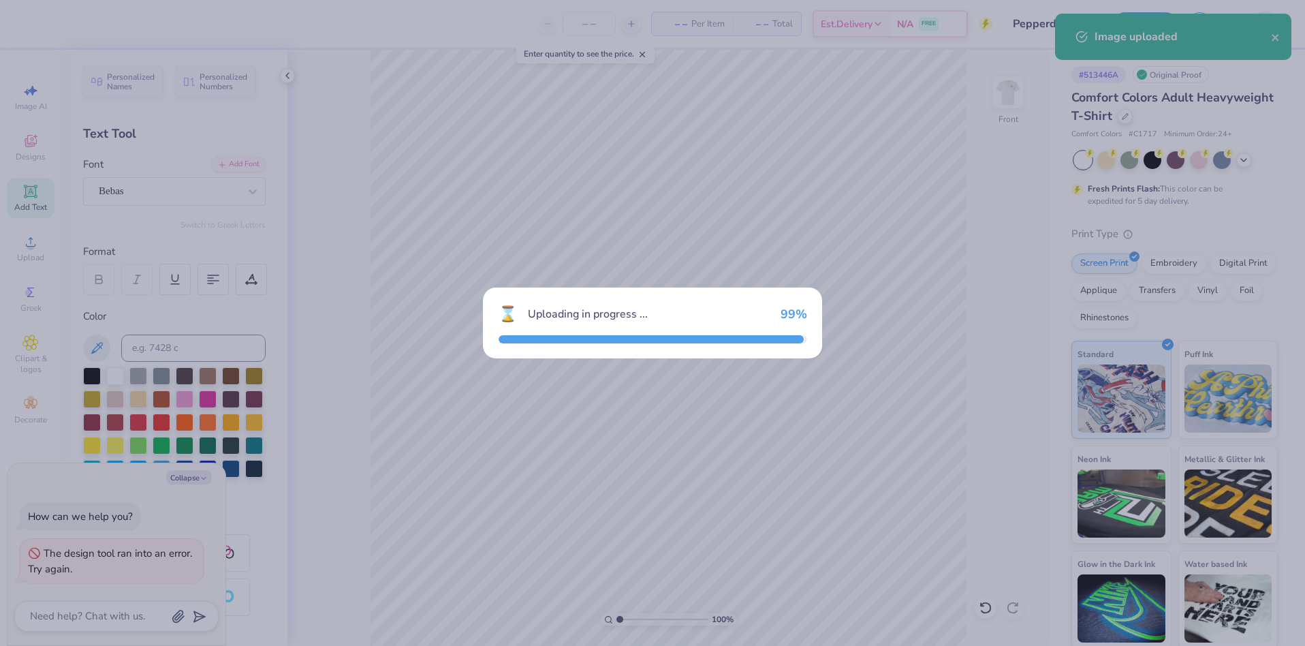
type textarea "x"
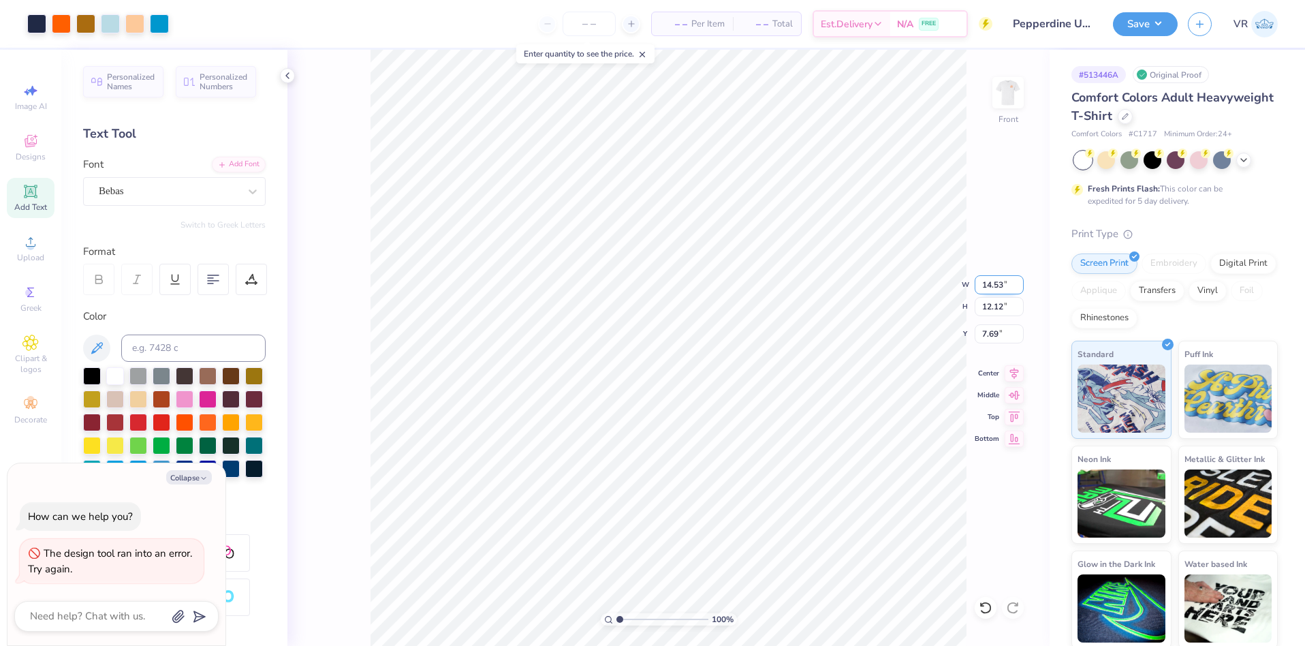
click at [985, 281] on input "14.53" at bounding box center [998, 284] width 49 height 19
type input "12.50"
type textarea "x"
type input "10.42"
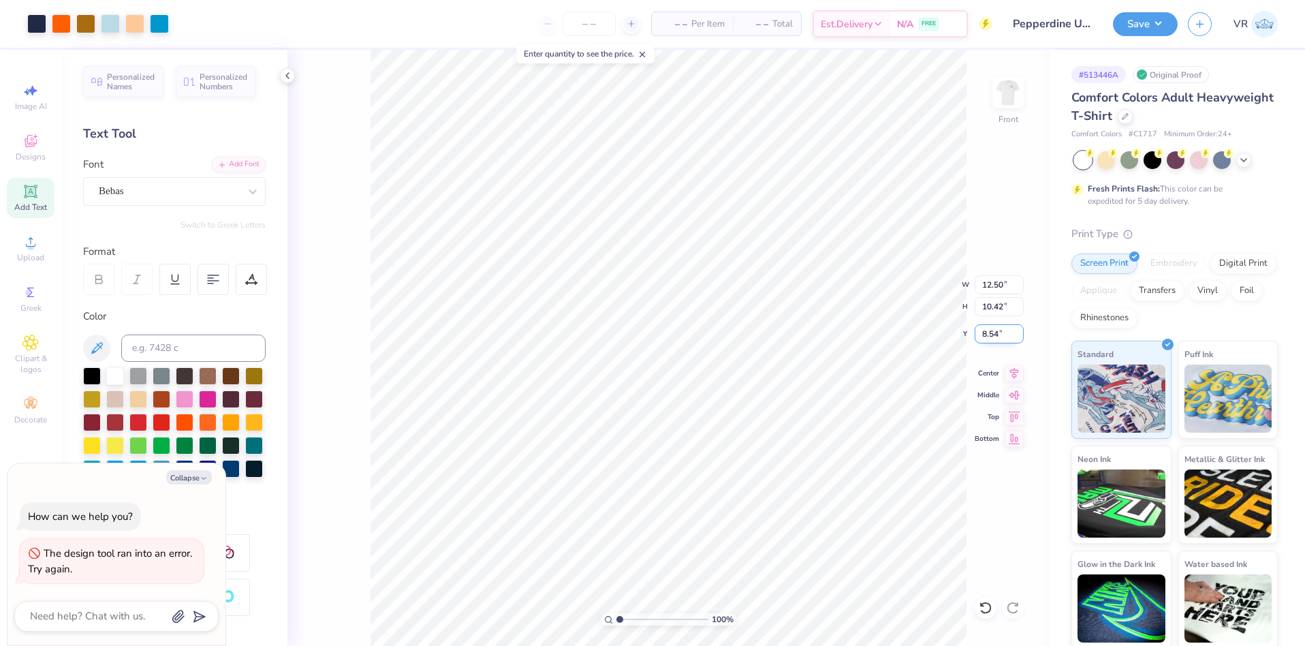
click at [986, 334] on input "8.54" at bounding box center [998, 333] width 49 height 19
type input "3"
type textarea "x"
type input "3.00"
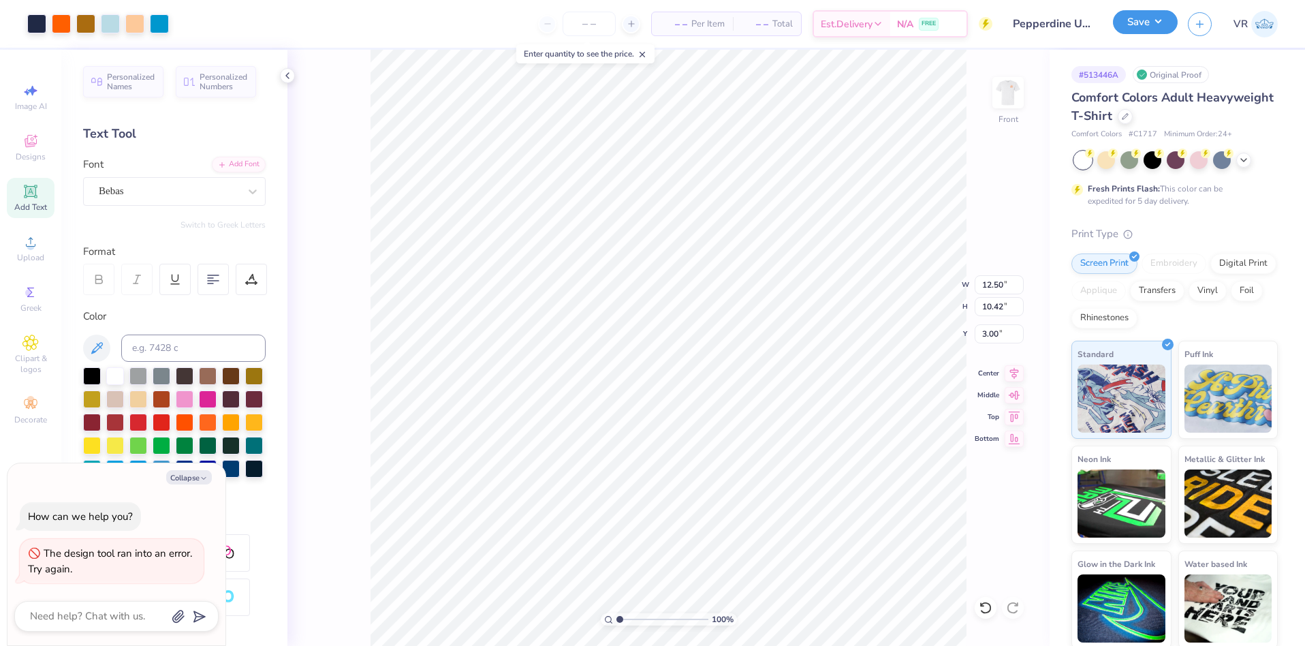
click at [1136, 31] on button "Save" at bounding box center [1145, 22] width 65 height 24
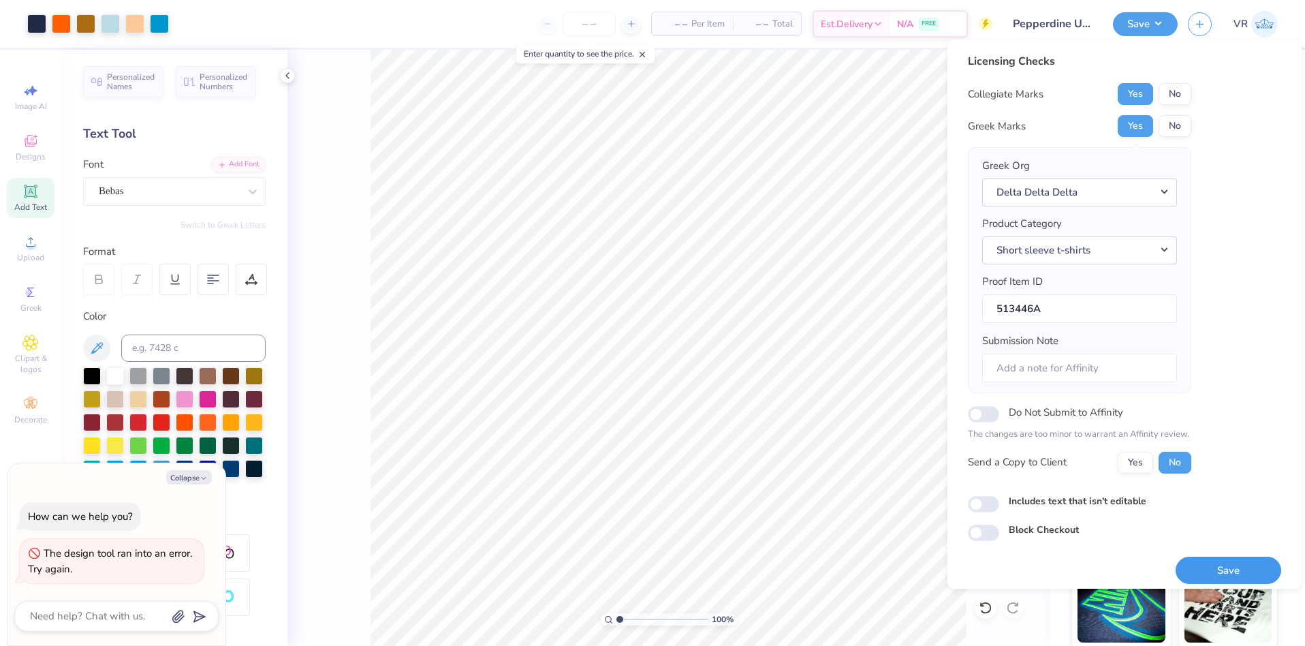
click at [1213, 559] on button "Save" at bounding box center [1228, 570] width 106 height 28
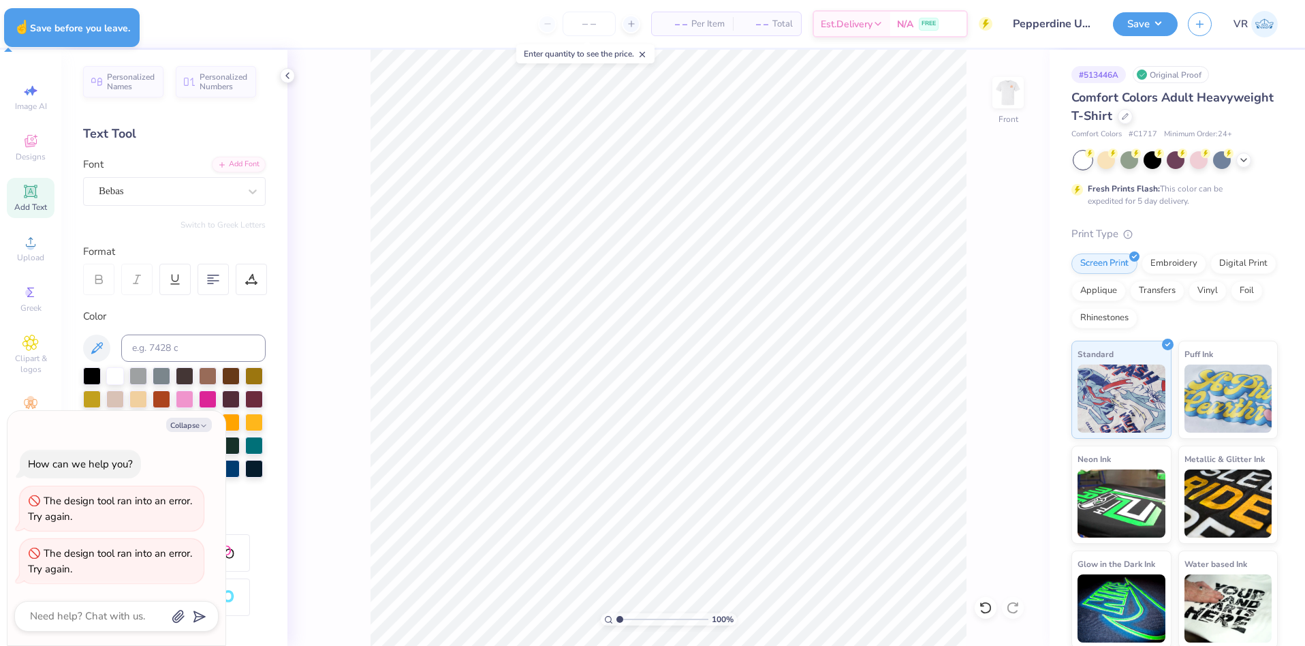
type textarea "x"
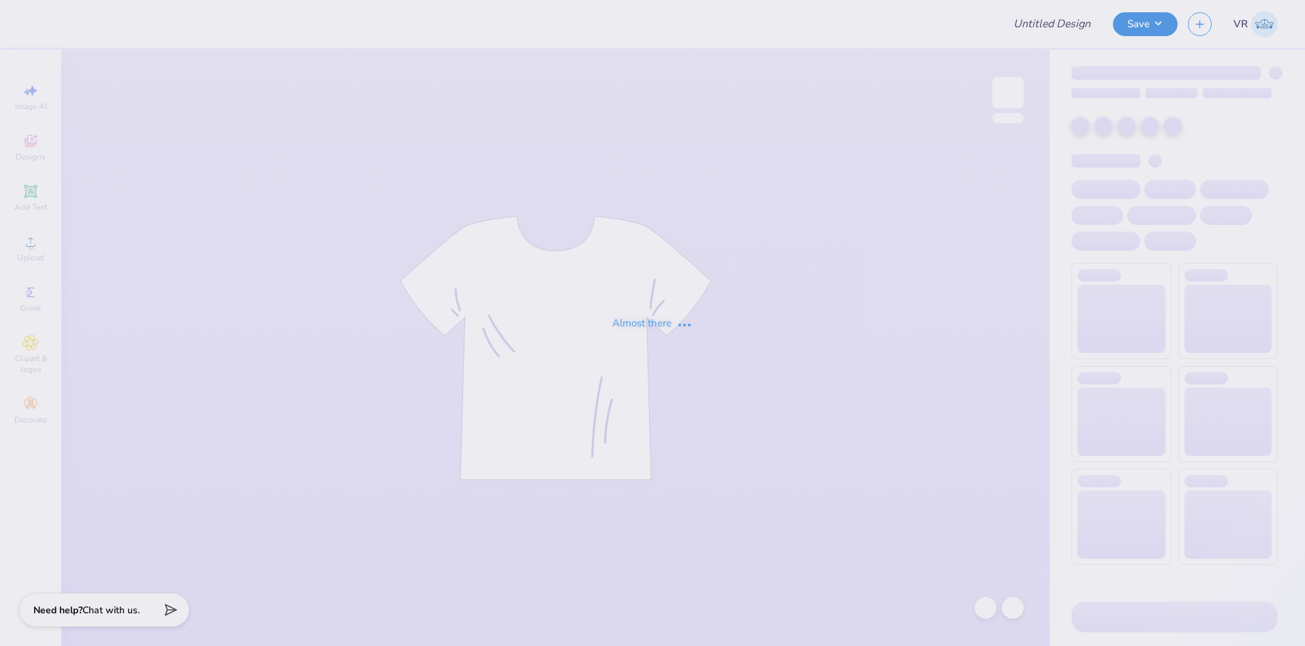
type input "Pepperdine University : [PERSON_NAME]"
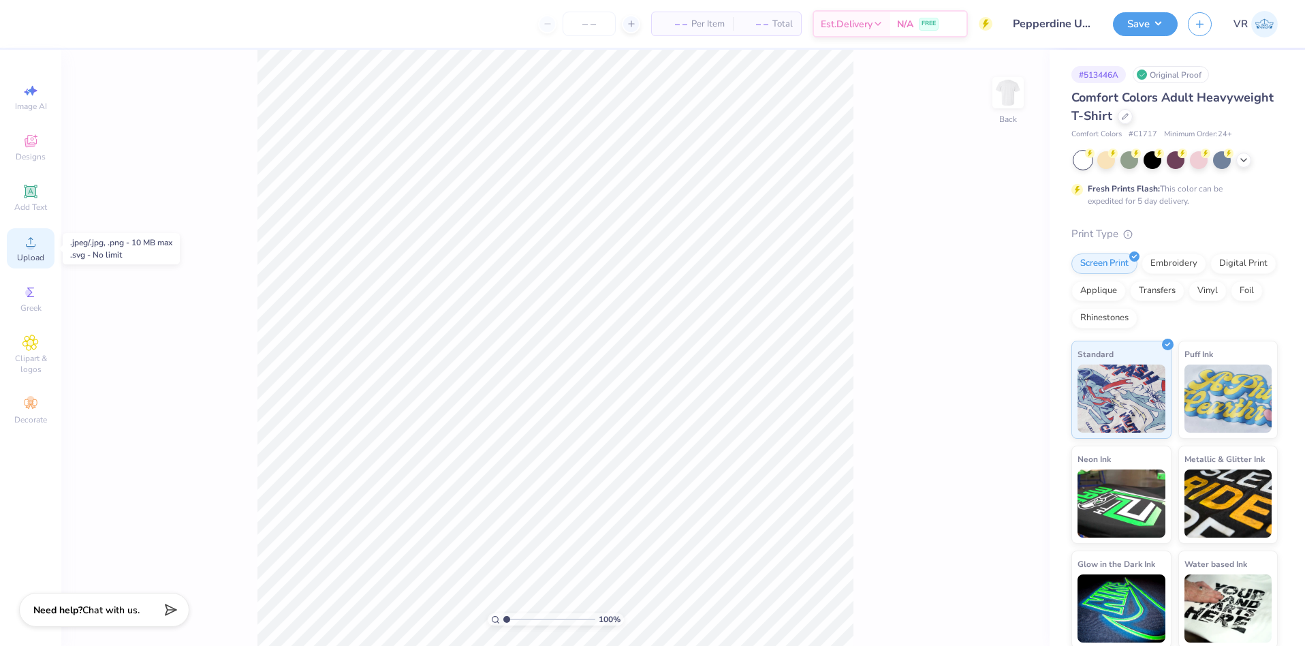
click at [31, 254] on span "Upload" at bounding box center [30, 257] width 27 height 11
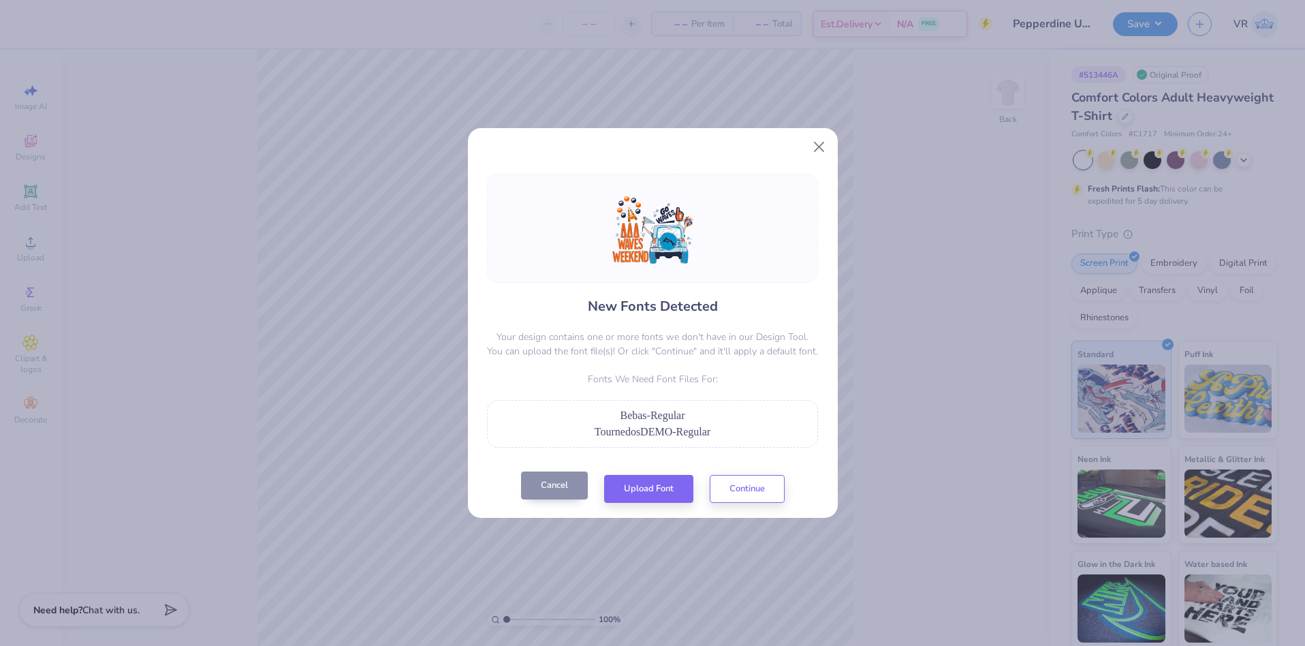
click at [556, 490] on button "Cancel" at bounding box center [554, 485] width 67 height 28
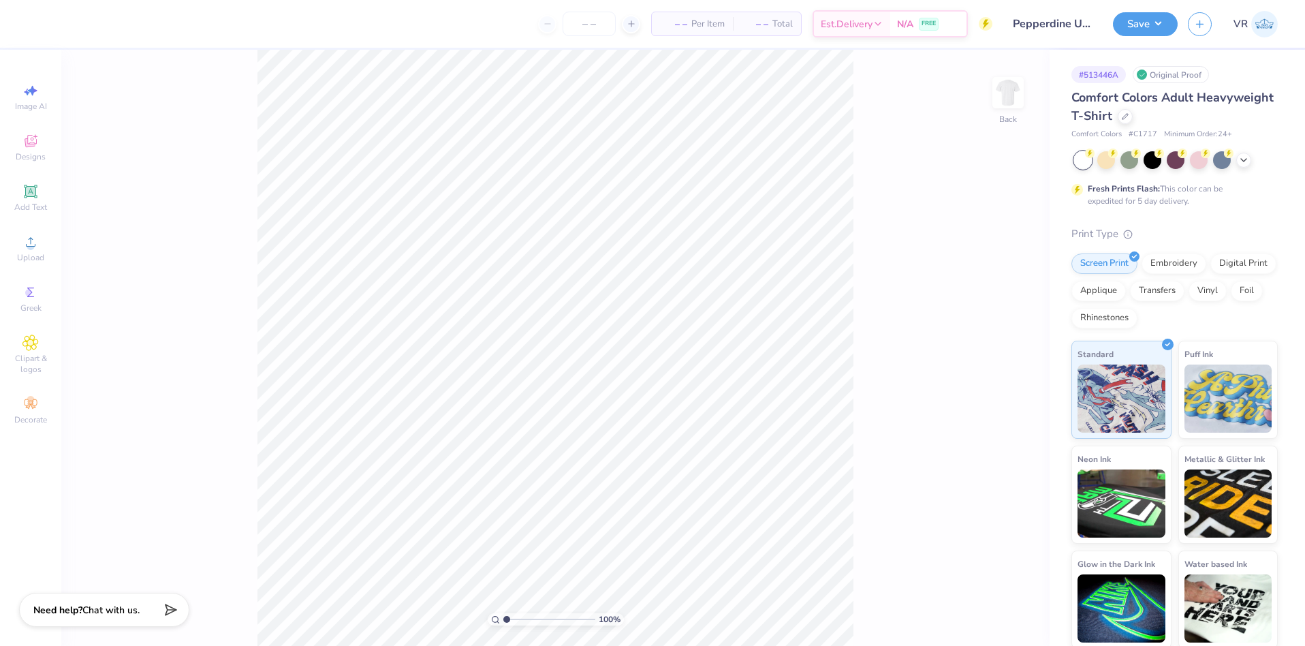
click at [1026, 102] on div "100 % Back" at bounding box center [555, 348] width 988 height 596
click at [999, 91] on img at bounding box center [1008, 92] width 54 height 54
click at [34, 254] on span "Upload" at bounding box center [30, 257] width 27 height 11
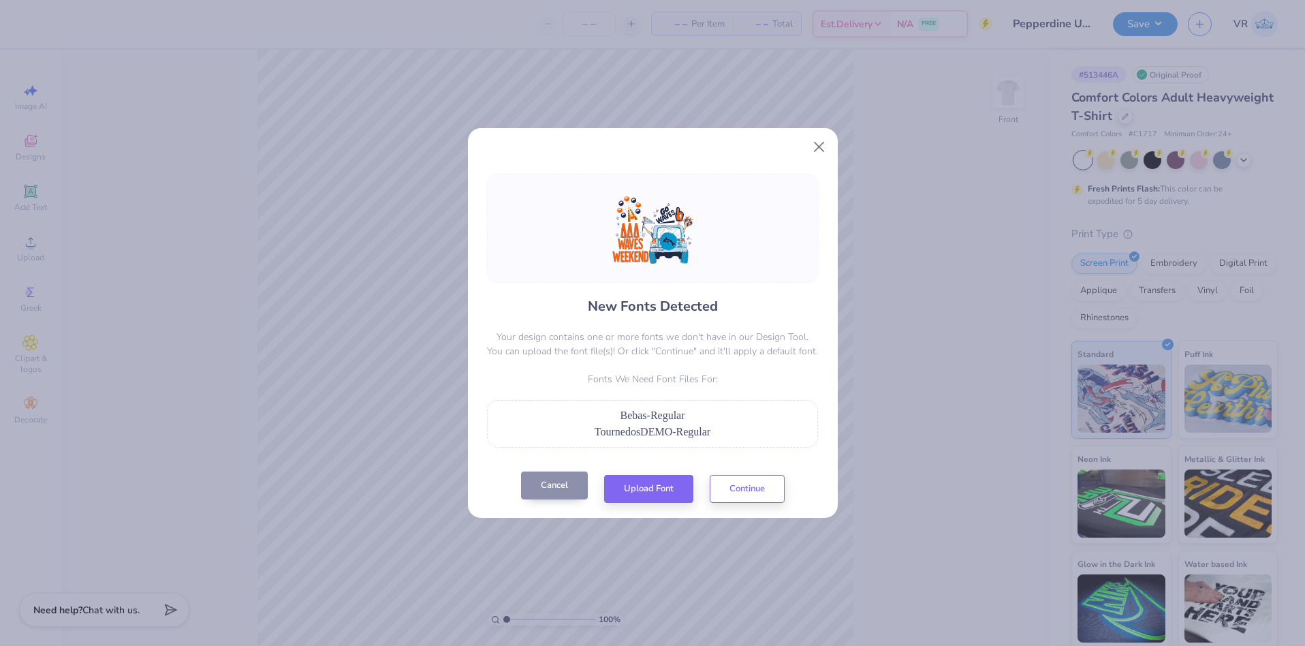
click at [560, 488] on button "Cancel" at bounding box center [554, 485] width 67 height 28
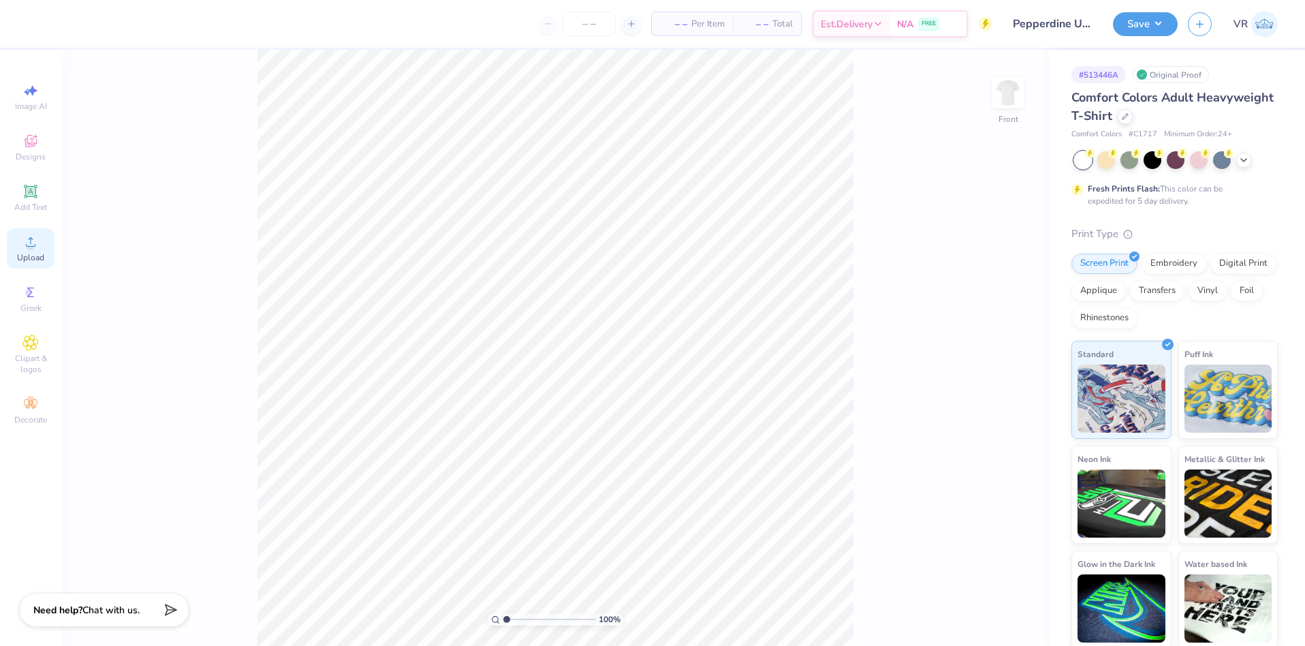
click at [28, 249] on circle at bounding box center [30, 245] width 7 height 7
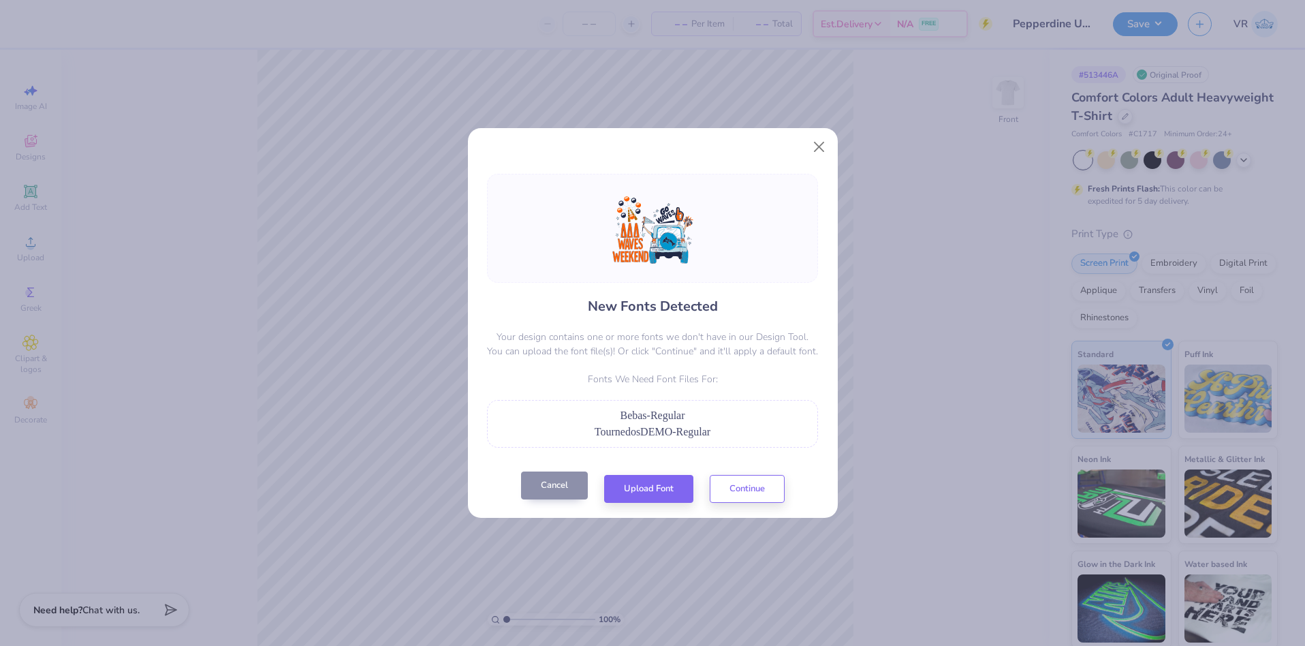
click at [572, 490] on button "Cancel" at bounding box center [554, 485] width 67 height 28
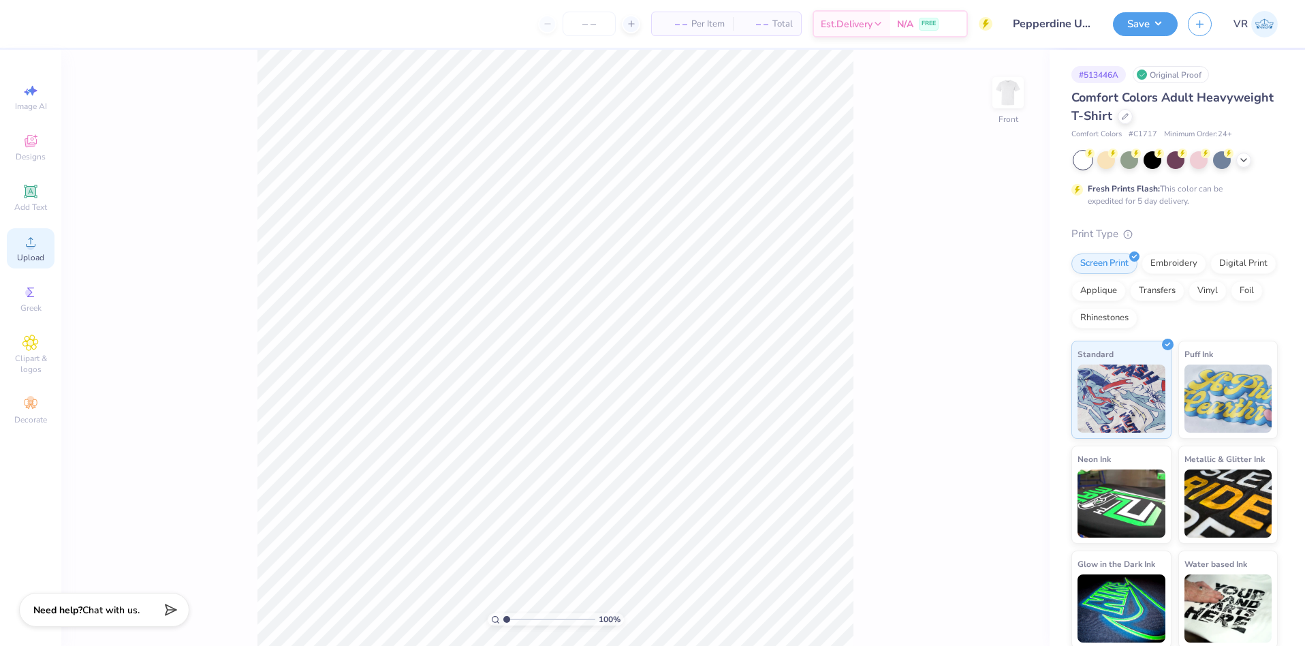
click at [44, 242] on div "Upload" at bounding box center [31, 248] width 48 height 40
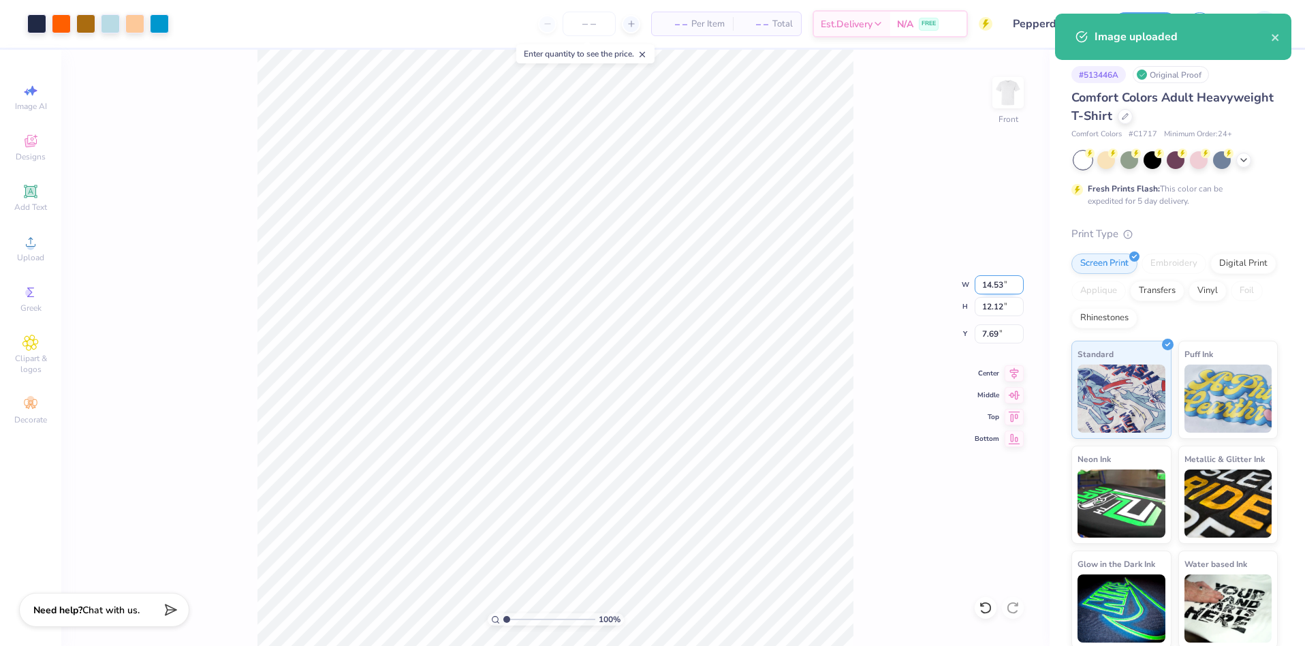
click at [981, 285] on input "14.53" at bounding box center [998, 284] width 49 height 19
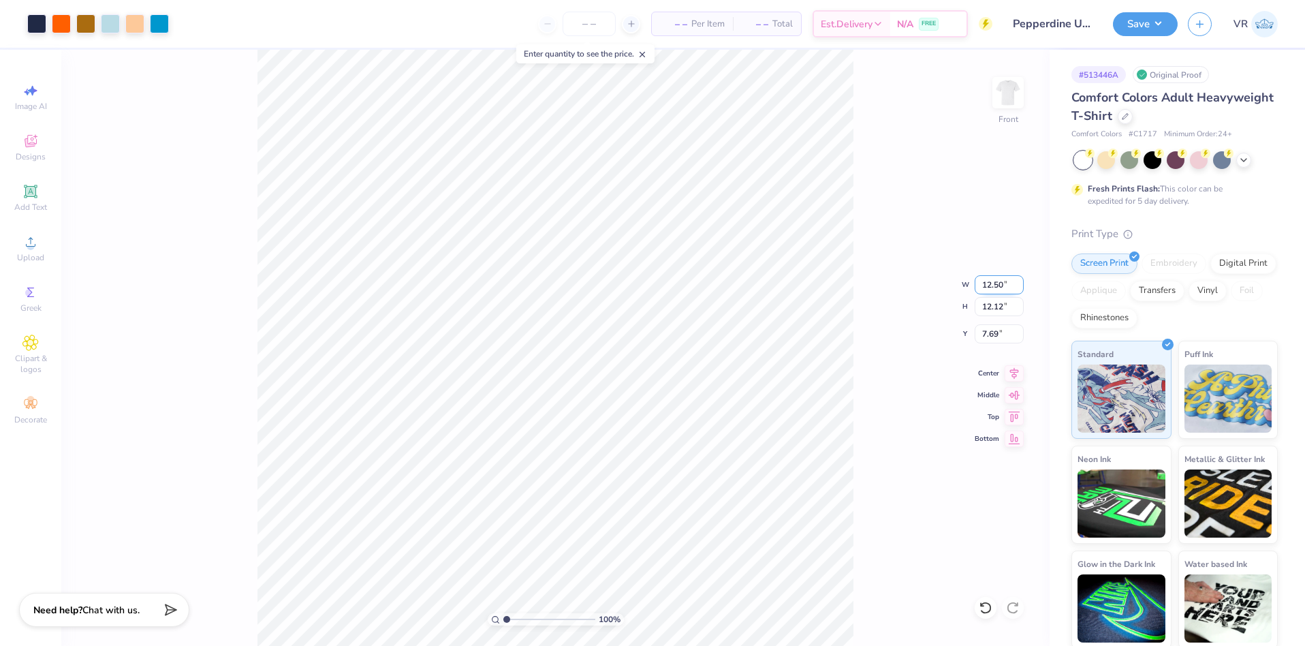
type input "12.50"
type input "10.42"
click at [982, 337] on input "8.54" at bounding box center [998, 333] width 49 height 19
type input "3.00"
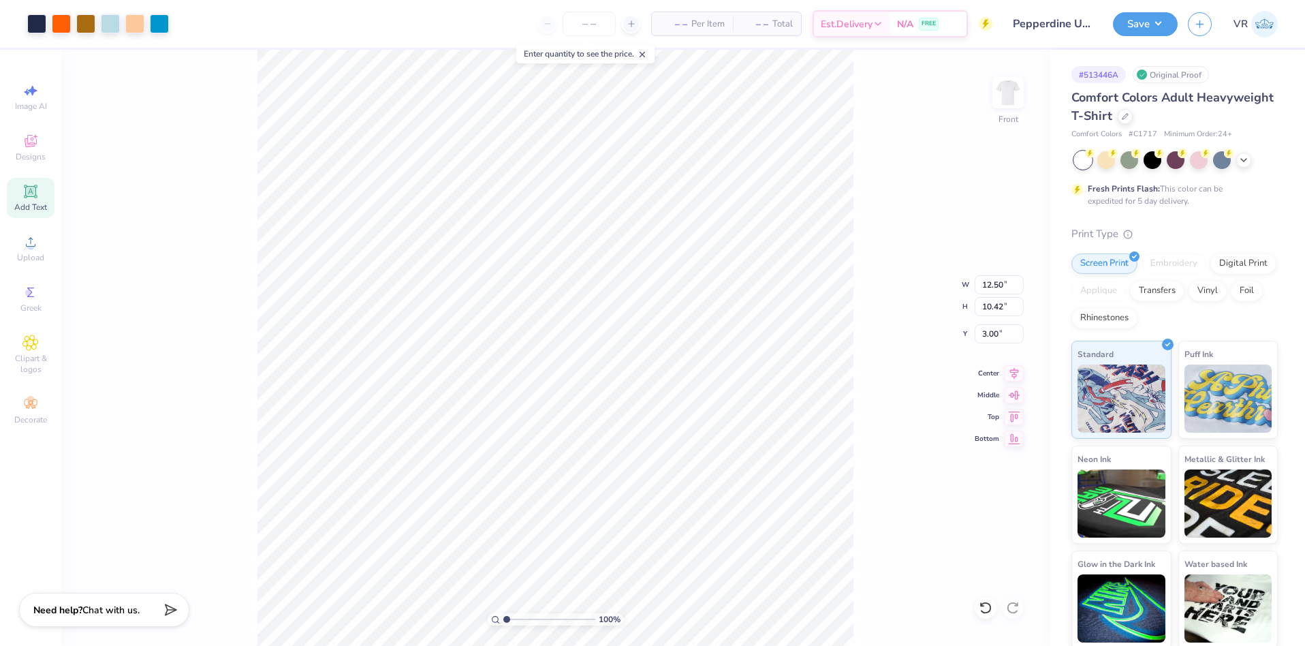
click at [30, 203] on span "Add Text" at bounding box center [30, 207] width 33 height 11
type input "5.69"
type input "1.65"
type input "12.93"
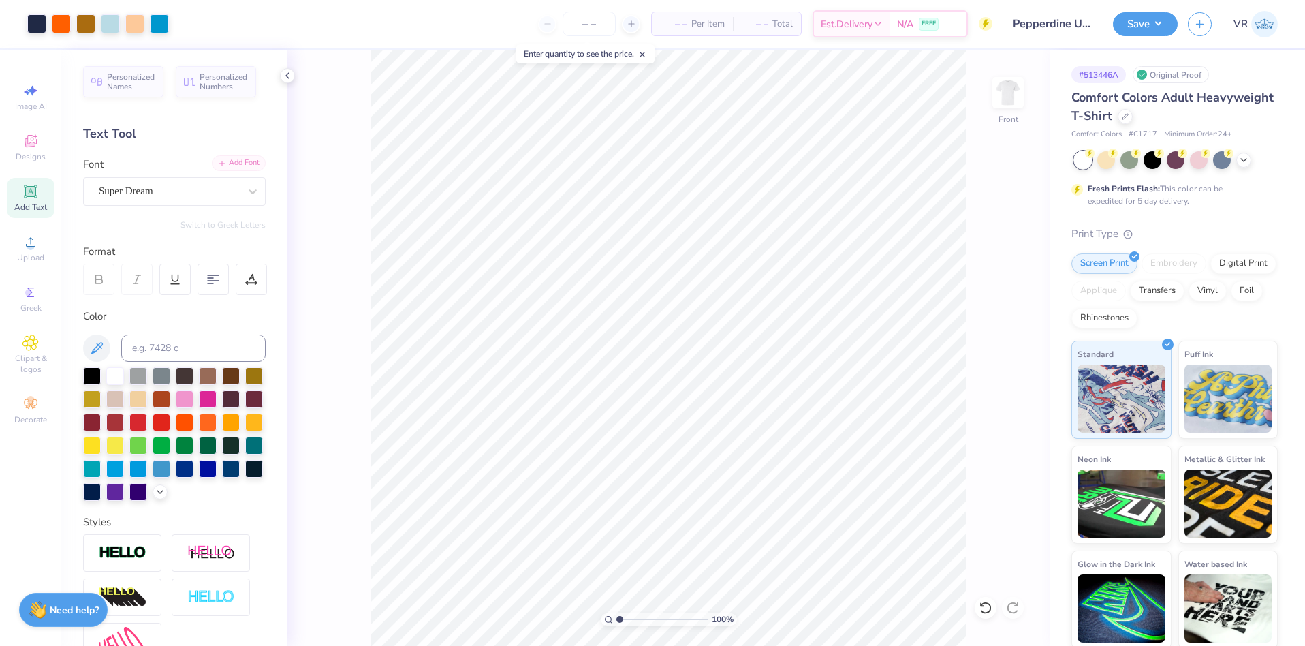
click at [214, 158] on div "Add Font" at bounding box center [239, 163] width 54 height 16
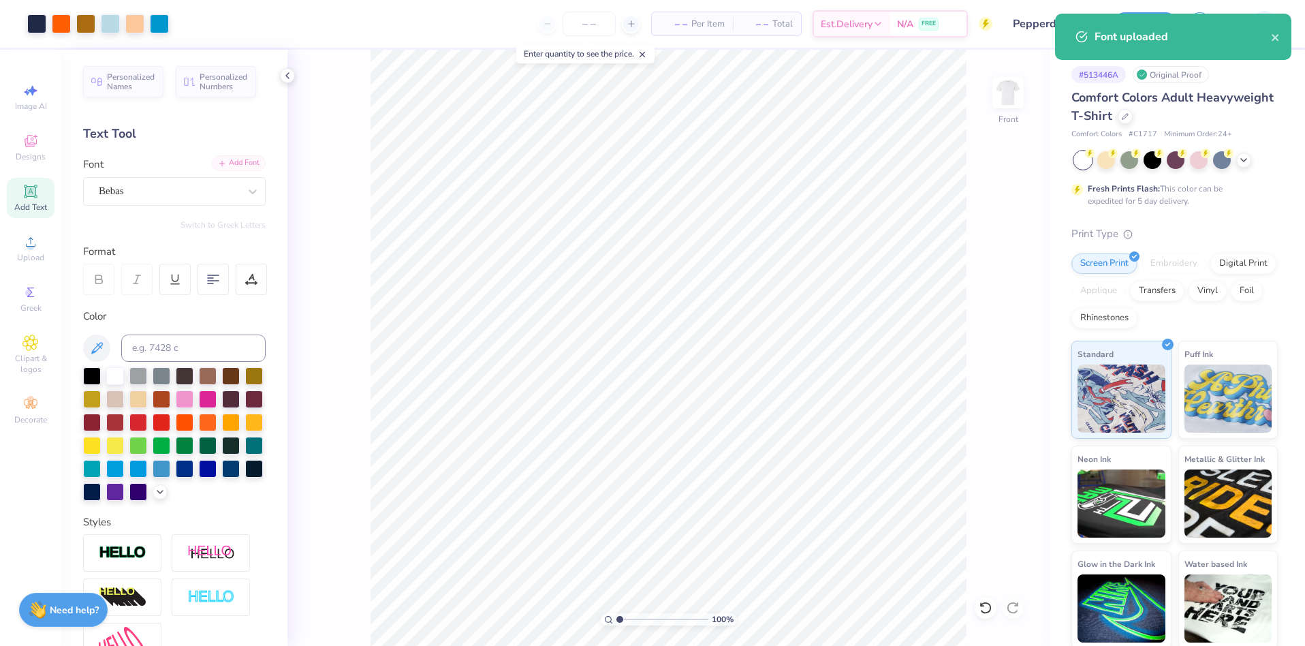
click at [235, 159] on div "Add Font" at bounding box center [239, 163] width 54 height 16
click at [1019, 100] on img at bounding box center [1008, 92] width 54 height 54
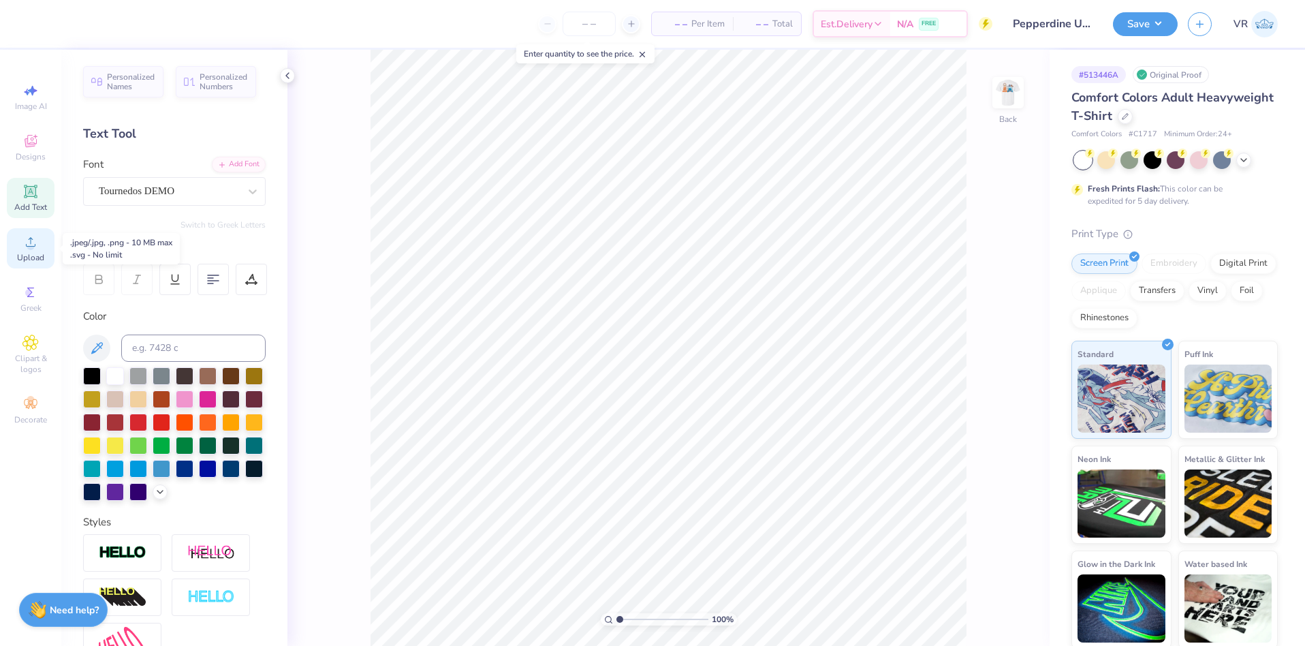
click at [31, 241] on icon at bounding box center [31, 242] width 10 height 10
click at [985, 287] on input "14.17" at bounding box center [998, 284] width 49 height 19
type input "3.00"
type input "2.57"
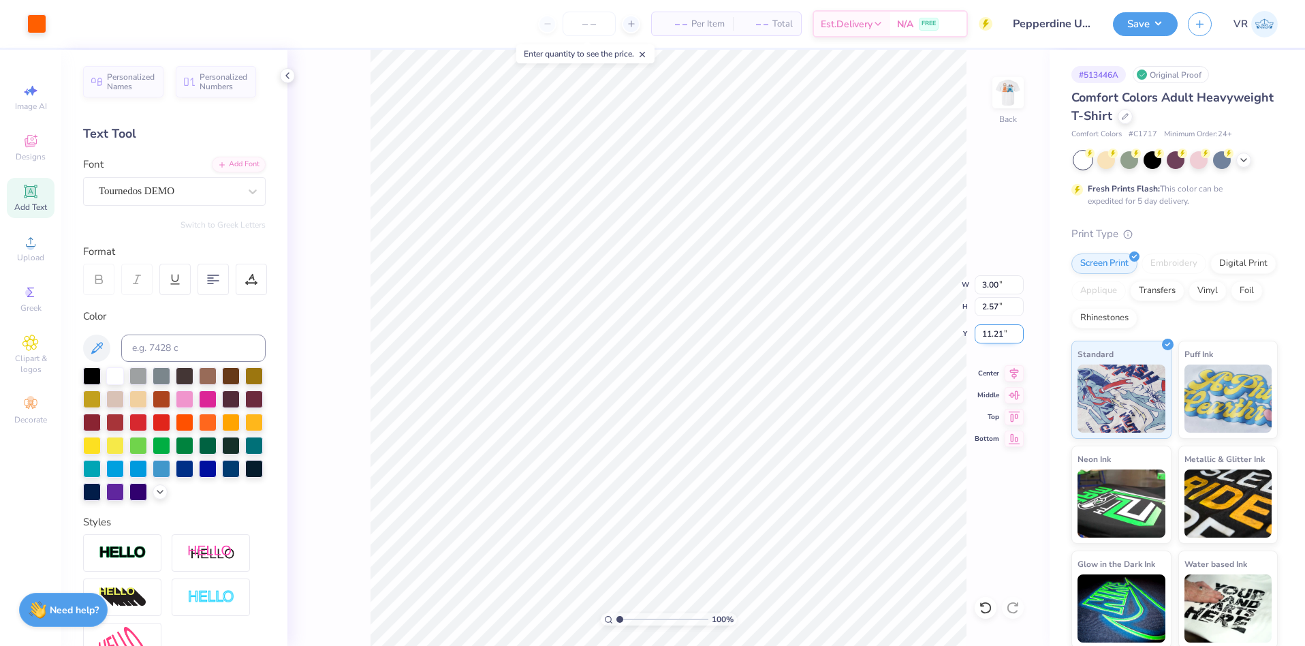
click at [997, 330] on input "11.21" at bounding box center [998, 333] width 49 height 19
click at [989, 339] on input "4.00" at bounding box center [998, 333] width 49 height 19
type input "3.00"
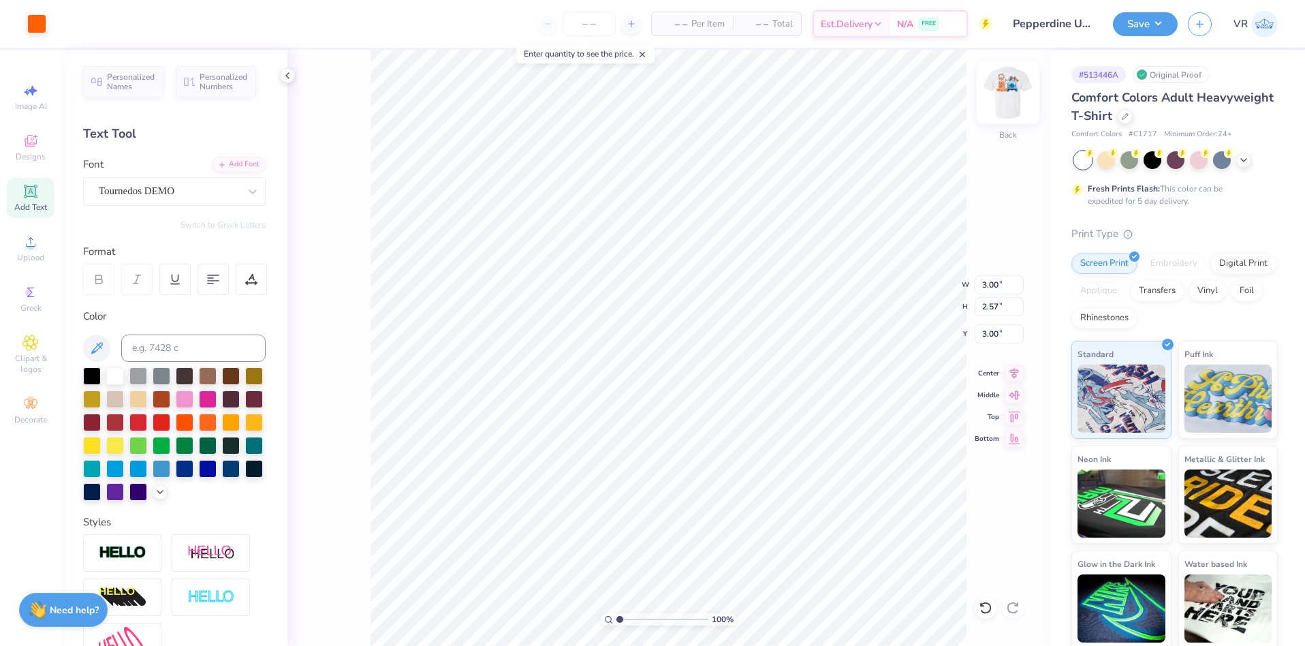
click at [1008, 95] on img at bounding box center [1008, 92] width 54 height 54
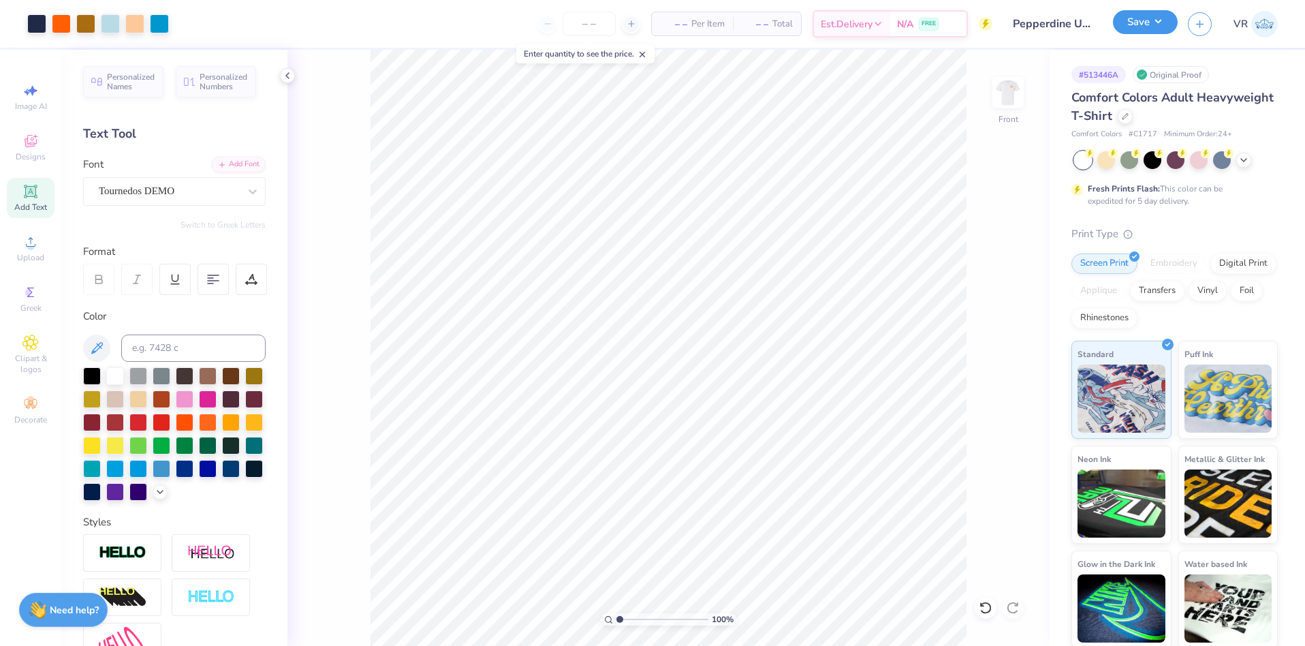
click at [1143, 32] on button "Save" at bounding box center [1145, 22] width 65 height 24
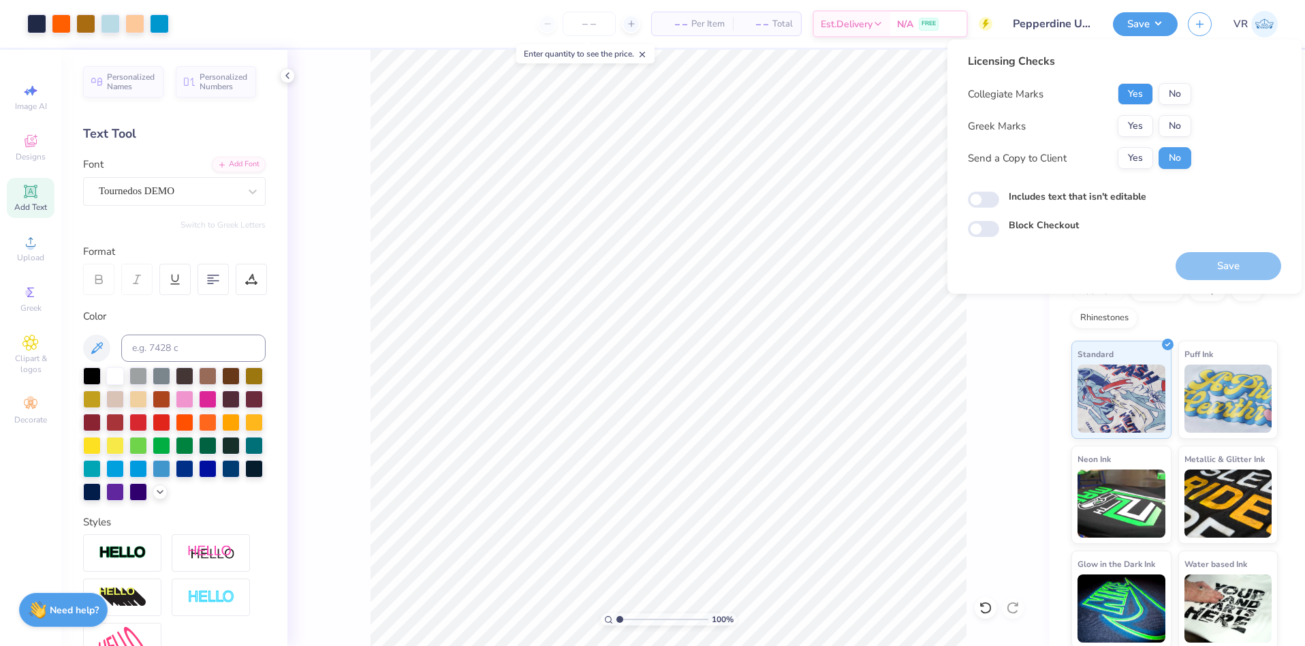
click at [1132, 93] on button "Yes" at bounding box center [1134, 94] width 35 height 22
drag, startPoint x: 1134, startPoint y: 138, endPoint x: 1134, endPoint y: 129, distance: 8.9
click at [1134, 137] on div "Collegiate Marks Yes No Greek Marks Yes No Send a Copy to Client Yes No" at bounding box center [1079, 126] width 223 height 86
click at [1134, 129] on button "Yes" at bounding box center [1134, 126] width 35 height 22
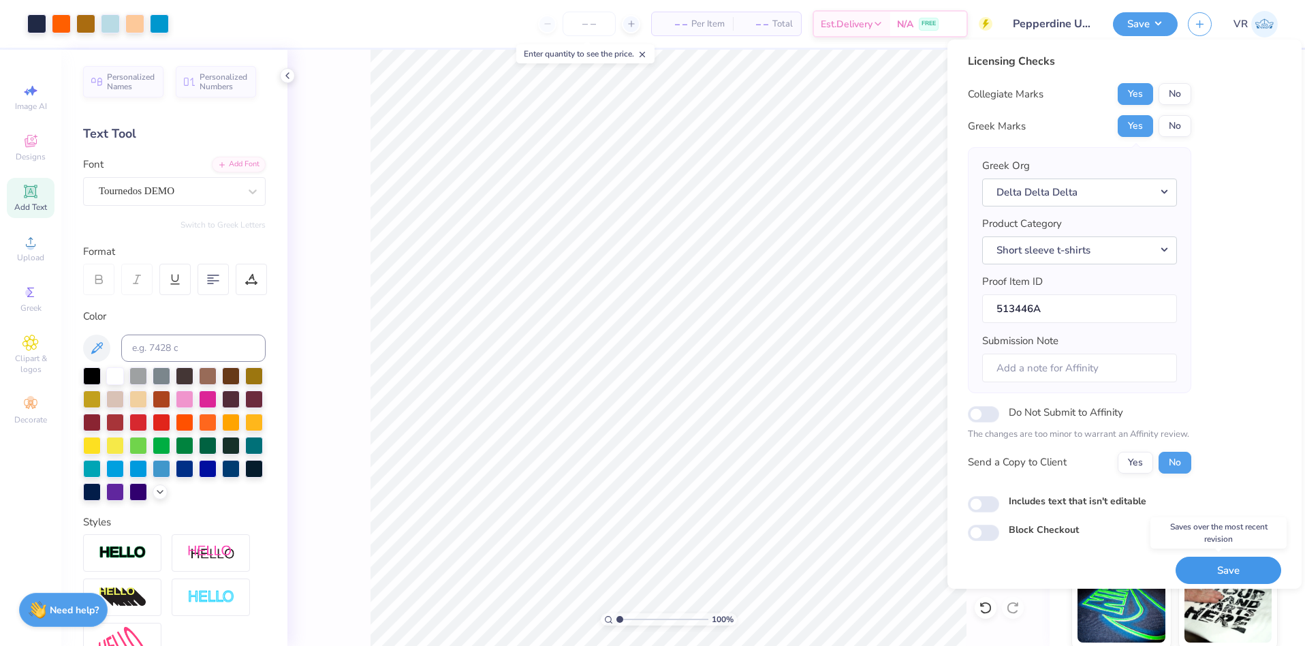
click at [1239, 575] on button "Save" at bounding box center [1228, 570] width 106 height 28
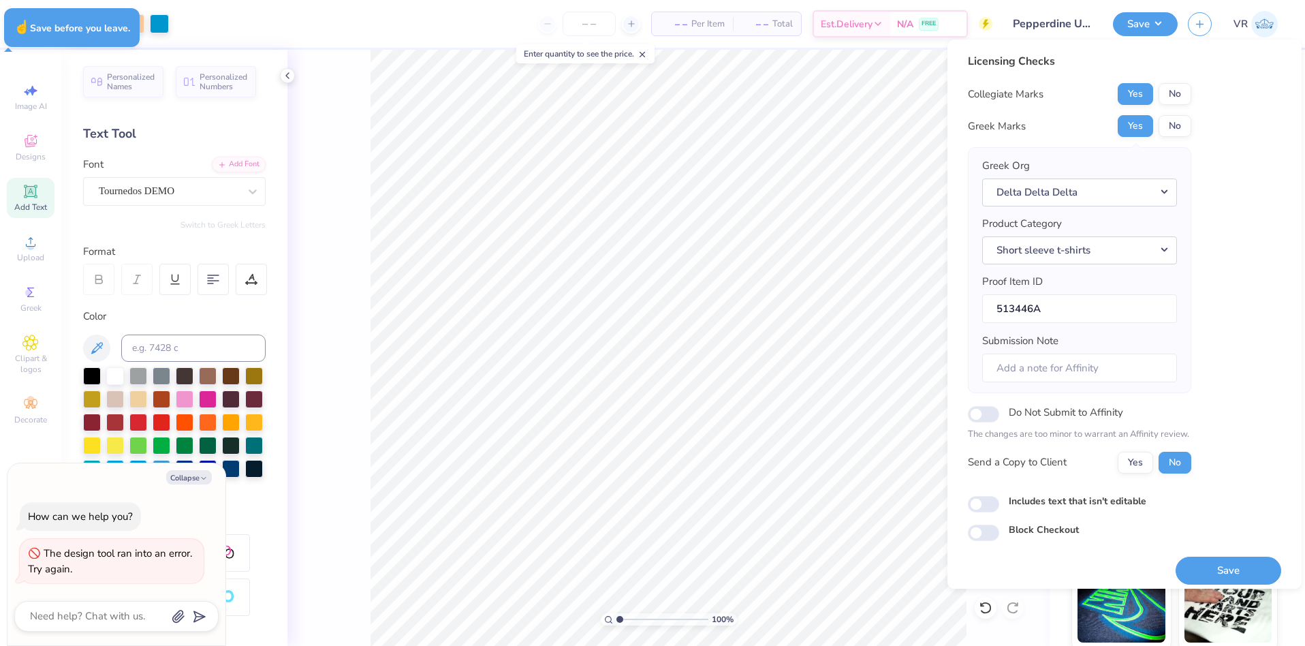
type textarea "x"
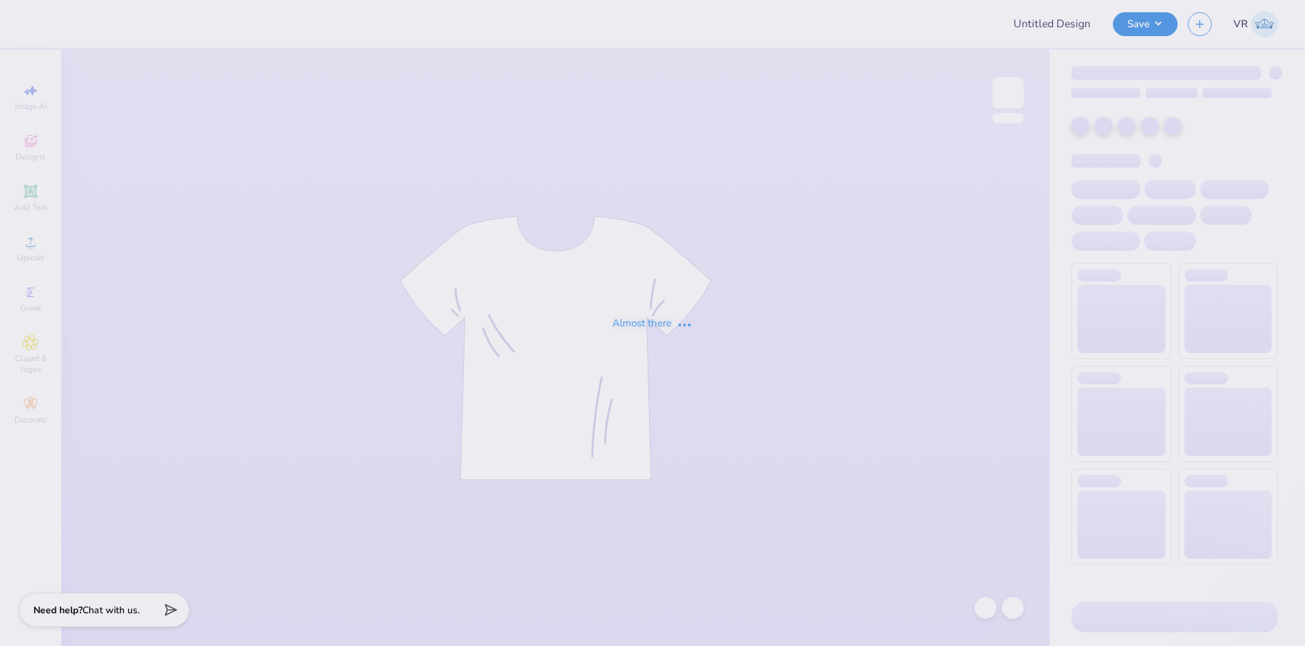
type input "Pepperdine University : [PERSON_NAME]"
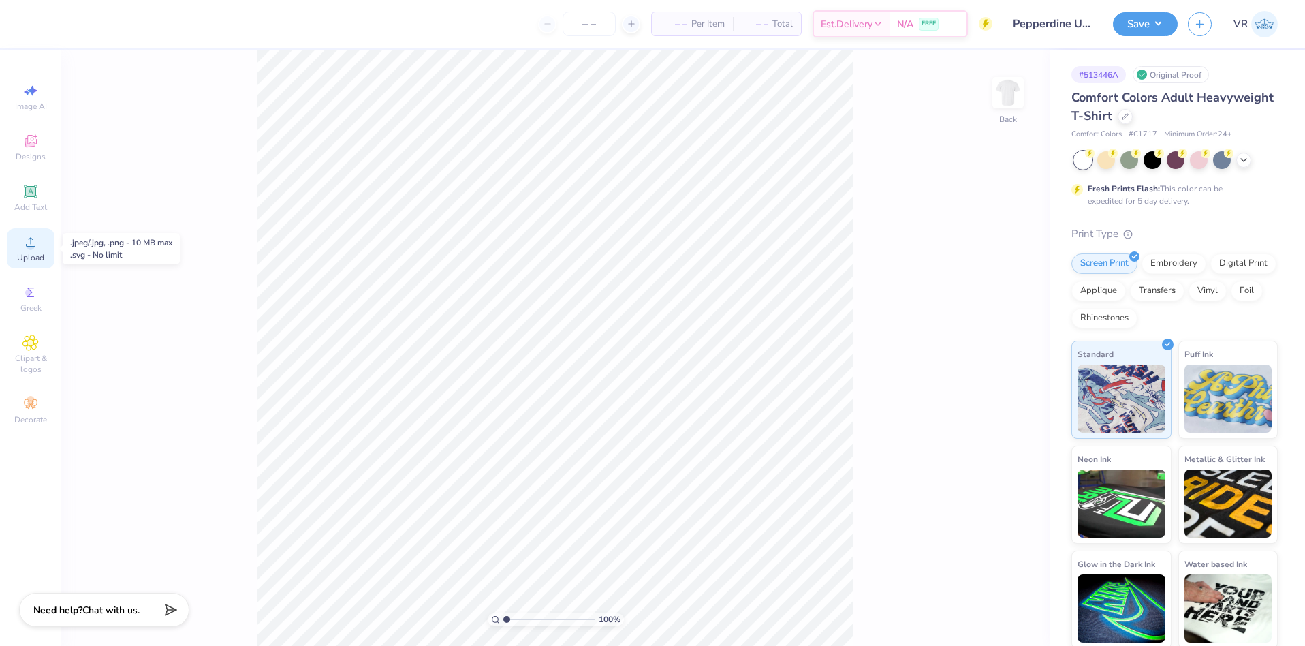
click at [24, 247] on icon at bounding box center [30, 242] width 16 height 16
click at [31, 249] on circle at bounding box center [30, 245] width 7 height 7
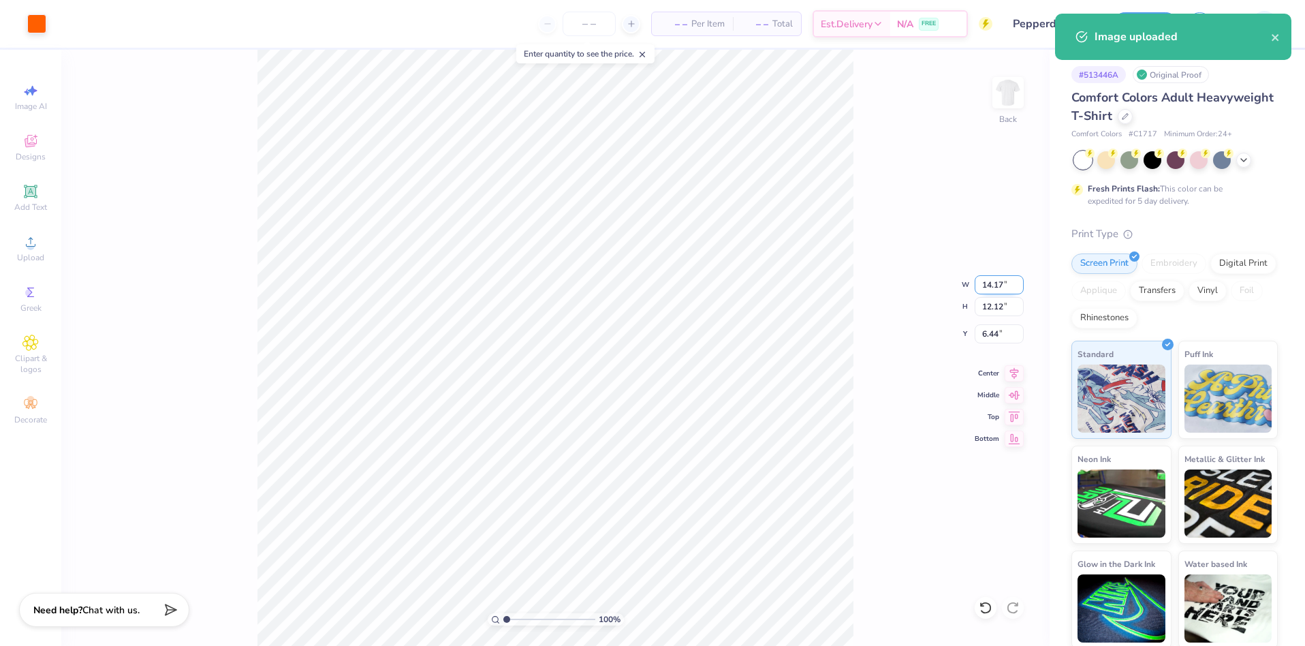
click at [1002, 285] on input "14.17" at bounding box center [998, 284] width 49 height 19
click at [988, 283] on input "14.17" at bounding box center [998, 284] width 49 height 19
type input "3.00"
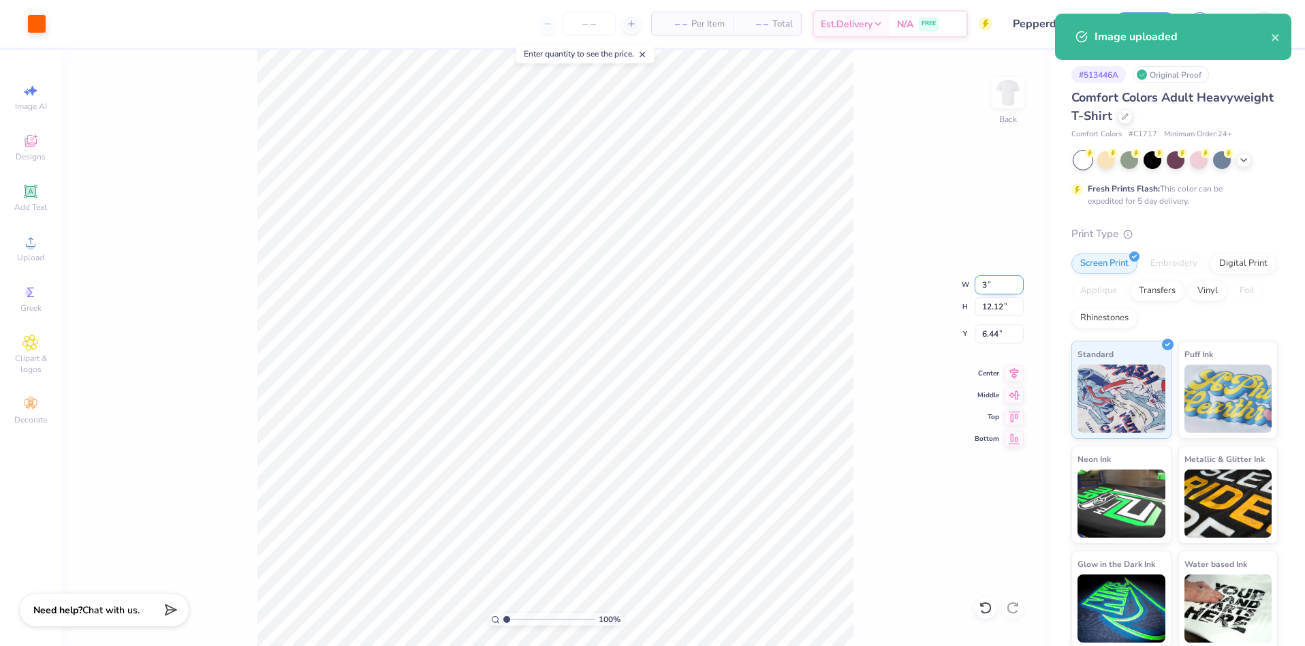
type input "2.57"
type input "11.22"
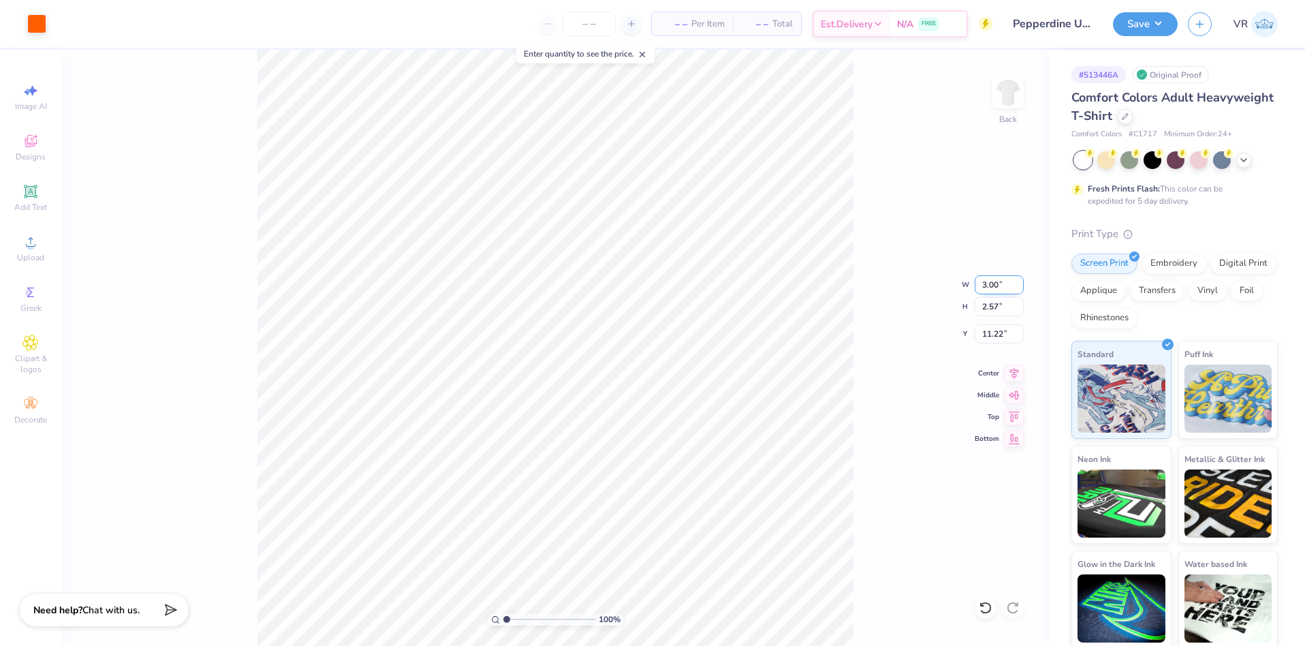
click at [986, 287] on input "3.00" at bounding box center [998, 284] width 49 height 19
type input "4.00"
type input "3.42"
click at [990, 332] on input "10.79" at bounding box center [998, 333] width 49 height 19
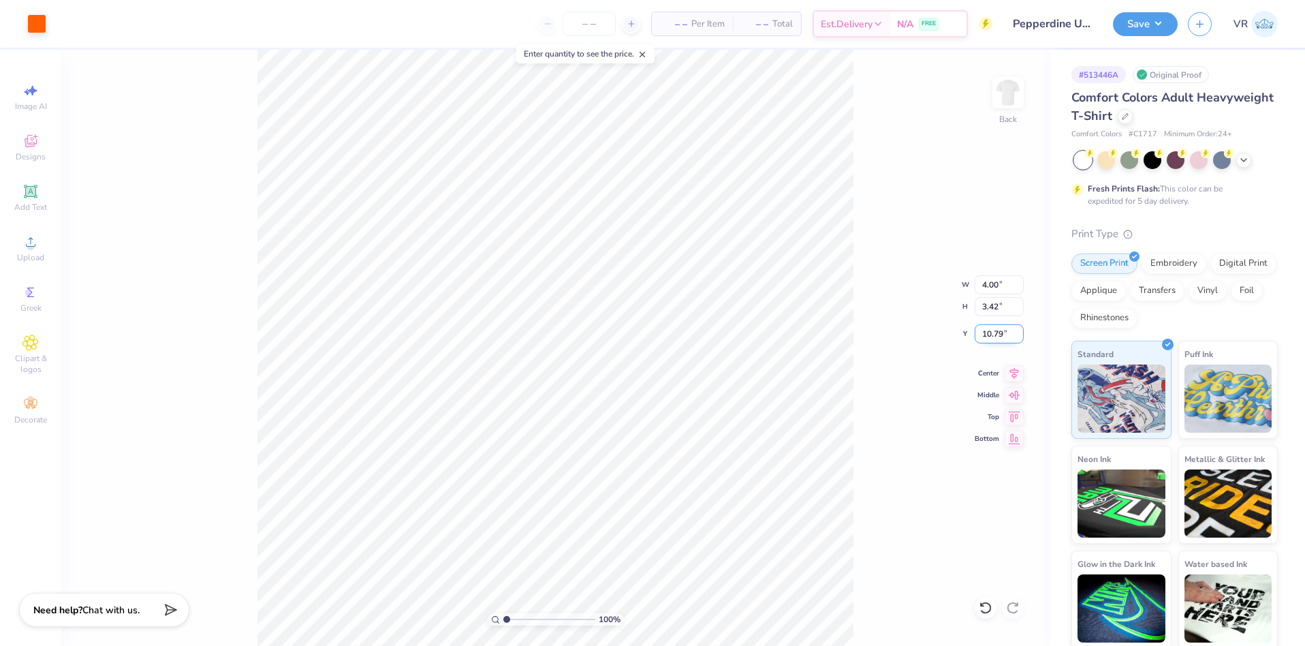
click at [990, 332] on input "10.79" at bounding box center [998, 333] width 49 height 19
type input "3.00"
click at [1015, 107] on img at bounding box center [1008, 92] width 54 height 54
click at [39, 237] on div "Upload" at bounding box center [31, 248] width 48 height 40
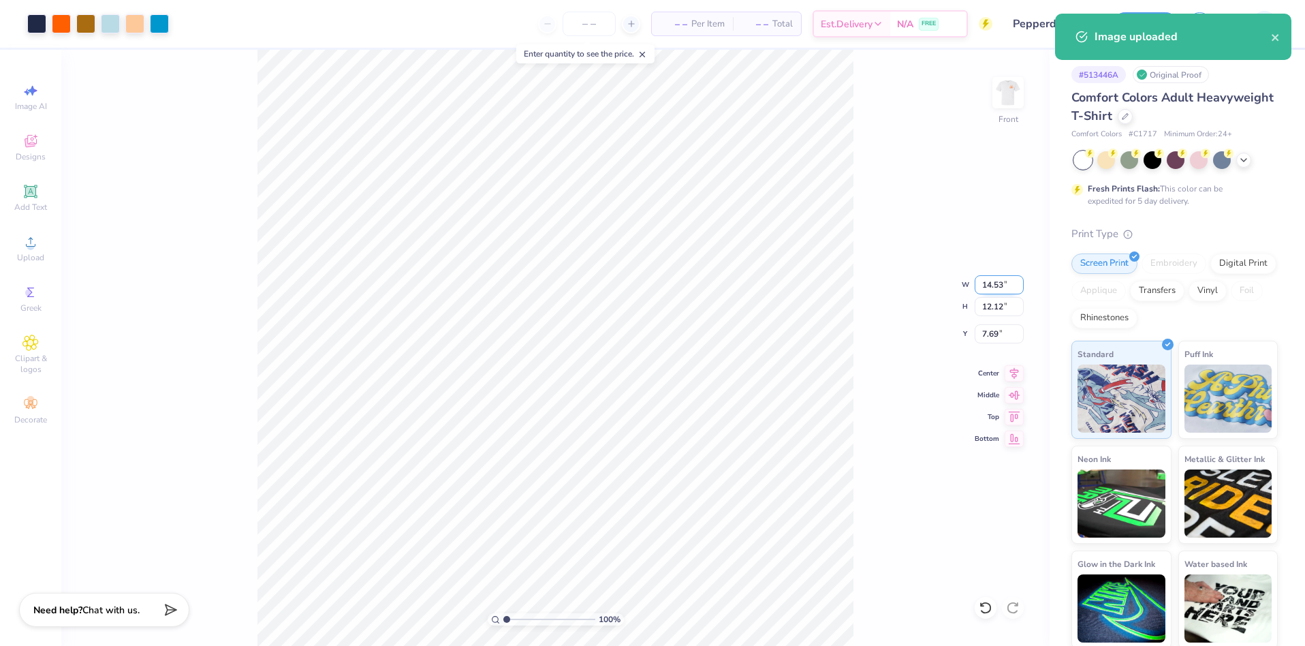
click at [987, 282] on input "14.53" at bounding box center [998, 284] width 49 height 19
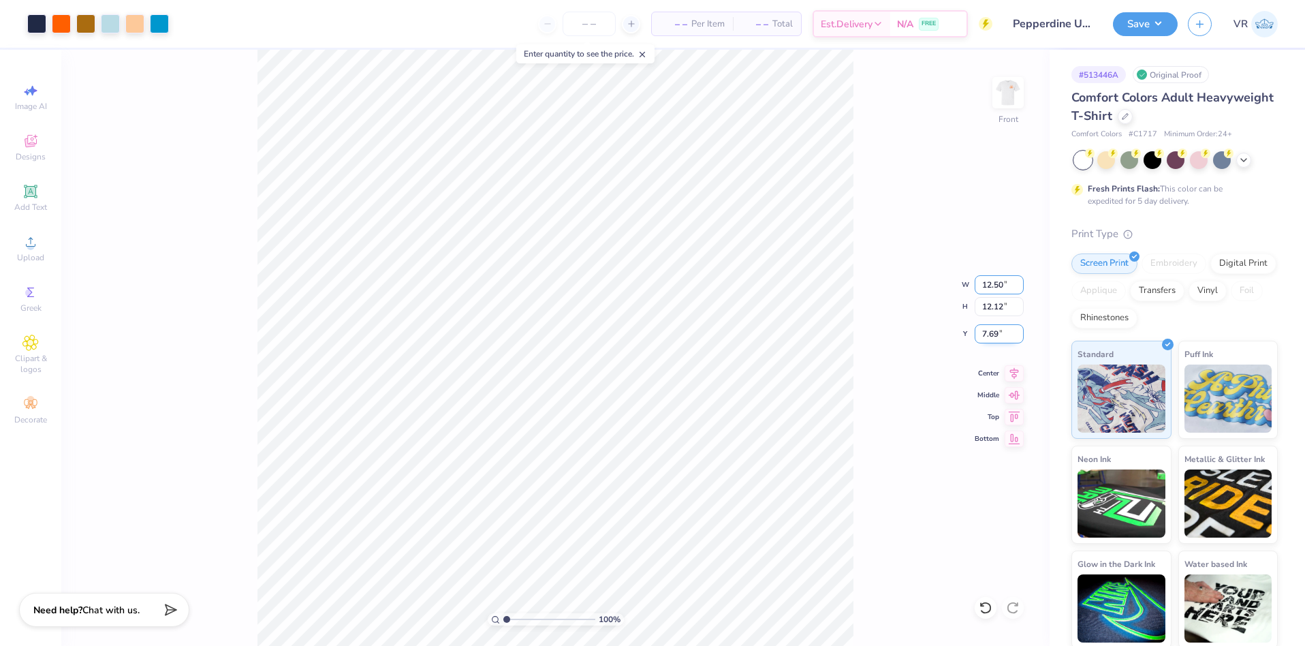
type input "12.50"
click at [981, 335] on input "7.69" at bounding box center [998, 333] width 49 height 19
type input "10.42"
click at [981, 335] on input "8.54" at bounding box center [998, 333] width 49 height 19
type input "3.00"
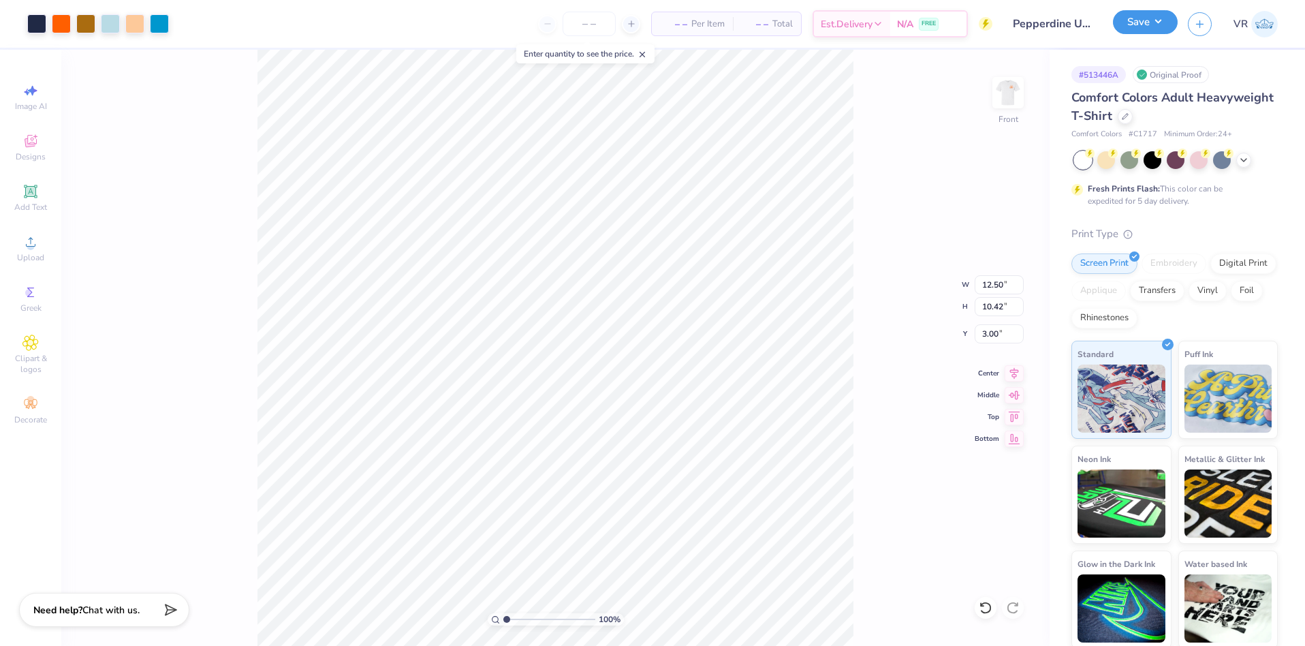
click at [1140, 23] on button "Save" at bounding box center [1145, 22] width 65 height 24
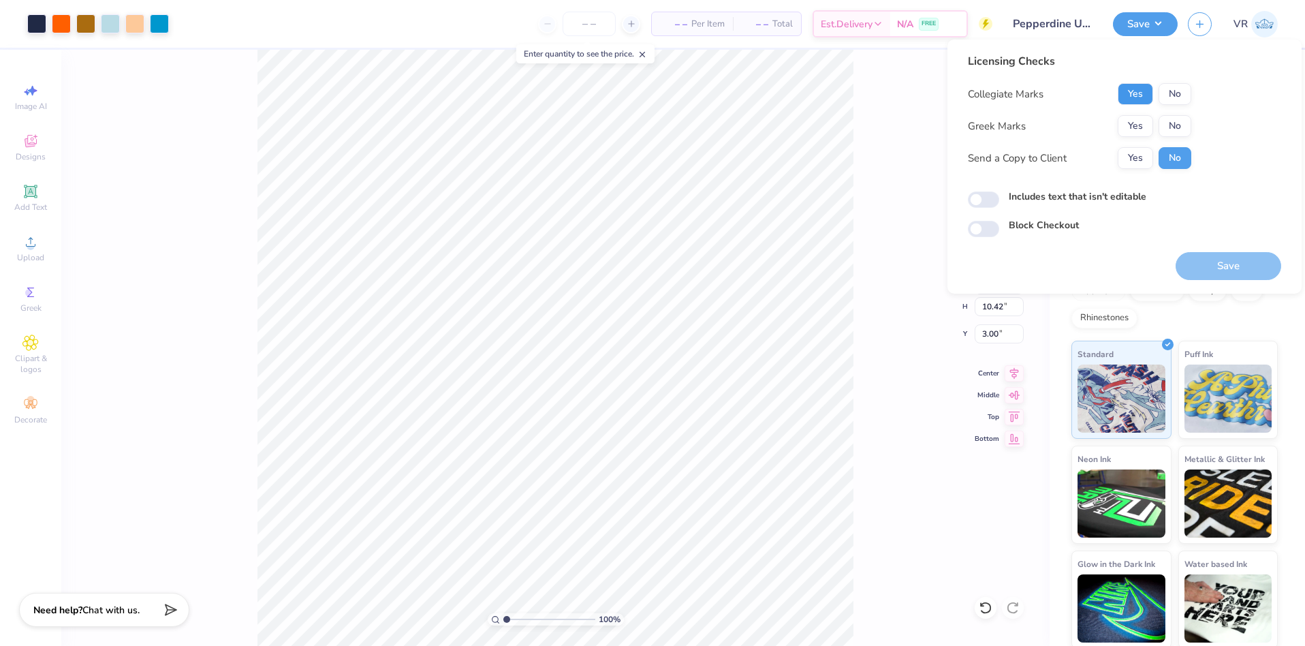
click at [1132, 97] on button "Yes" at bounding box center [1134, 94] width 35 height 22
click at [1132, 122] on button "Yes" at bounding box center [1134, 126] width 35 height 22
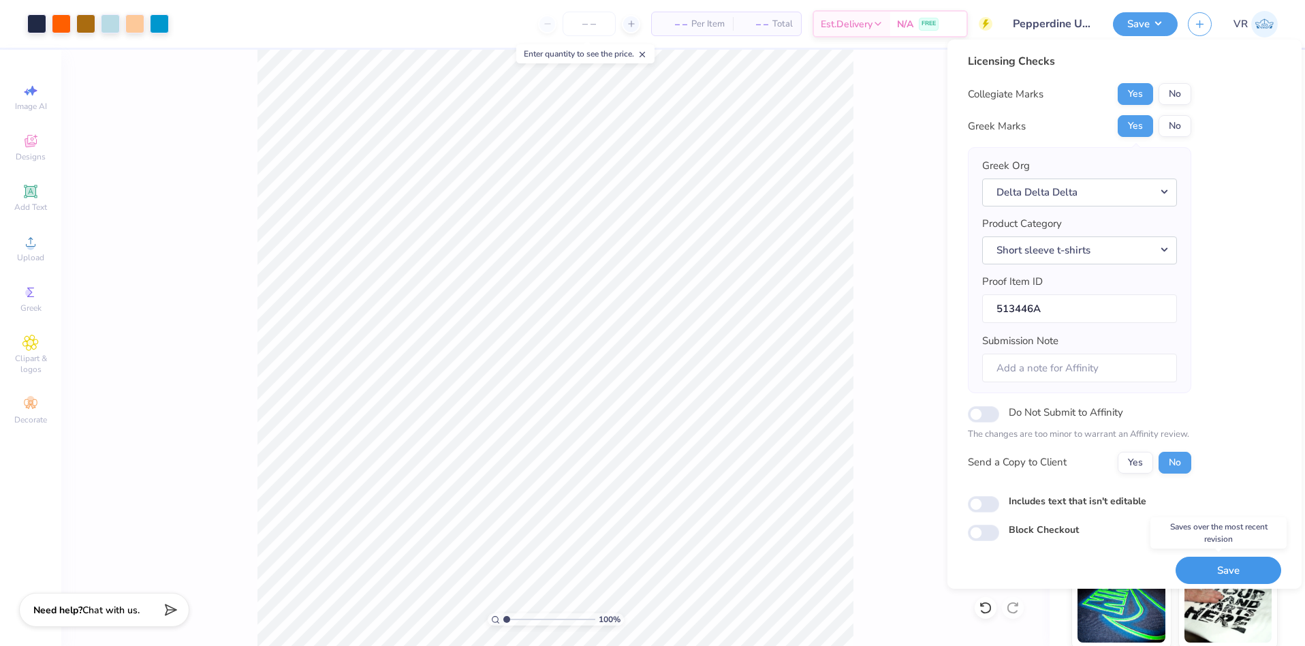
click at [1228, 567] on button "Save" at bounding box center [1228, 570] width 106 height 28
